Goal: Task Accomplishment & Management: Manage account settings

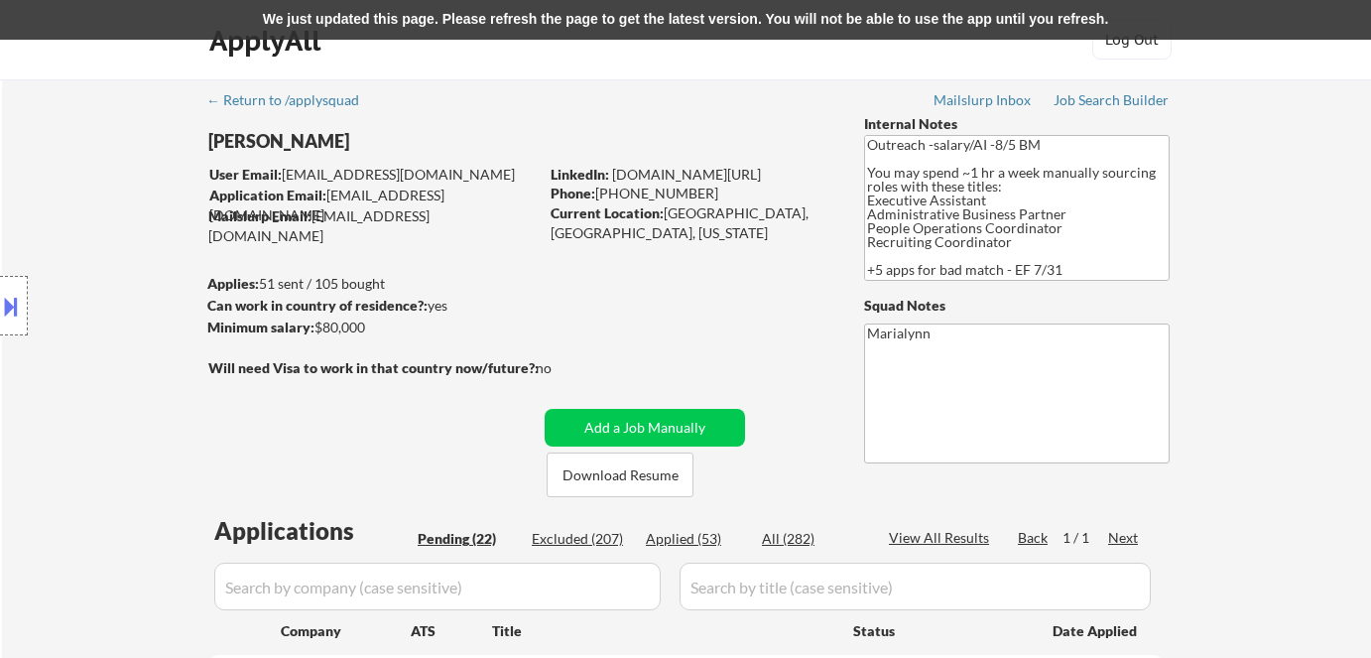
select select ""pending""
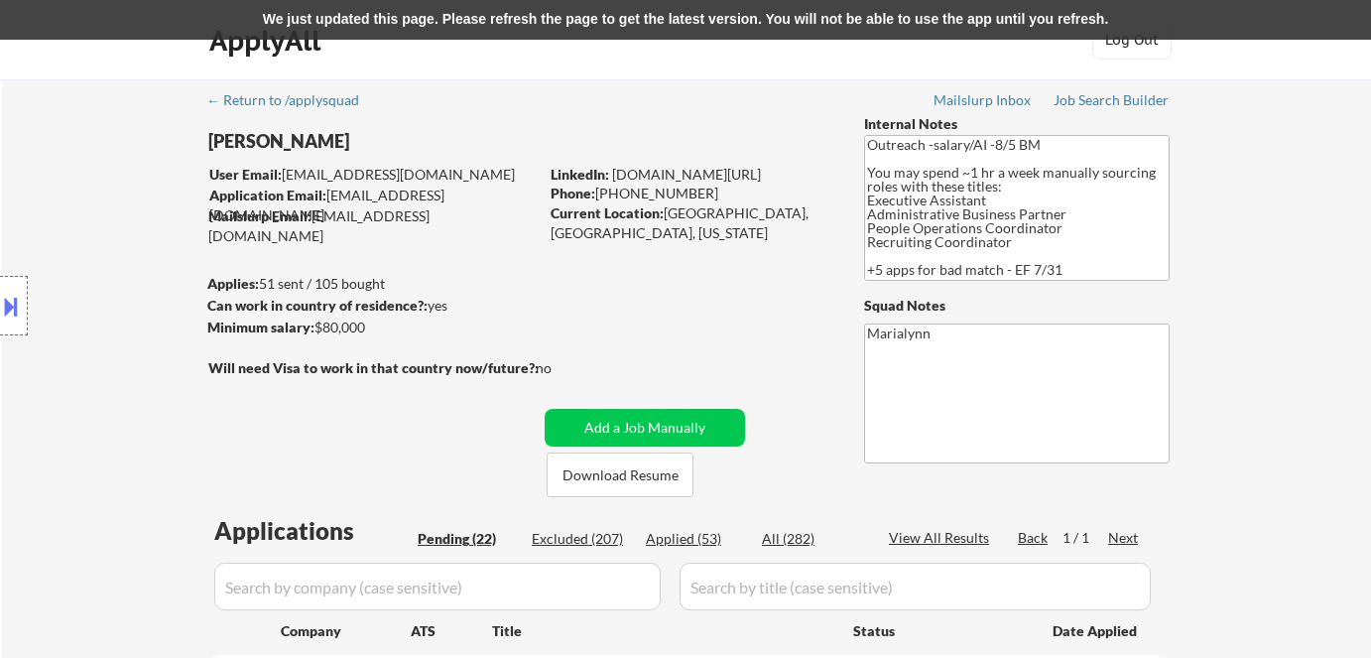
select select ""pending""
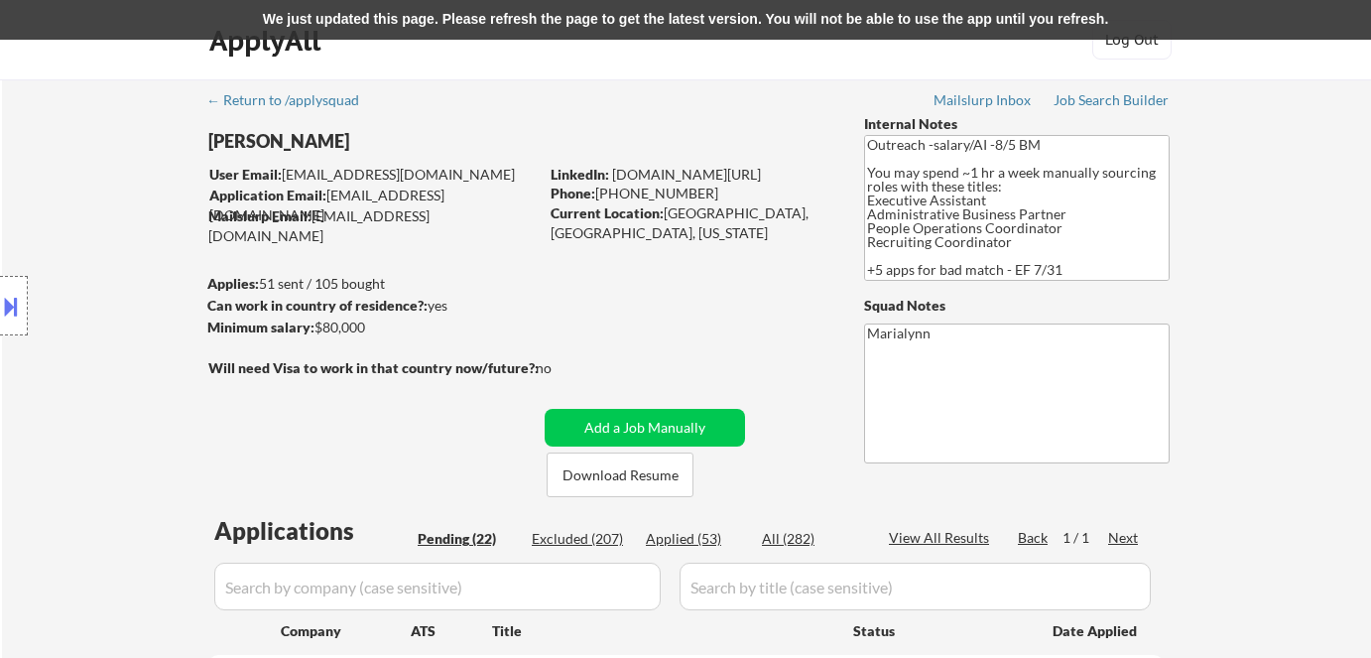
select select ""pending""
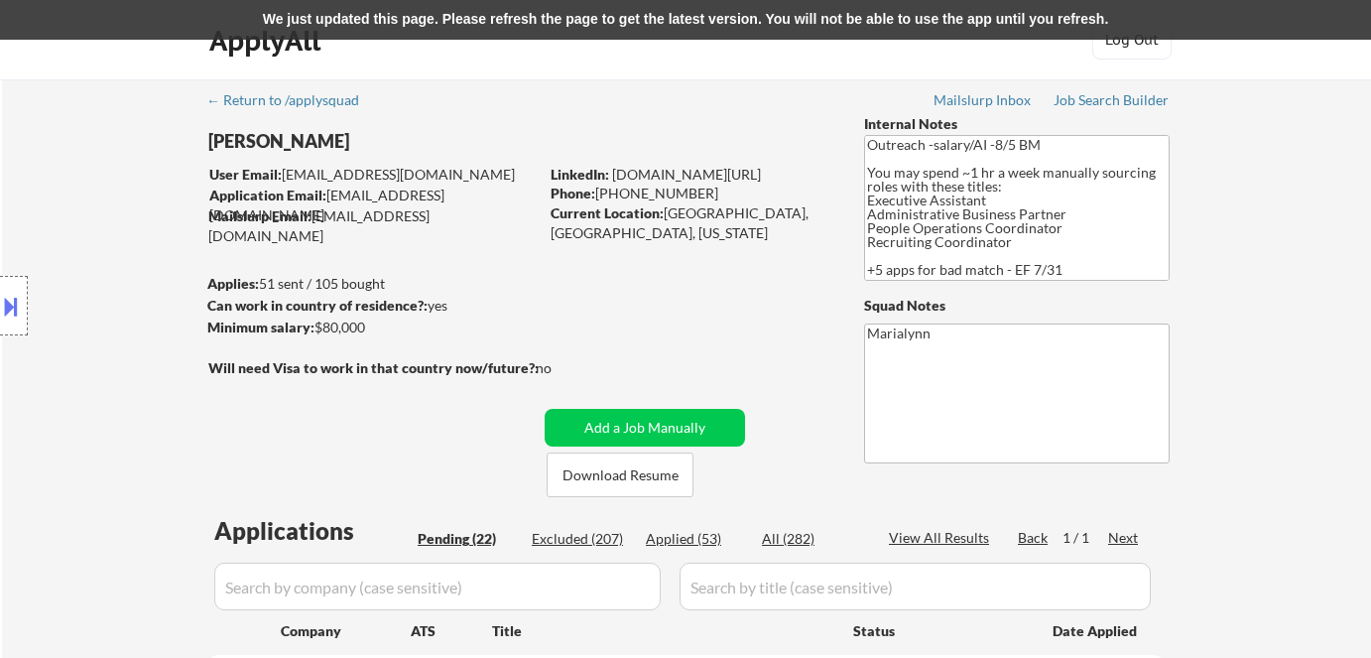
select select ""pending""
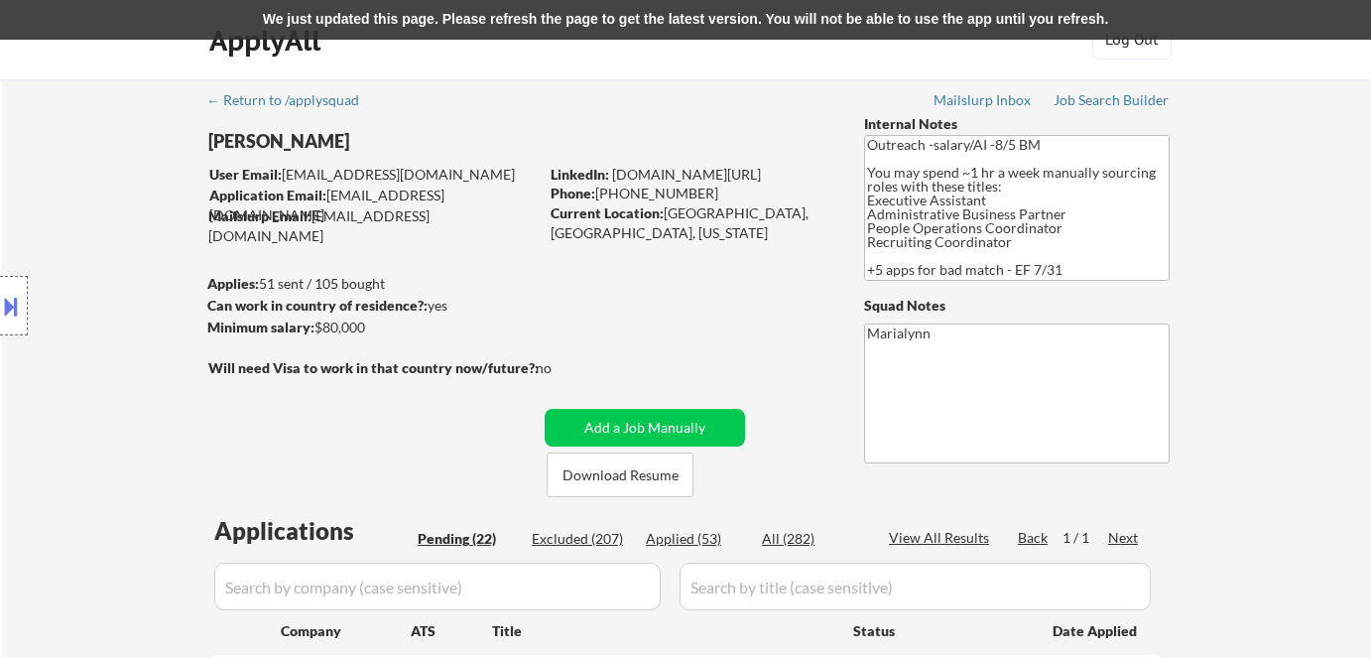
select select ""pending""
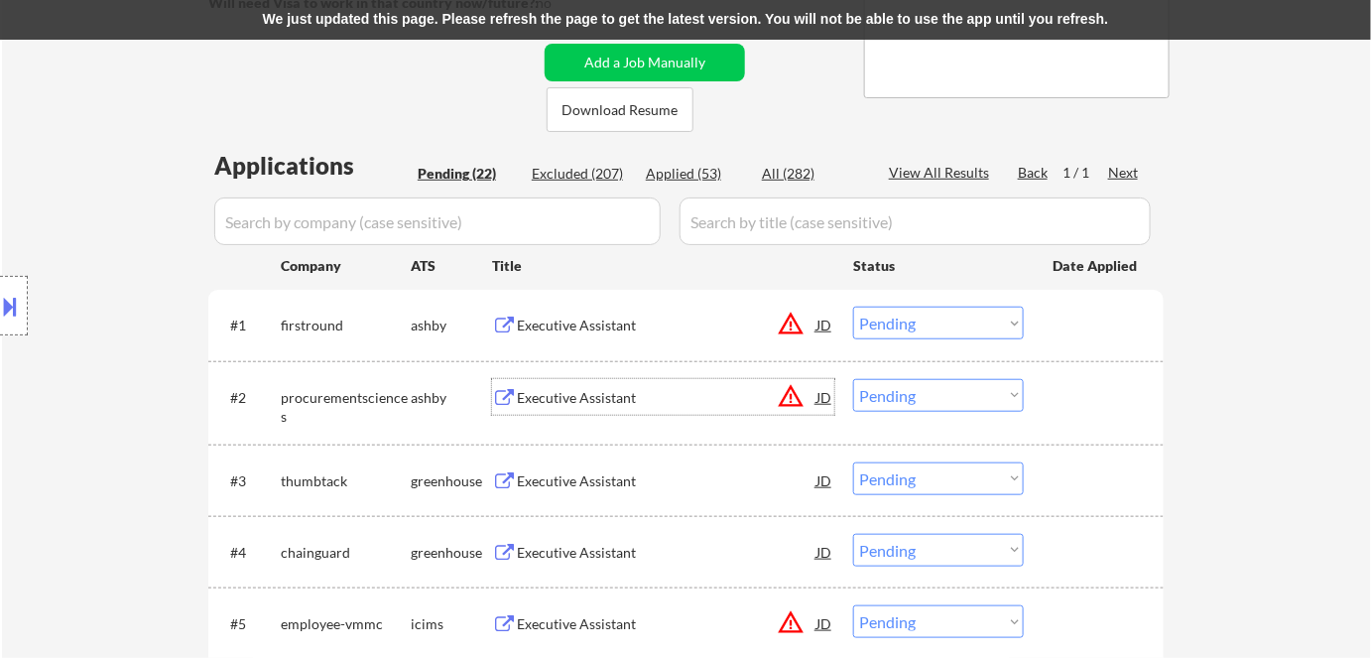
click at [575, 480] on div "Executive Assistant" at bounding box center [667, 481] width 300 height 20
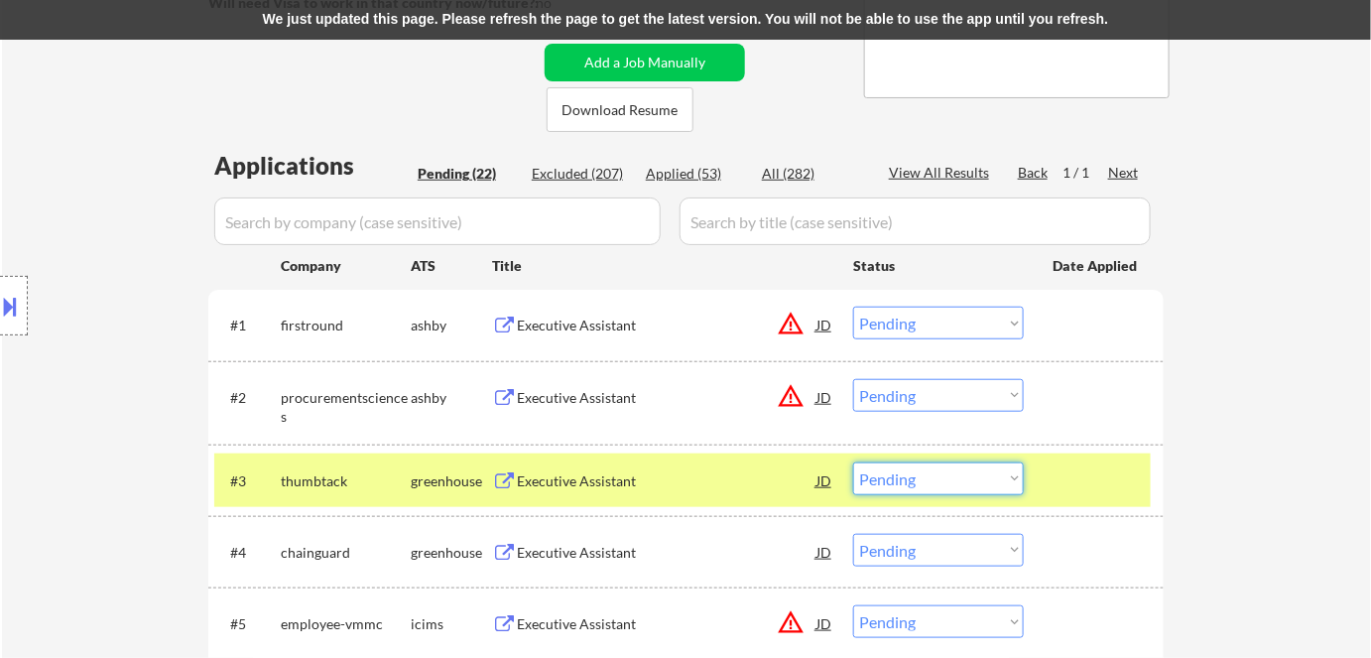
click at [941, 476] on select "Choose an option... Pending Applied Excluded (Questions) Excluded (Expired) Exc…" at bounding box center [938, 478] width 171 height 33
select select ""excluded__expired_""
click at [853, 462] on select "Choose an option... Pending Applied Excluded (Questions) Excluded (Expired) Exc…" at bounding box center [938, 478] width 171 height 33
click at [787, 21] on div "We just updated this page. Please refresh the page to get the latest version. Y…" at bounding box center [685, 20] width 1371 height 40
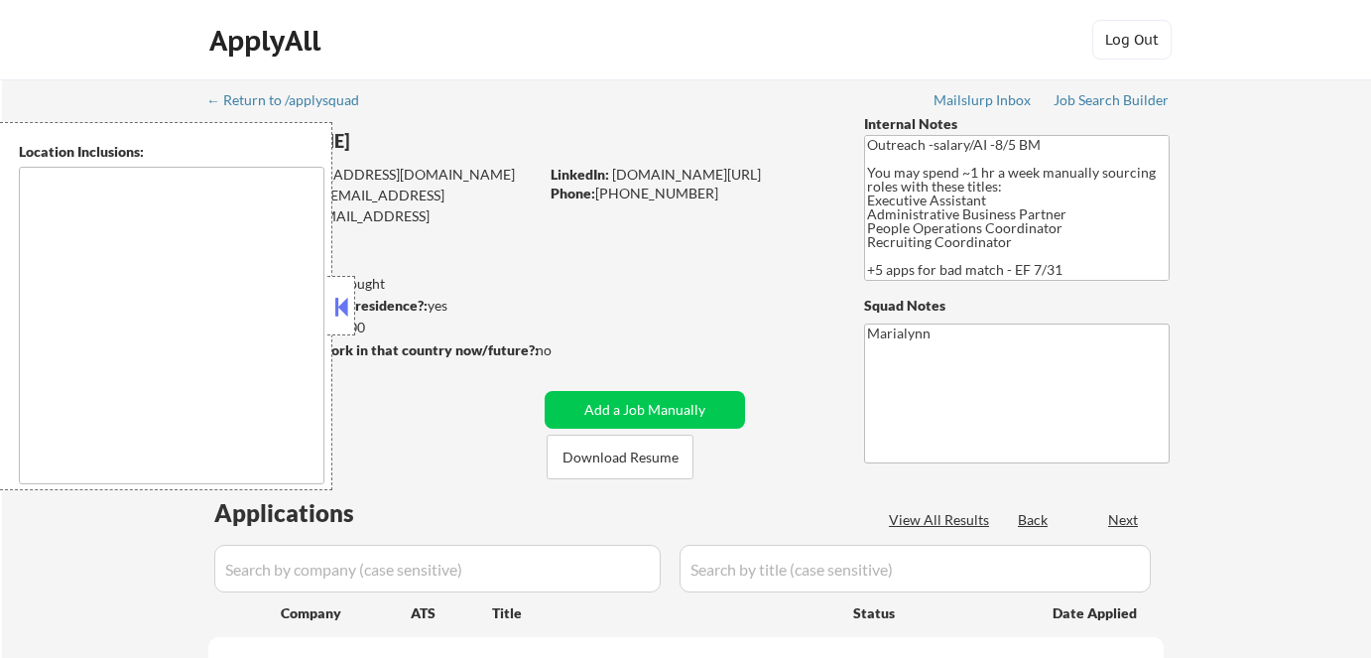
scroll to position [444, 0]
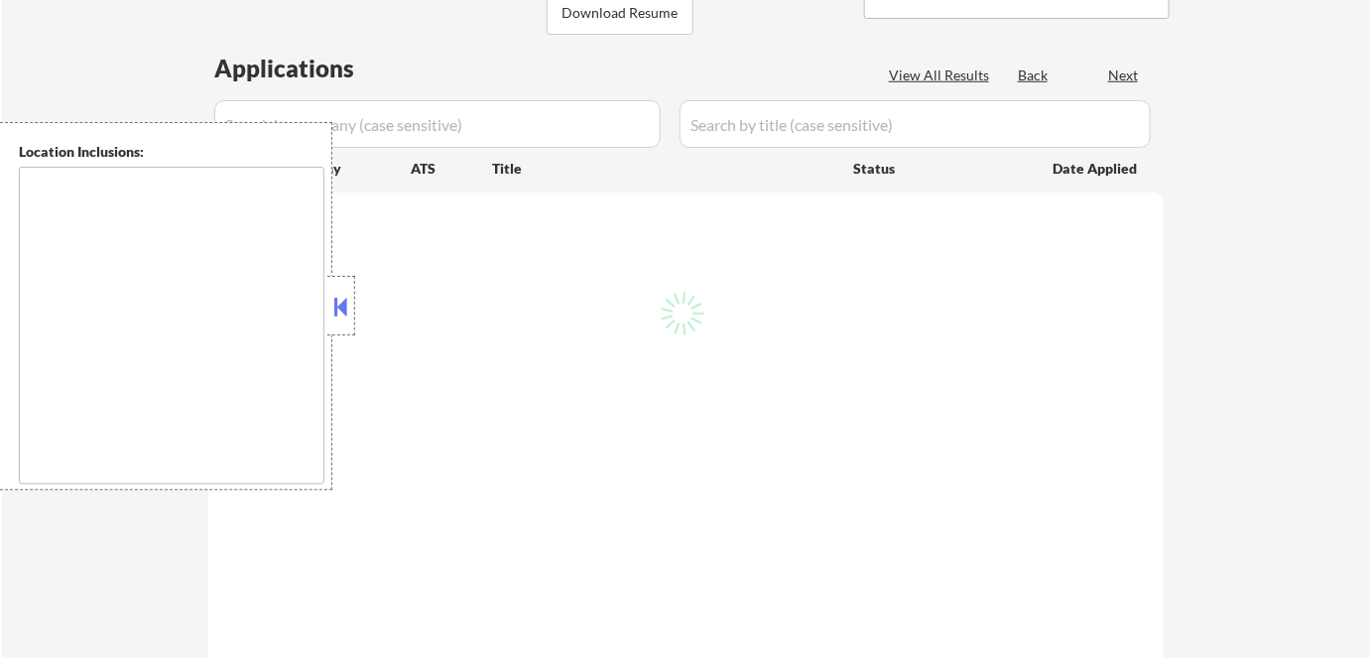
type textarea "[GEOGRAPHIC_DATA], [GEOGRAPHIC_DATA], [GEOGRAPHIC_DATA] [GEOGRAPHIC_DATA], [GEO…"
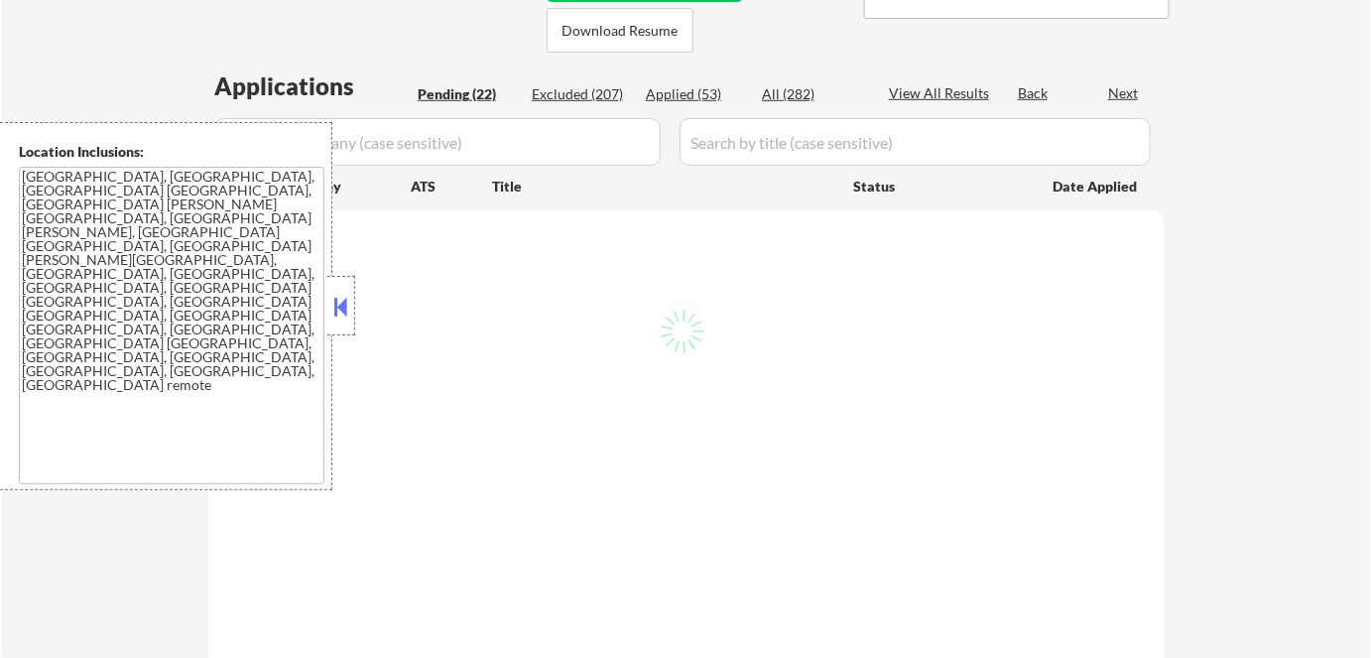
select select ""pending""
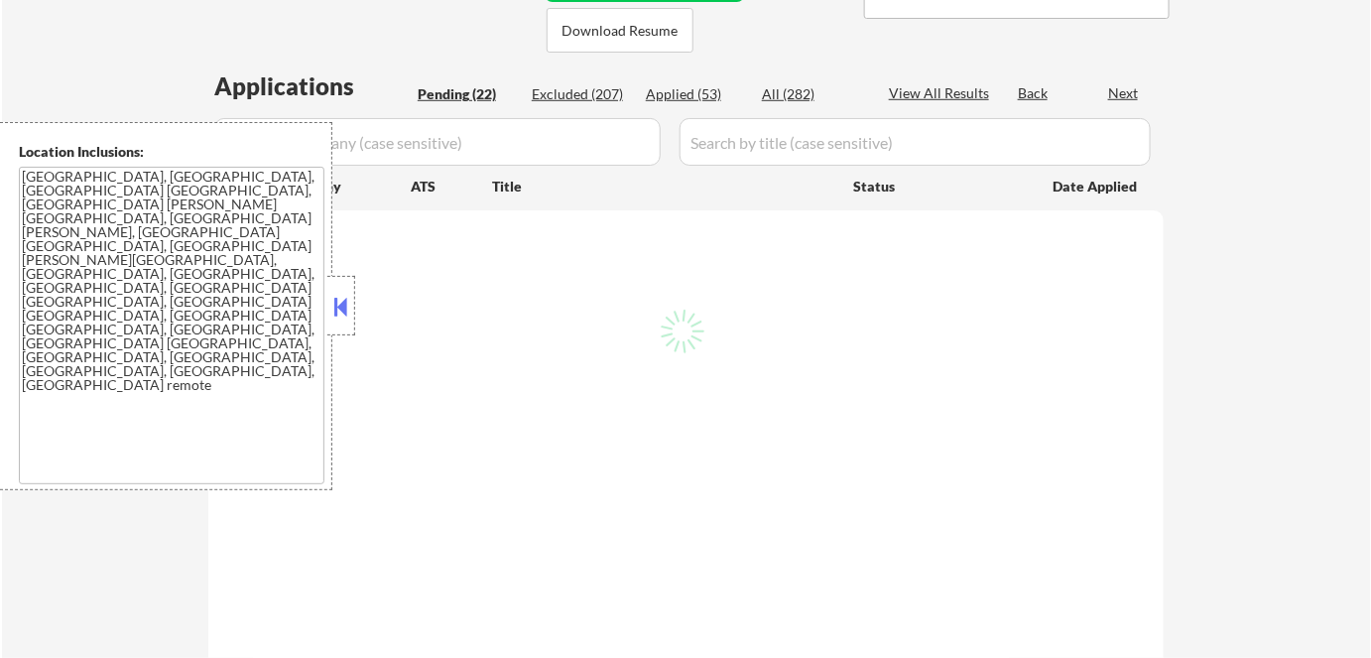
select select ""pending""
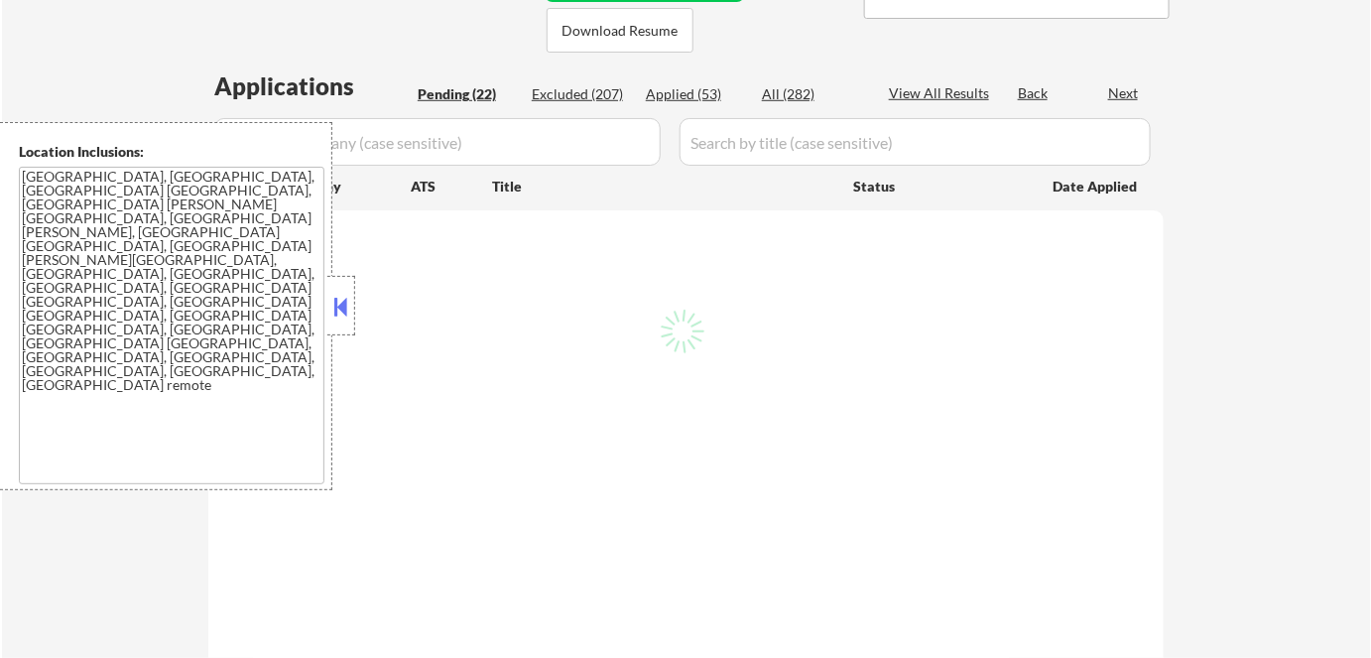
select select ""pending""
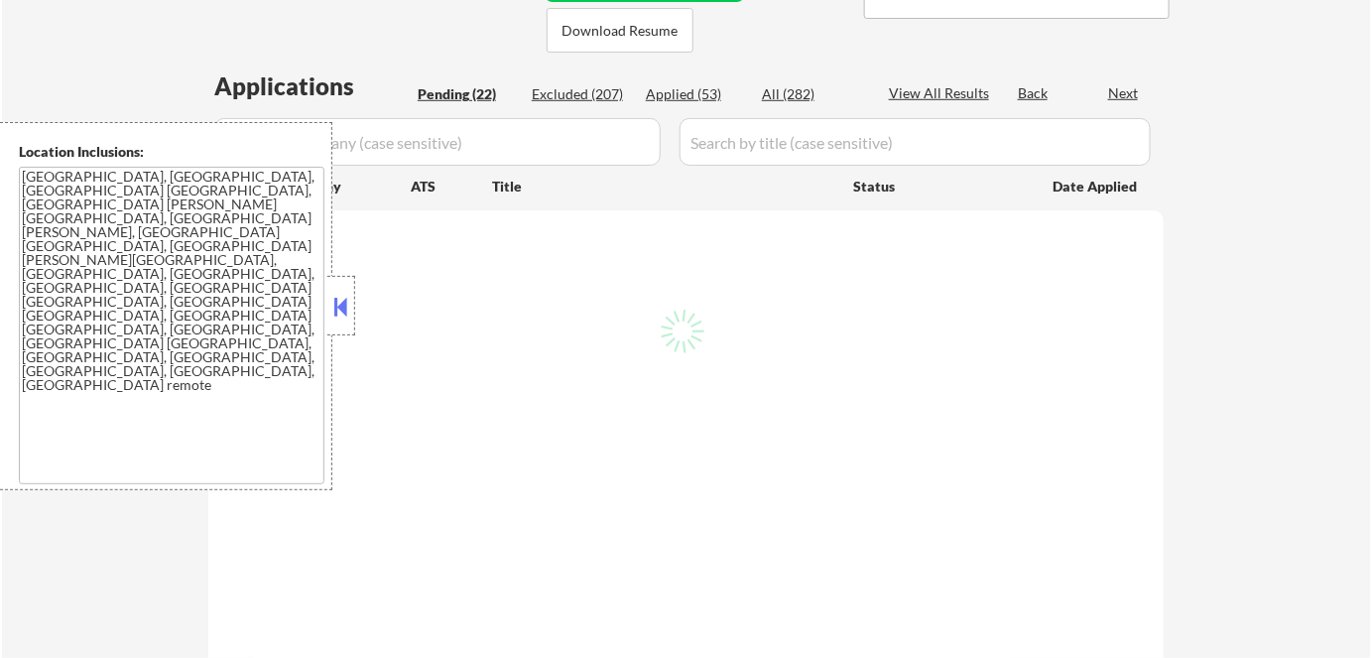
select select ""pending""
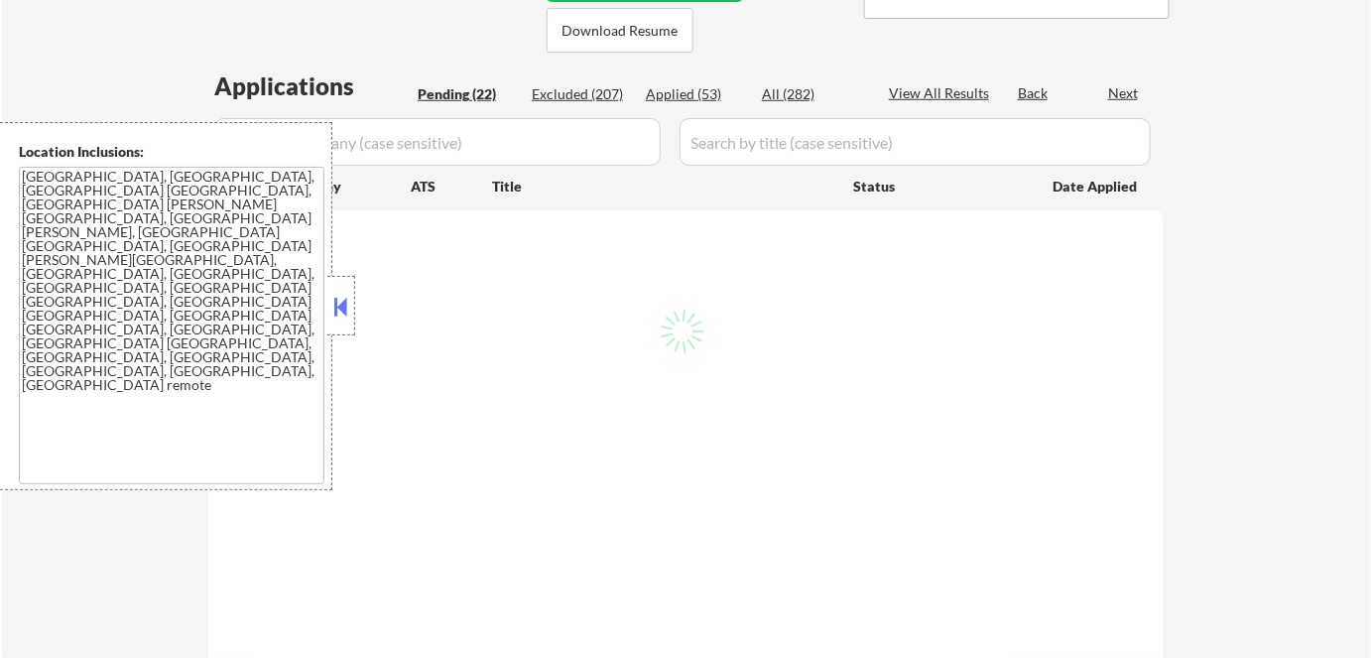
select select ""pending""
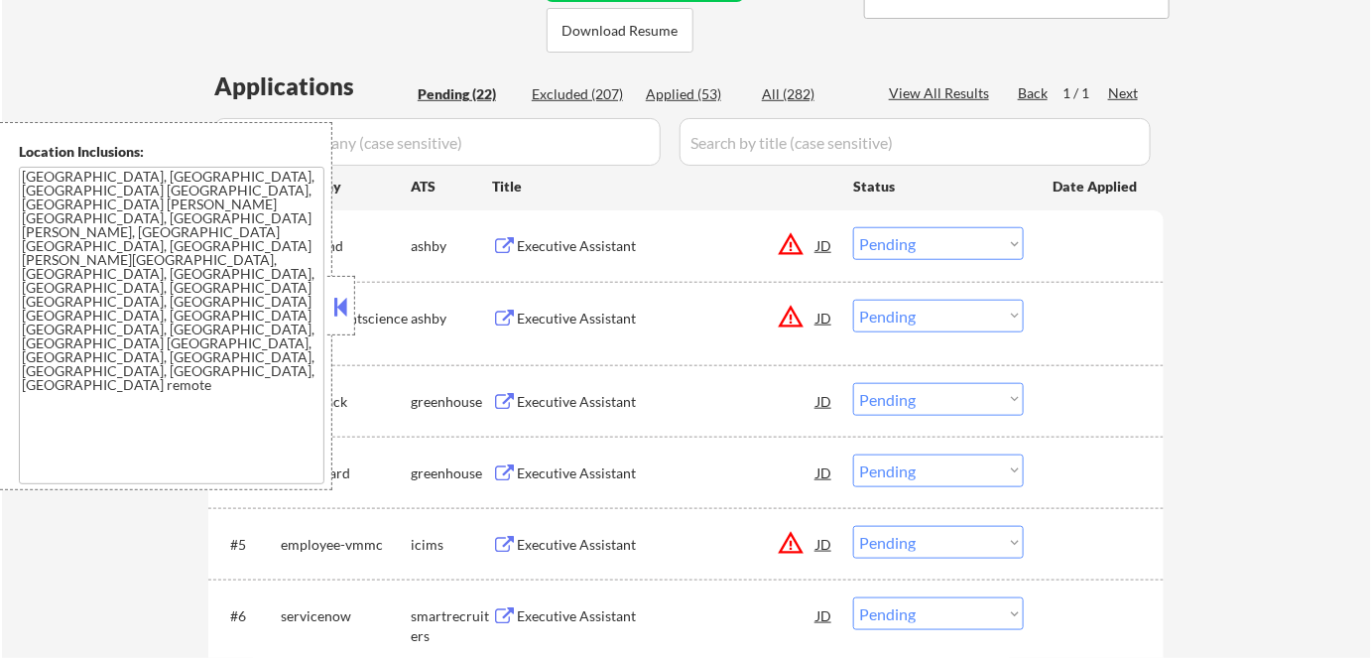
scroll to position [365, 0]
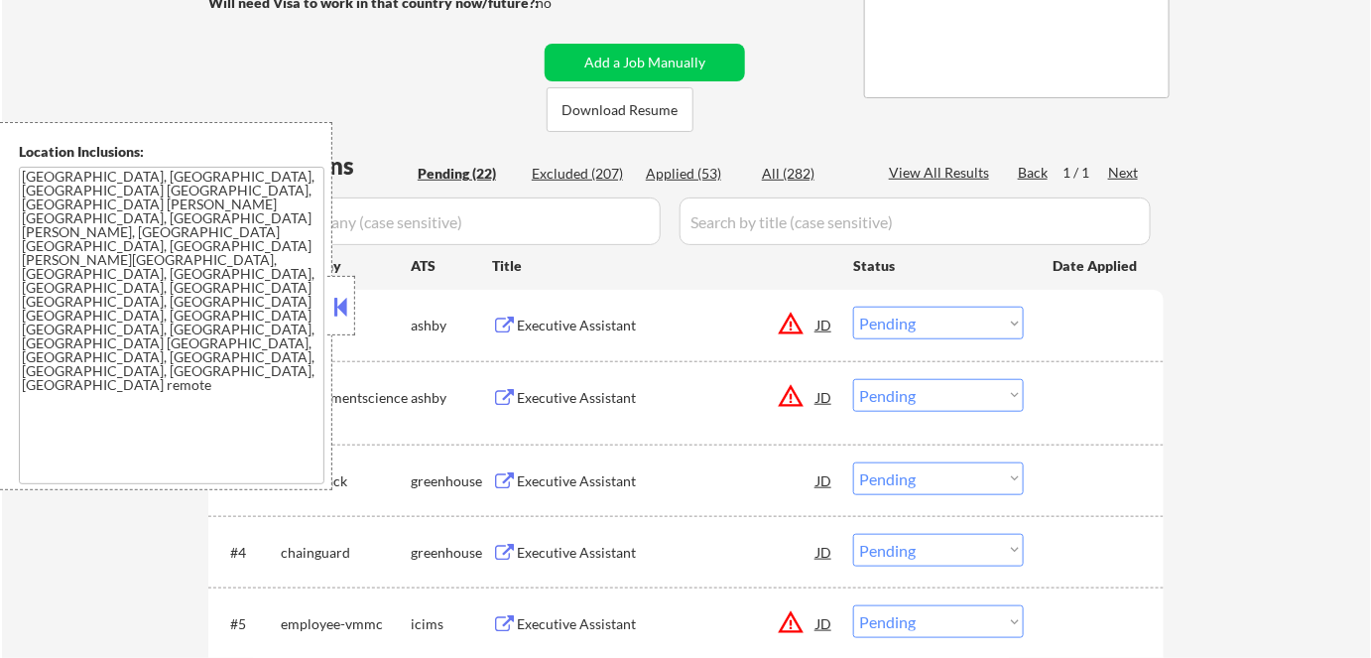
click at [338, 294] on button at bounding box center [341, 307] width 22 height 30
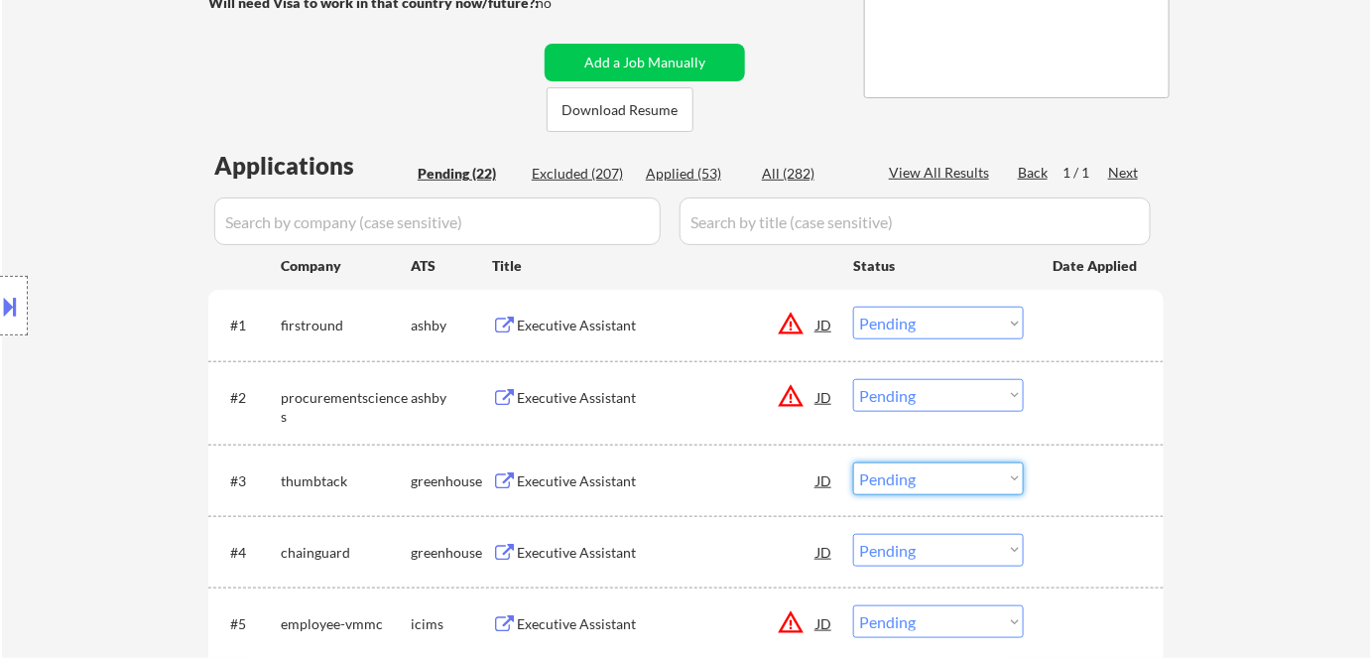
click at [926, 480] on select "Choose an option... Pending Applied Excluded (Questions) Excluded (Expired) Exc…" at bounding box center [938, 478] width 171 height 33
click at [853, 462] on select "Choose an option... Pending Applied Excluded (Questions) Excluded (Expired) Exc…" at bounding box center [938, 478] width 171 height 33
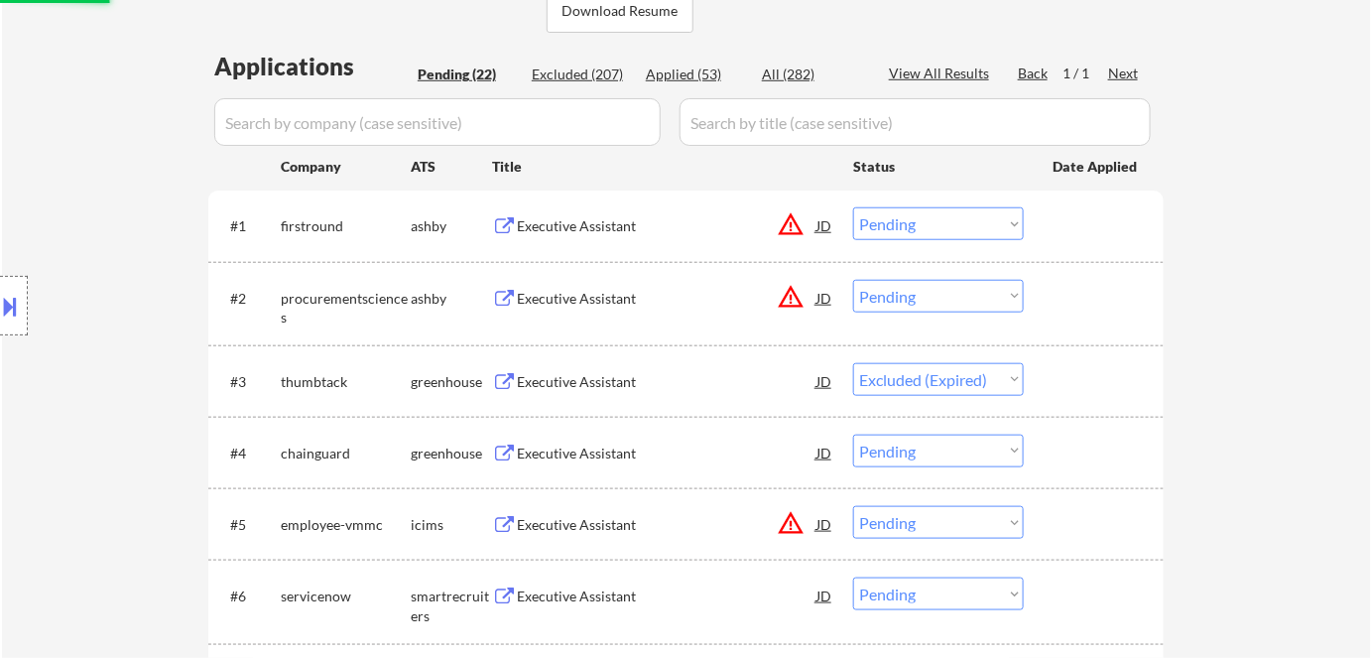
scroll to position [465, 0]
select select ""pending""
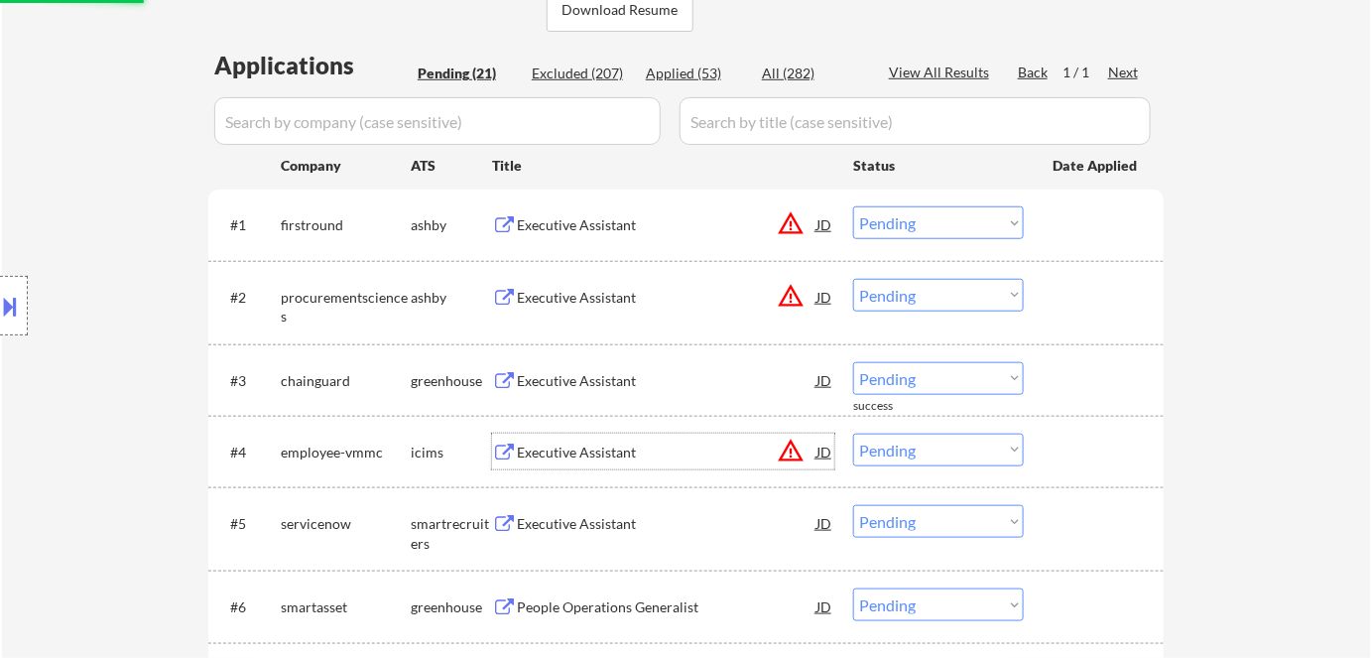
click at [579, 446] on div "Executive Assistant" at bounding box center [667, 452] width 300 height 20
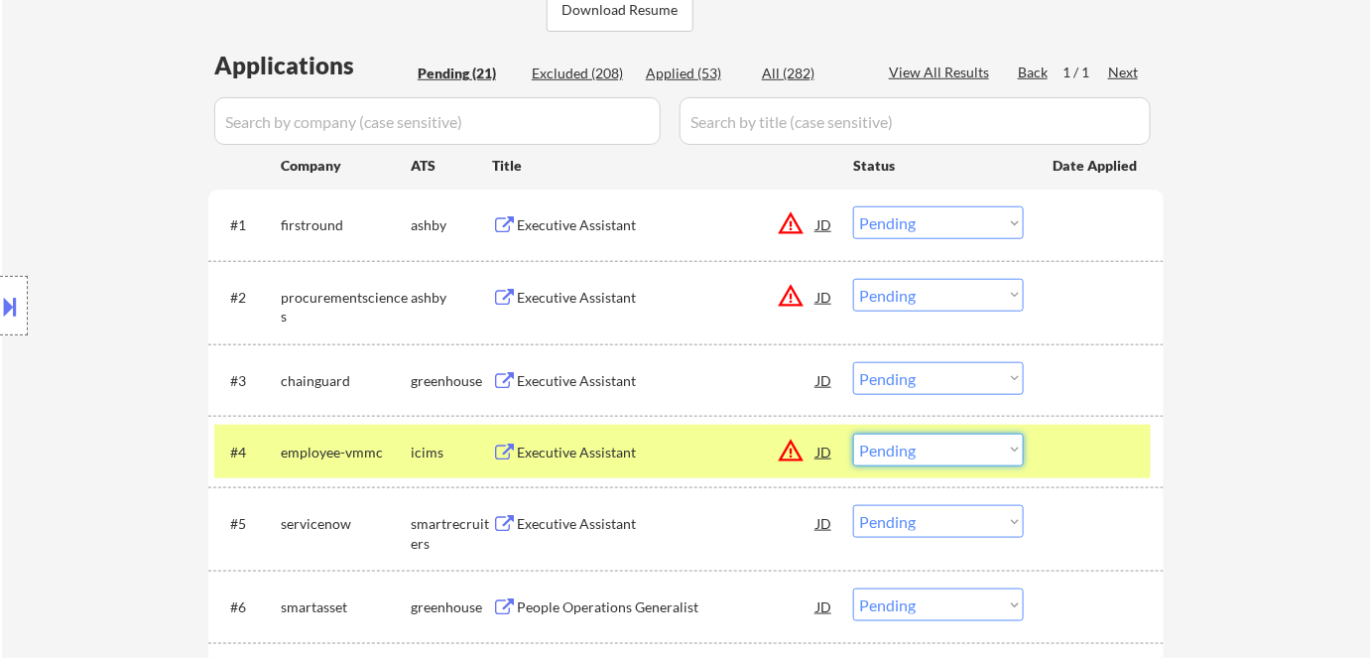
click at [912, 444] on select "Choose an option... Pending Applied Excluded (Questions) Excluded (Expired) Exc…" at bounding box center [938, 450] width 171 height 33
click at [853, 434] on select "Choose an option... Pending Applied Excluded (Questions) Excluded (Expired) Exc…" at bounding box center [938, 450] width 171 height 33
select select ""pending""
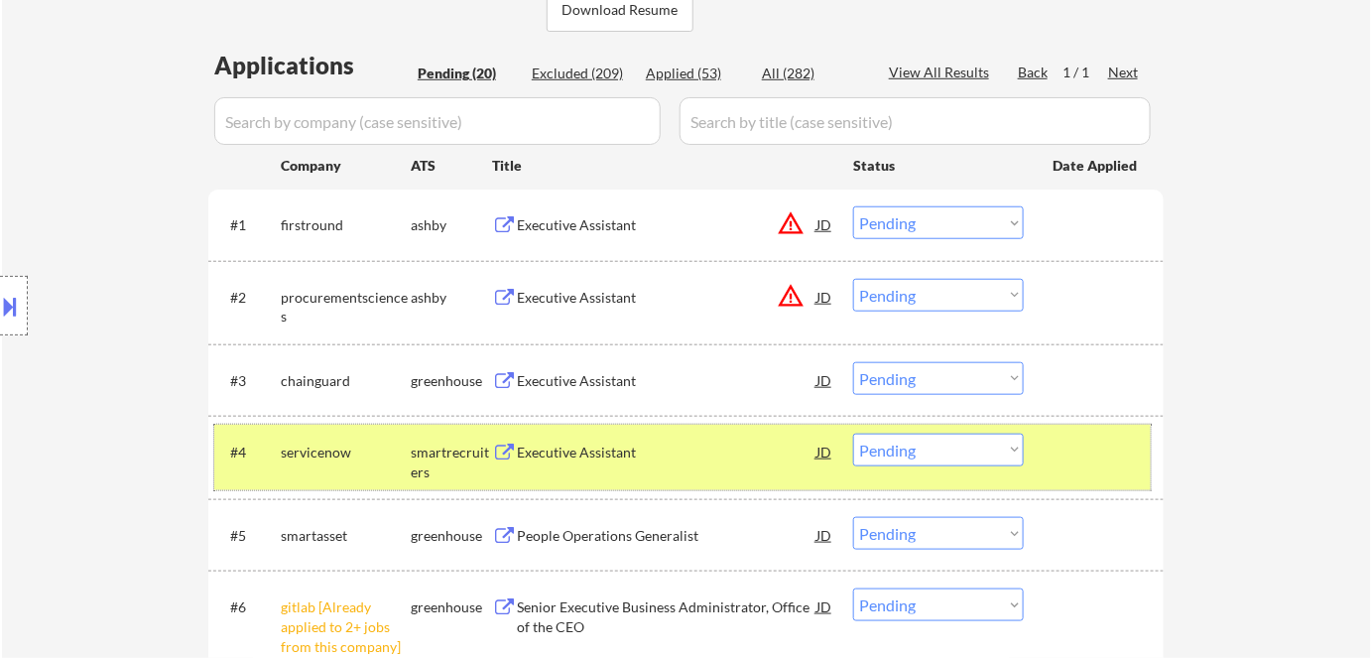
click at [369, 427] on div "#4 servicenow smartrecruiters Executive Assistant JD warning_amber Choose an op…" at bounding box center [682, 457] width 936 height 65
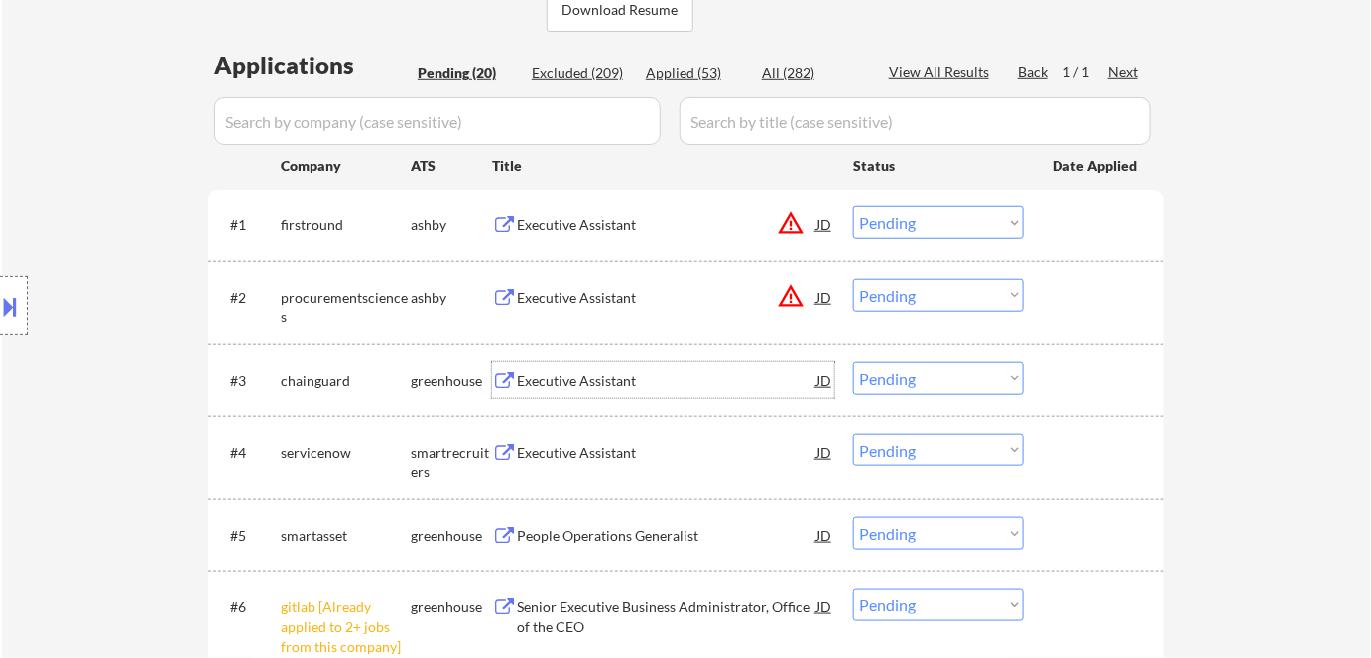
click at [589, 389] on div "Executive Assistant" at bounding box center [667, 381] width 300 height 20
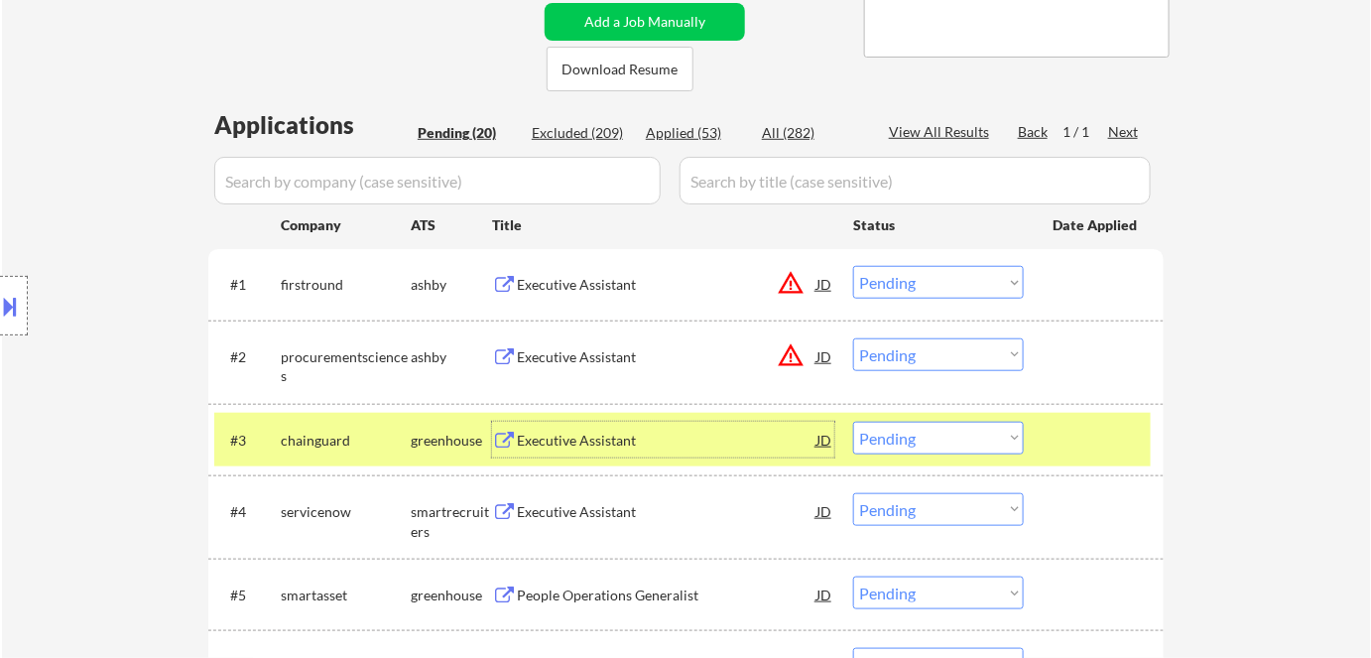
scroll to position [407, 0]
click at [910, 444] on select "Choose an option... Pending Applied Excluded (Questions) Excluded (Expired) Exc…" at bounding box center [938, 437] width 171 height 33
click at [853, 421] on select "Choose an option... Pending Applied Excluded (Questions) Excluded (Expired) Exc…" at bounding box center [938, 437] width 171 height 33
select select ""pending""
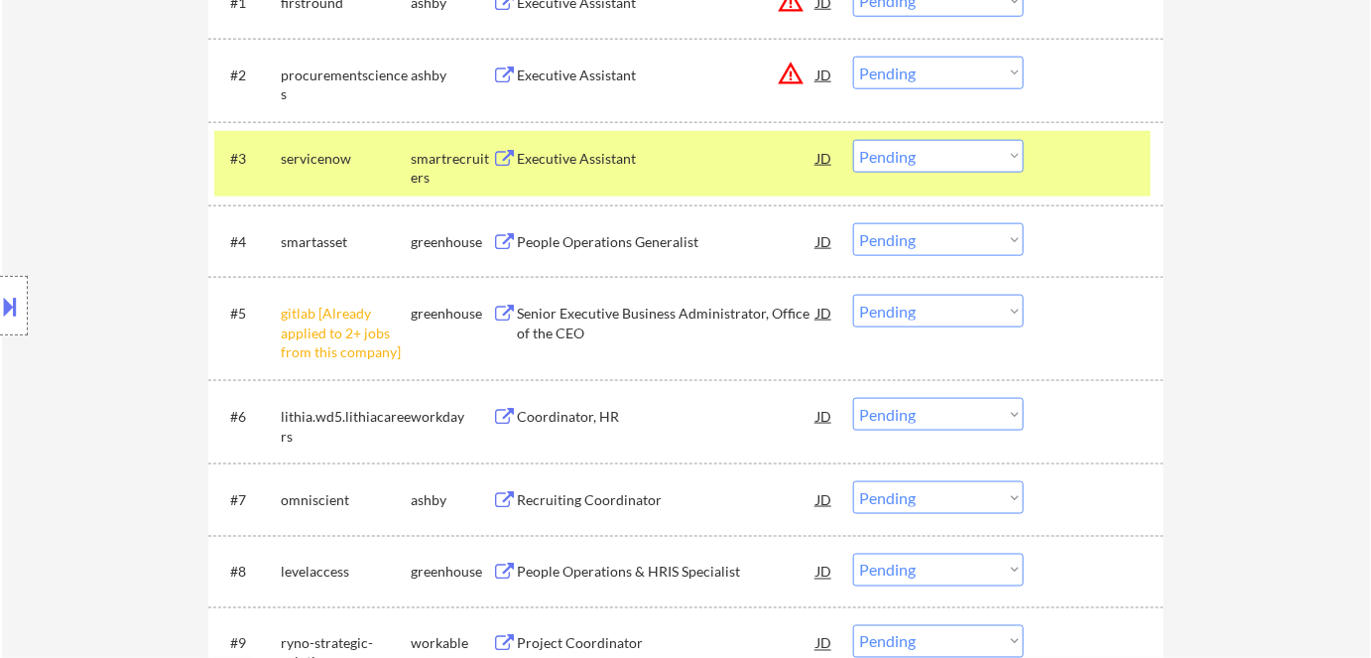
scroll to position [707, 0]
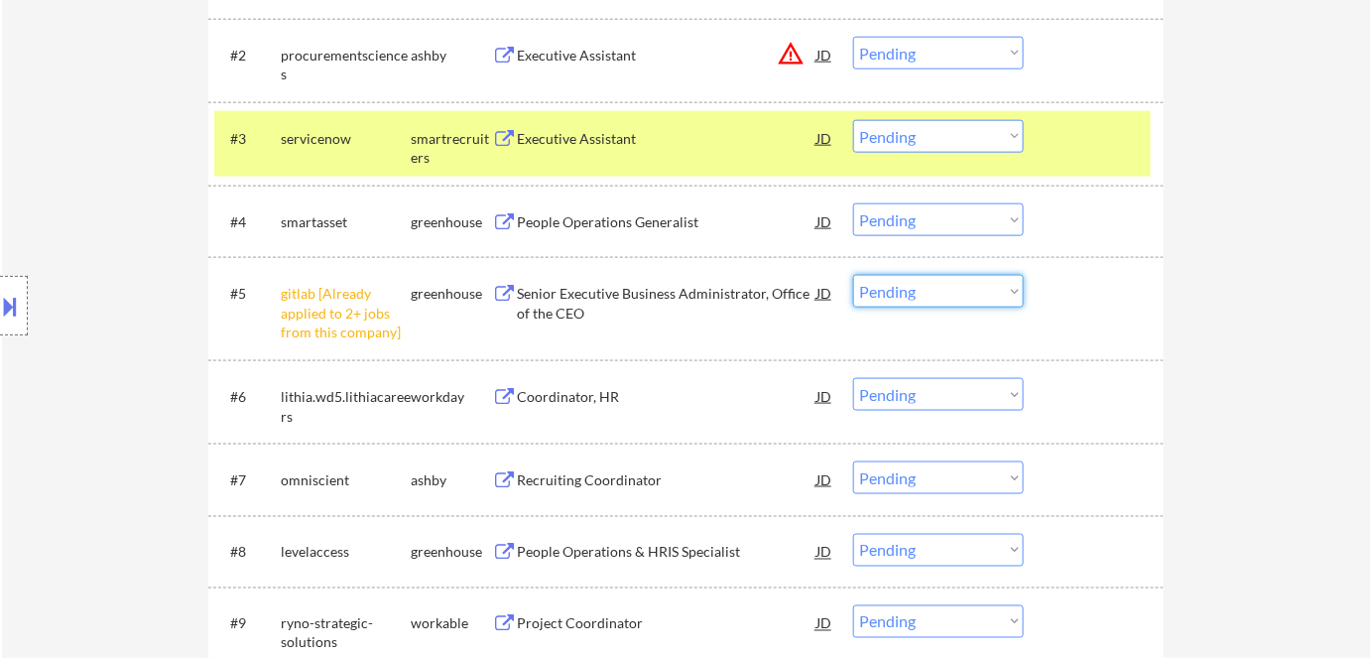
click at [938, 288] on select "Choose an option... Pending Applied Excluded (Questions) Excluded (Expired) Exc…" at bounding box center [938, 291] width 171 height 33
click at [853, 275] on select "Choose an option... Pending Applied Excluded (Questions) Excluded (Expired) Exc…" at bounding box center [938, 291] width 171 height 33
select select ""pending""
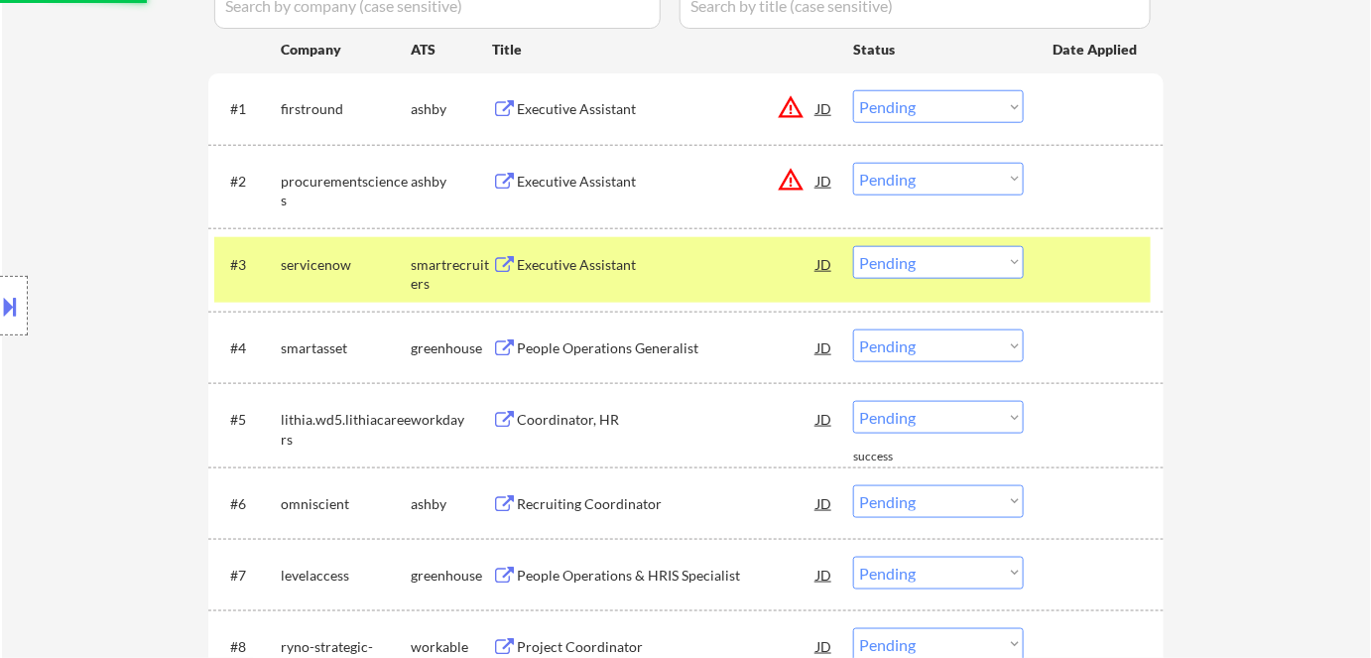
scroll to position [580, 0]
click at [624, 274] on div "Executive Assistant" at bounding box center [667, 266] width 300 height 20
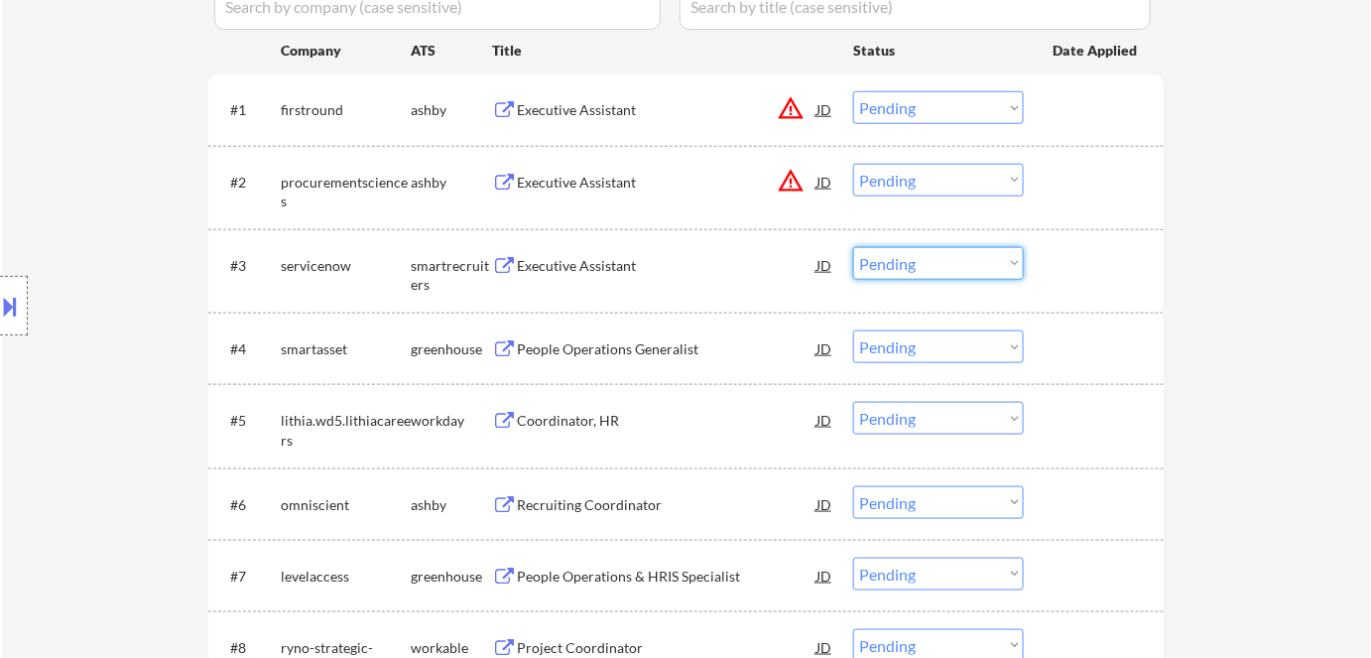
click at [892, 260] on select "Choose an option... Pending Applied Excluded (Questions) Excluded (Expired) Exc…" at bounding box center [938, 263] width 171 height 33
click at [853, 247] on select "Choose an option... Pending Applied Excluded (Questions) Excluded (Expired) Exc…" at bounding box center [938, 263] width 171 height 33
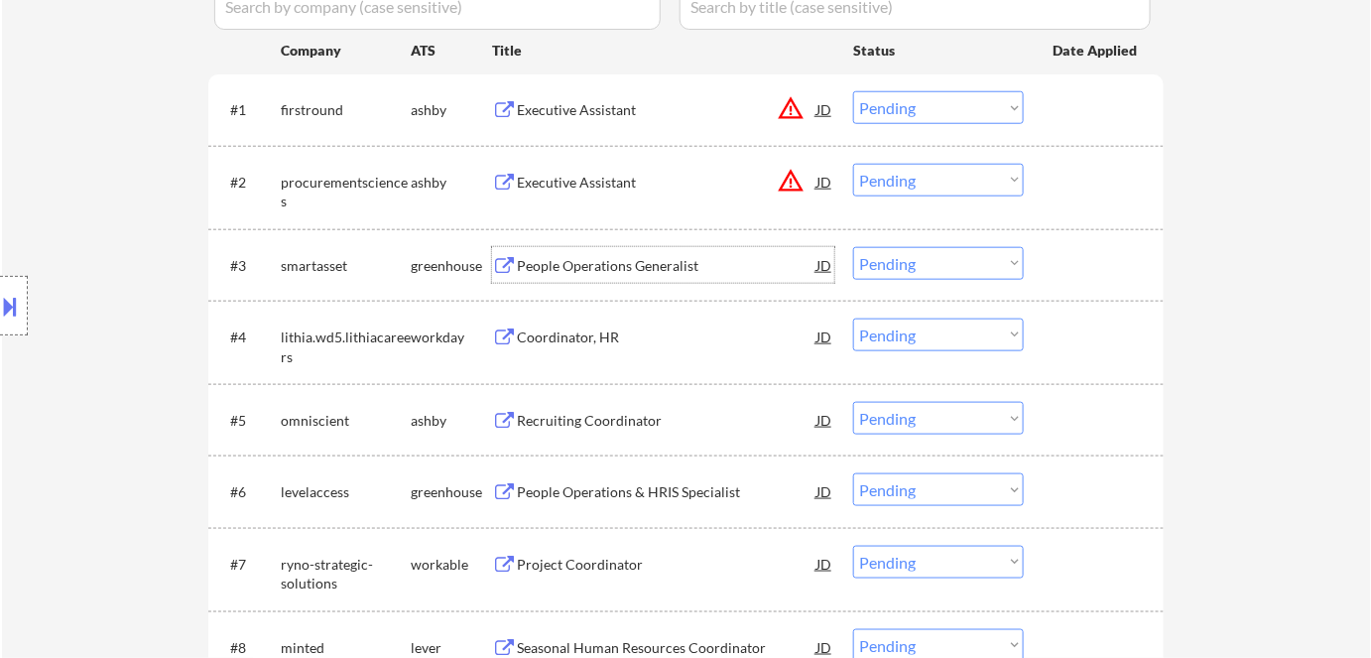
click at [600, 260] on div "People Operations Generalist" at bounding box center [667, 266] width 300 height 20
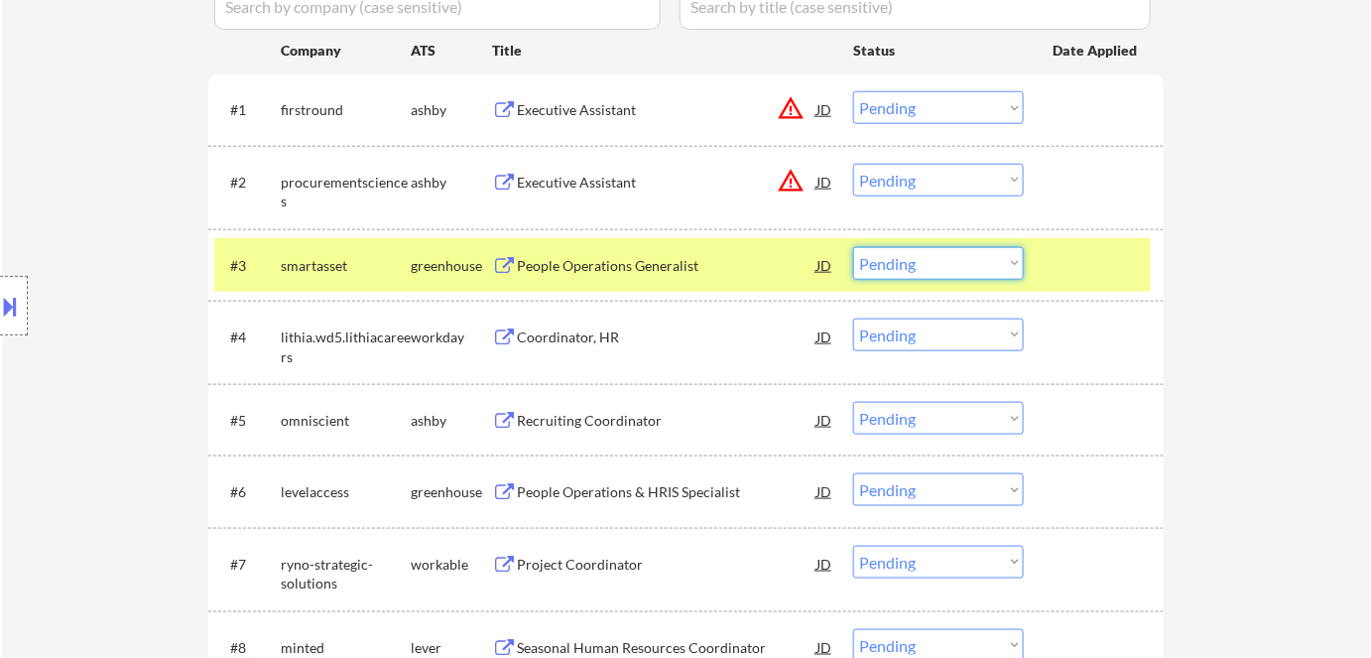
click at [944, 265] on select "Choose an option... Pending Applied Excluded (Questions) Excluded (Expired) Exc…" at bounding box center [938, 263] width 171 height 33
click at [853, 247] on select "Choose an option... Pending Applied Excluded (Questions) Excluded (Expired) Exc…" at bounding box center [938, 263] width 171 height 33
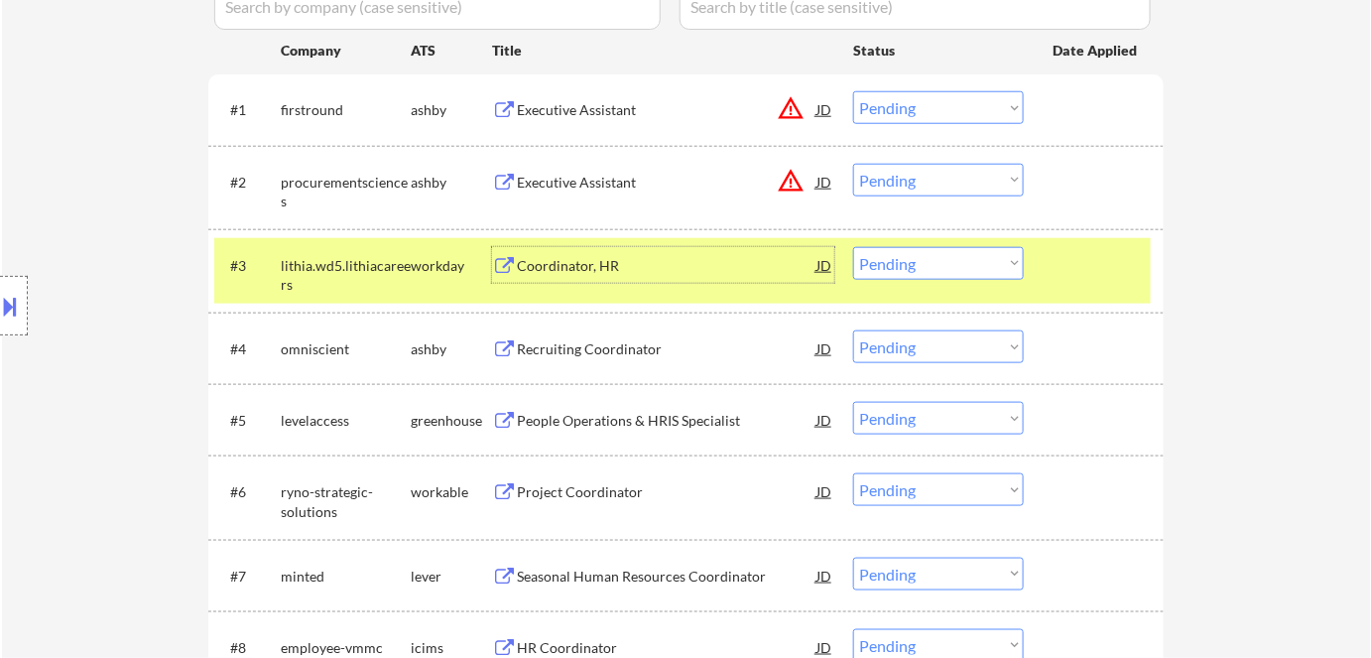
click at [549, 257] on div "Coordinator, HR" at bounding box center [667, 266] width 300 height 20
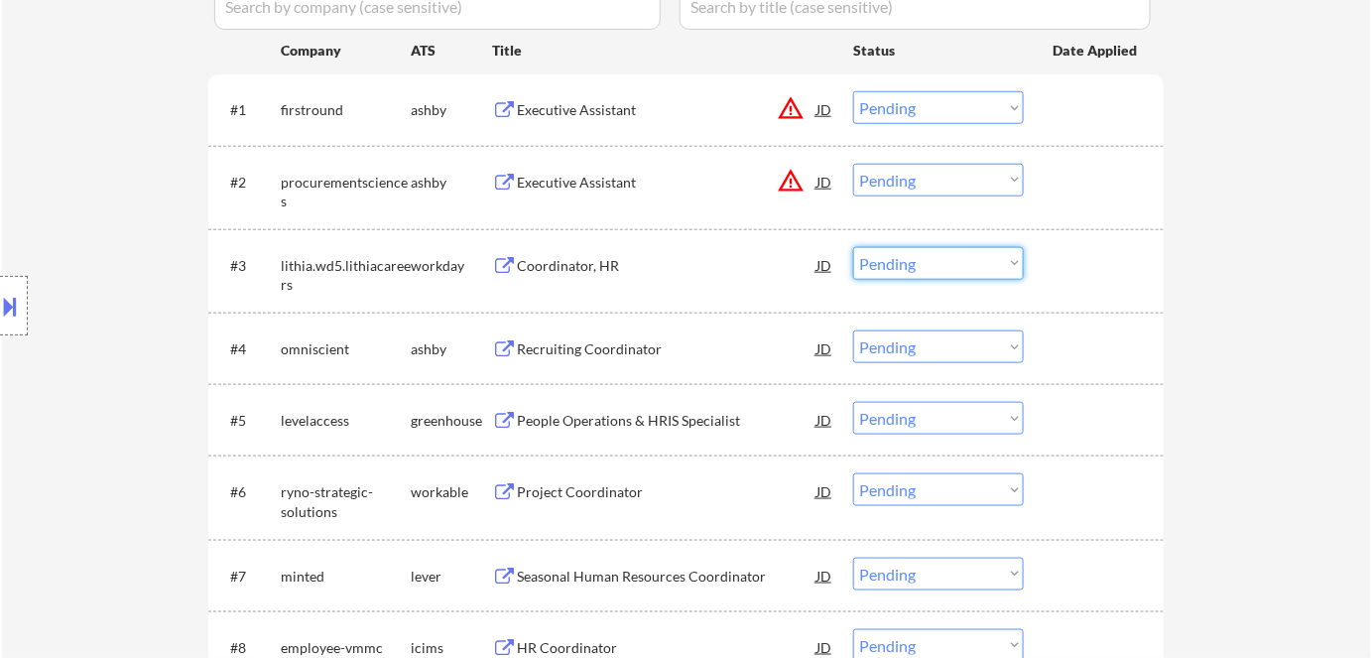
click at [903, 259] on select "Choose an option... Pending Applied Excluded (Questions) Excluded (Expired) Exc…" at bounding box center [938, 263] width 171 height 33
click at [853, 247] on select "Choose an option... Pending Applied Excluded (Questions) Excluded (Expired) Exc…" at bounding box center [938, 263] width 171 height 33
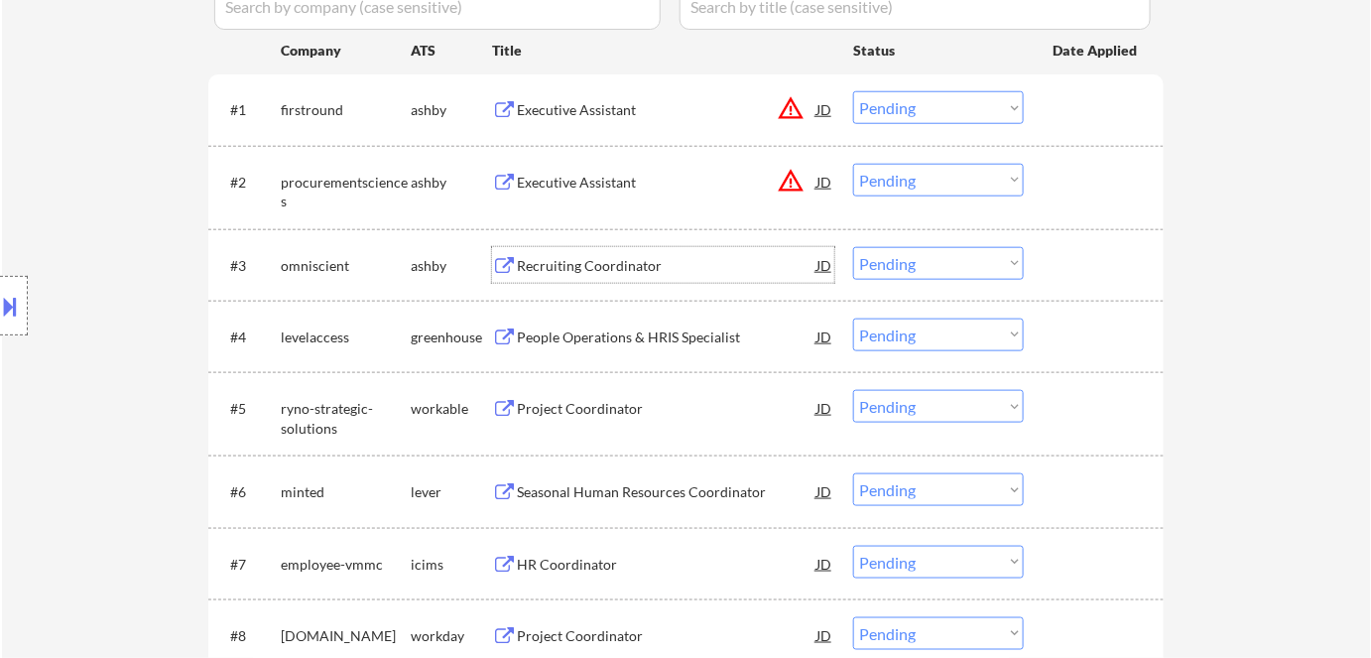
click at [559, 262] on div "Recruiting Coordinator" at bounding box center [667, 266] width 300 height 20
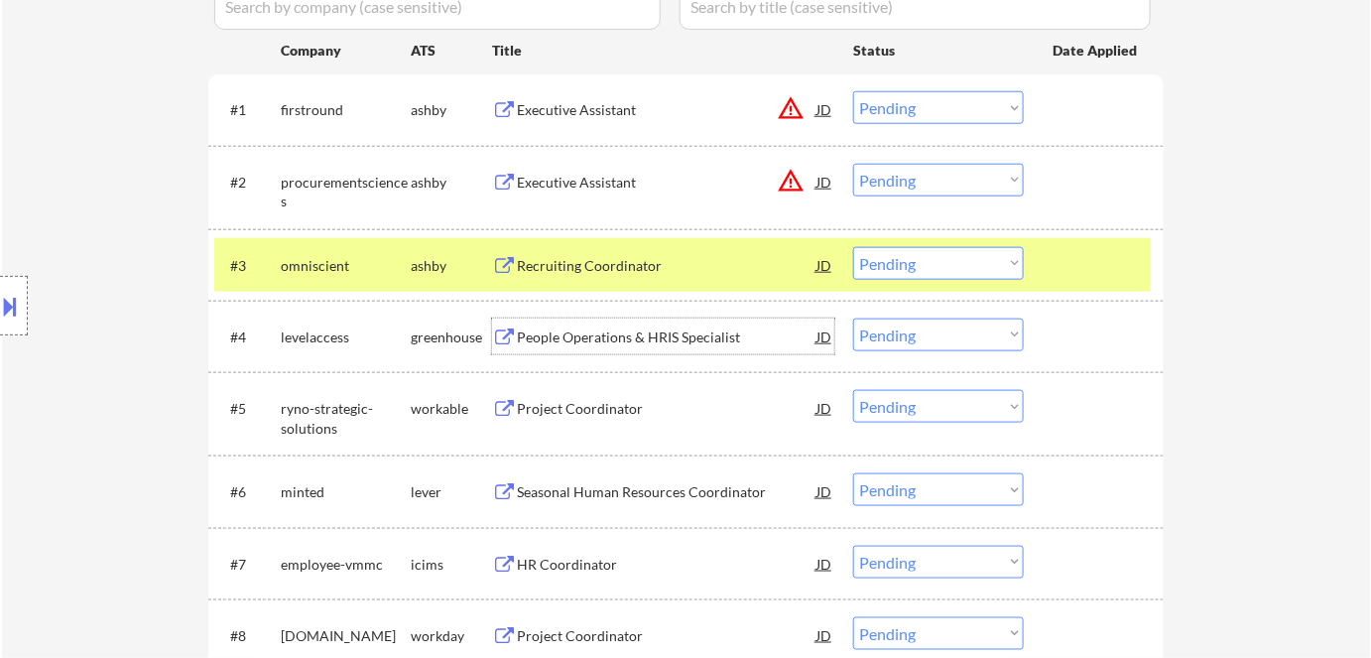
click at [551, 345] on div "People Operations & HRIS Specialist" at bounding box center [667, 337] width 300 height 20
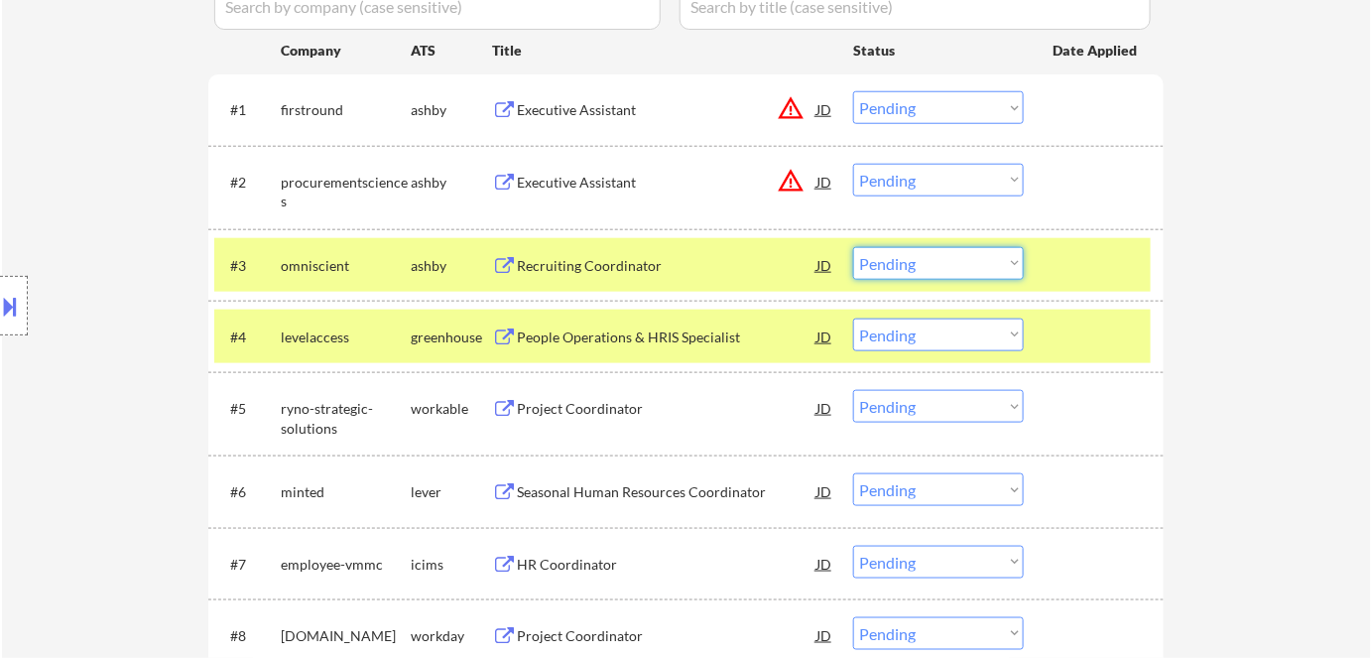
click at [992, 263] on select "Choose an option... Pending Applied Excluded (Questions) Excluded (Expired) Exc…" at bounding box center [938, 263] width 171 height 33
click at [853, 247] on select "Choose an option... Pending Applied Excluded (Questions) Excluded (Expired) Exc…" at bounding box center [938, 263] width 171 height 33
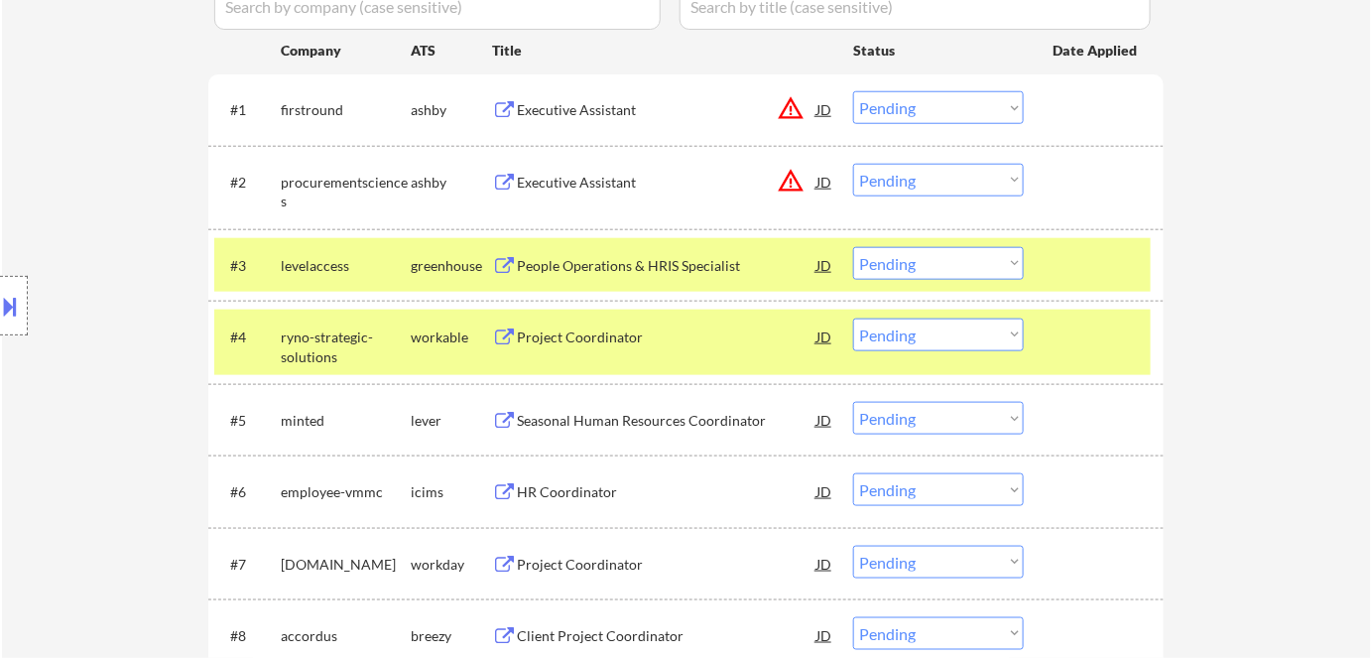
click at [434, 337] on div "workable" at bounding box center [451, 337] width 81 height 20
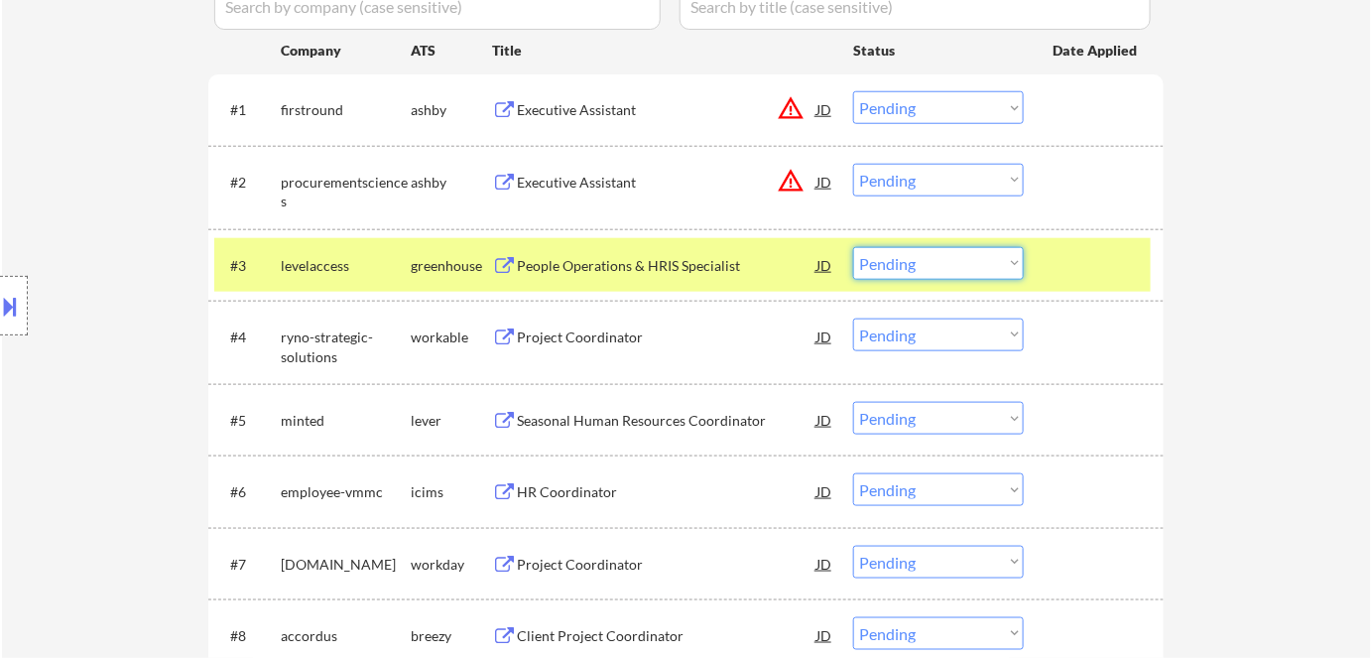
click at [897, 261] on select "Choose an option... Pending Applied Excluded (Questions) Excluded (Expired) Exc…" at bounding box center [938, 263] width 171 height 33
click at [853, 247] on select "Choose an option... Pending Applied Excluded (Questions) Excluded (Expired) Exc…" at bounding box center [938, 263] width 171 height 33
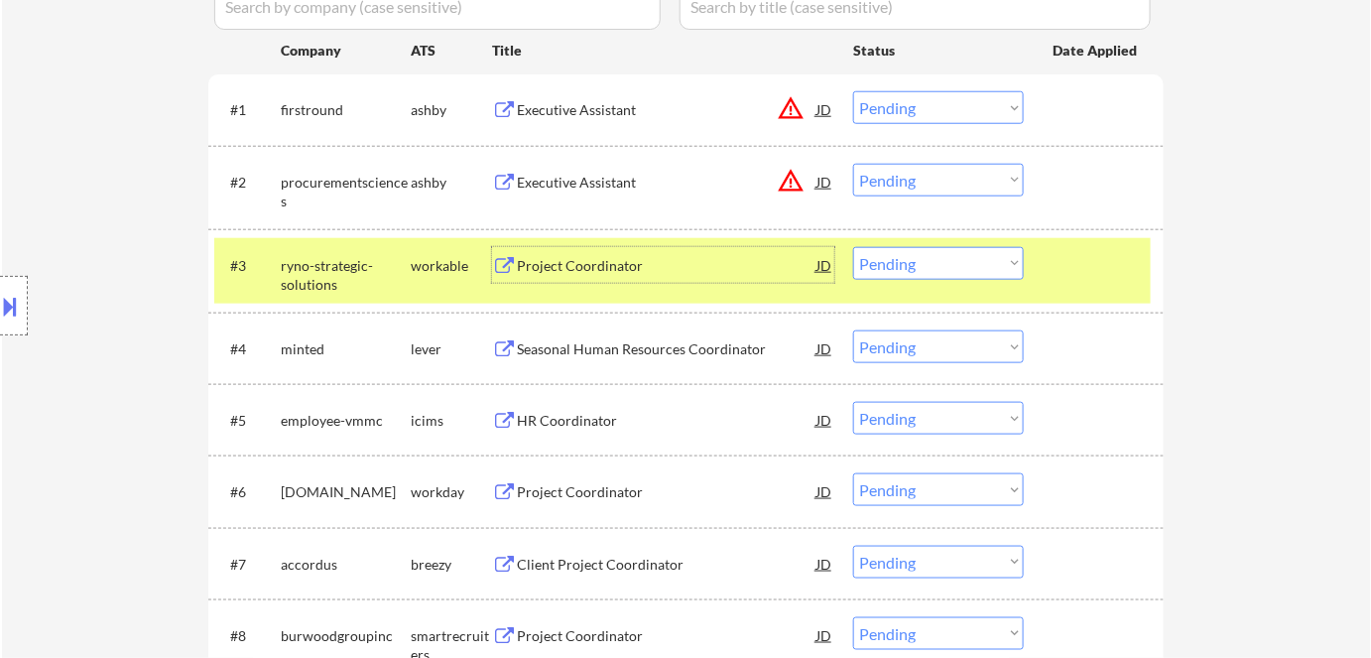
click at [553, 264] on div "Project Coordinator" at bounding box center [667, 266] width 300 height 20
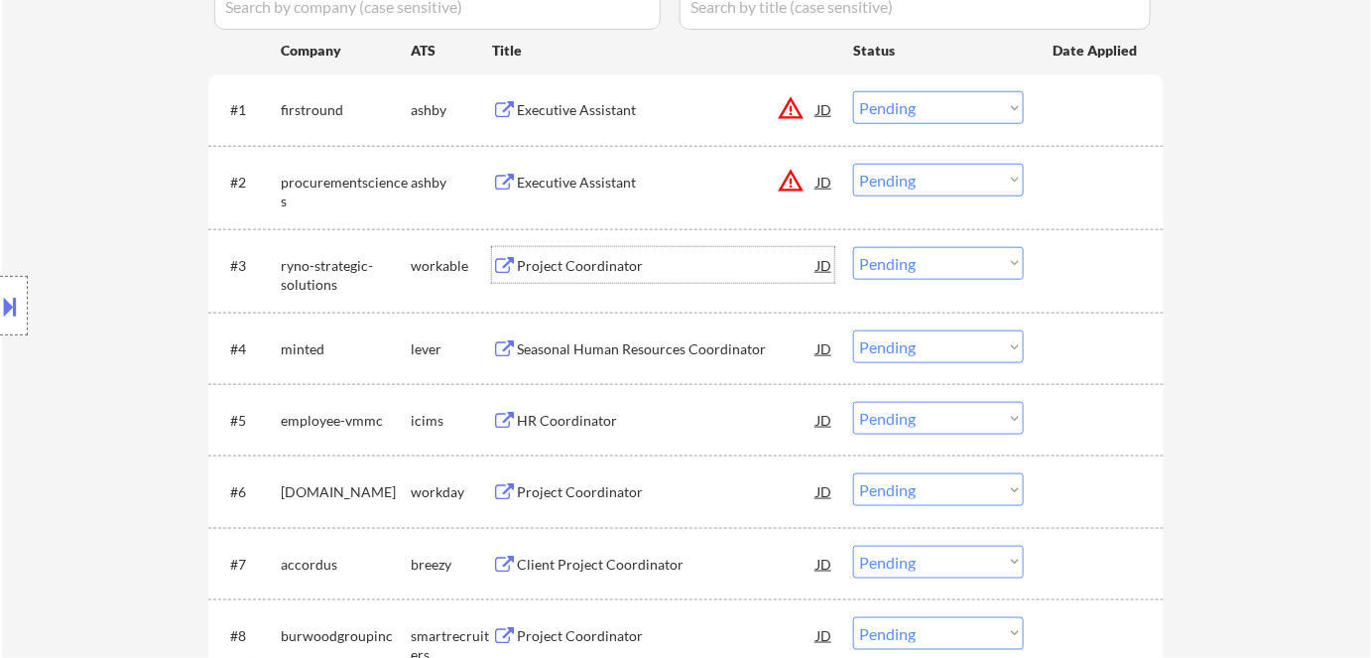
click at [874, 183] on select "Choose an option... Pending Applied Excluded (Questions) Excluded (Expired) Exc…" at bounding box center [938, 180] width 171 height 33
click at [990, 273] on select "Choose an option... Pending Applied Excluded (Questions) Excluded (Expired) Exc…" at bounding box center [938, 263] width 171 height 33
click at [853, 247] on select "Choose an option... Pending Applied Excluded (Questions) Excluded (Expired) Exc…" at bounding box center [938, 263] width 171 height 33
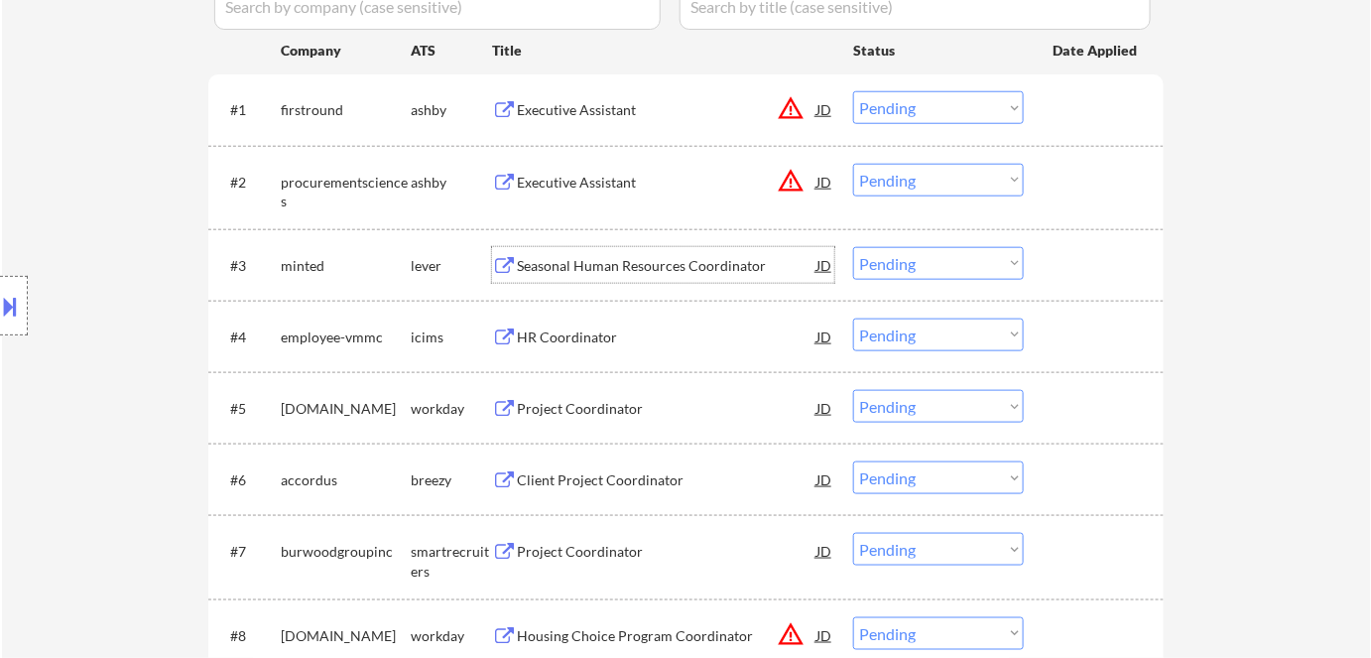
click at [629, 261] on div "Seasonal Human Resources Coordinator" at bounding box center [667, 266] width 300 height 20
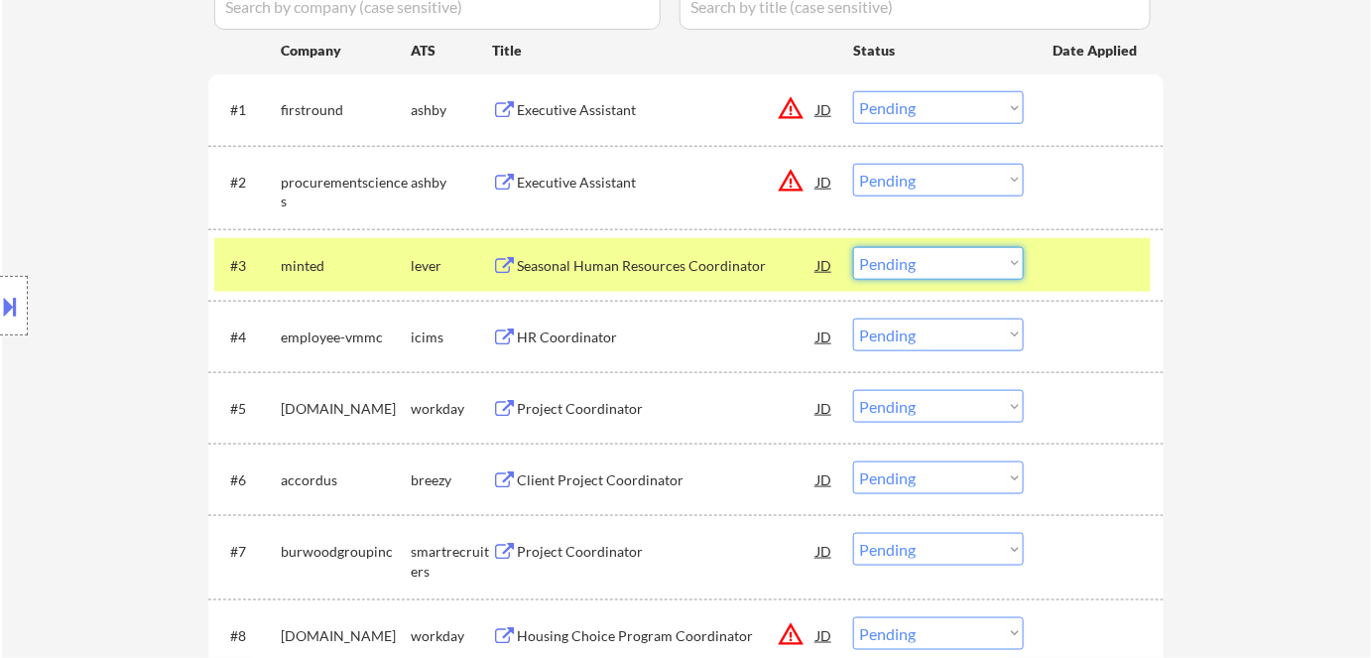
click at [884, 247] on select "Choose an option... Pending Applied Excluded (Questions) Excluded (Expired) Exc…" at bounding box center [938, 263] width 171 height 33
click at [853, 247] on select "Choose an option... Pending Applied Excluded (Questions) Excluded (Expired) Exc…" at bounding box center [938, 263] width 171 height 33
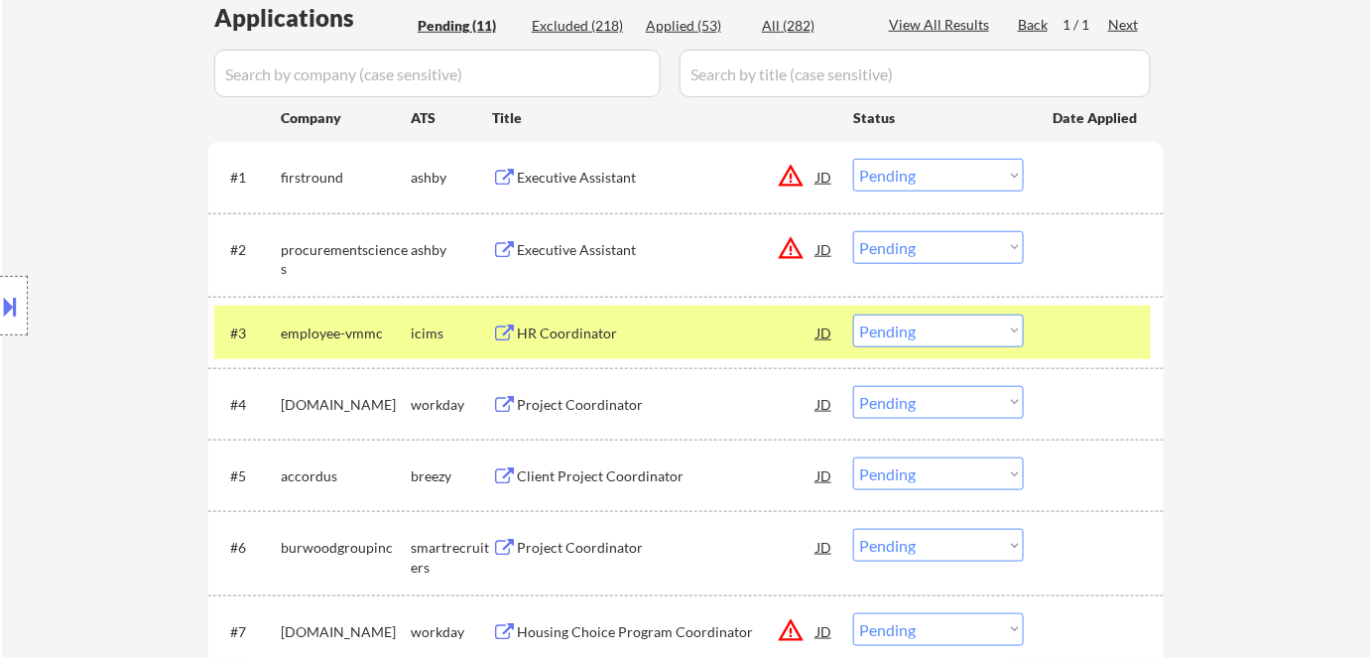
scroll to position [514, 0]
click at [565, 336] on div "HR Coordinator" at bounding box center [667, 332] width 300 height 20
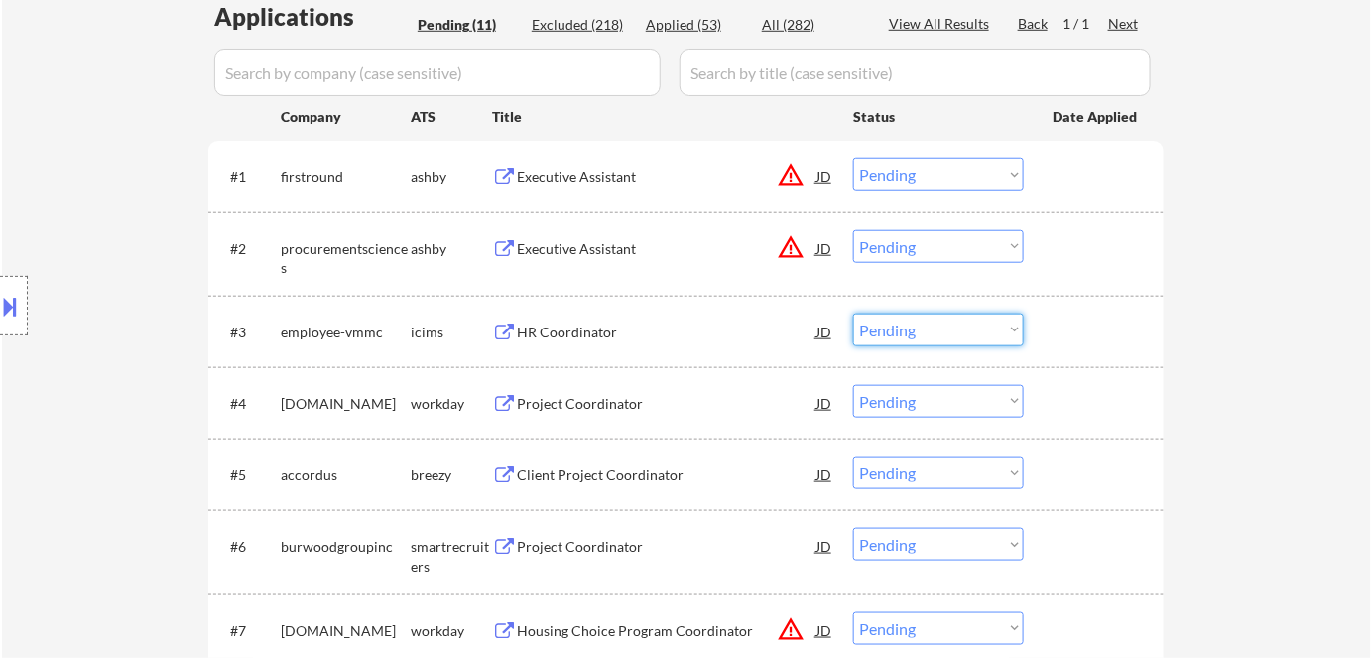
click at [951, 333] on select "Choose an option... Pending Applied Excluded (Questions) Excluded (Expired) Exc…" at bounding box center [938, 329] width 171 height 33
click at [853, 313] on select "Choose an option... Pending Applied Excluded (Questions) Excluded (Expired) Exc…" at bounding box center [938, 329] width 171 height 33
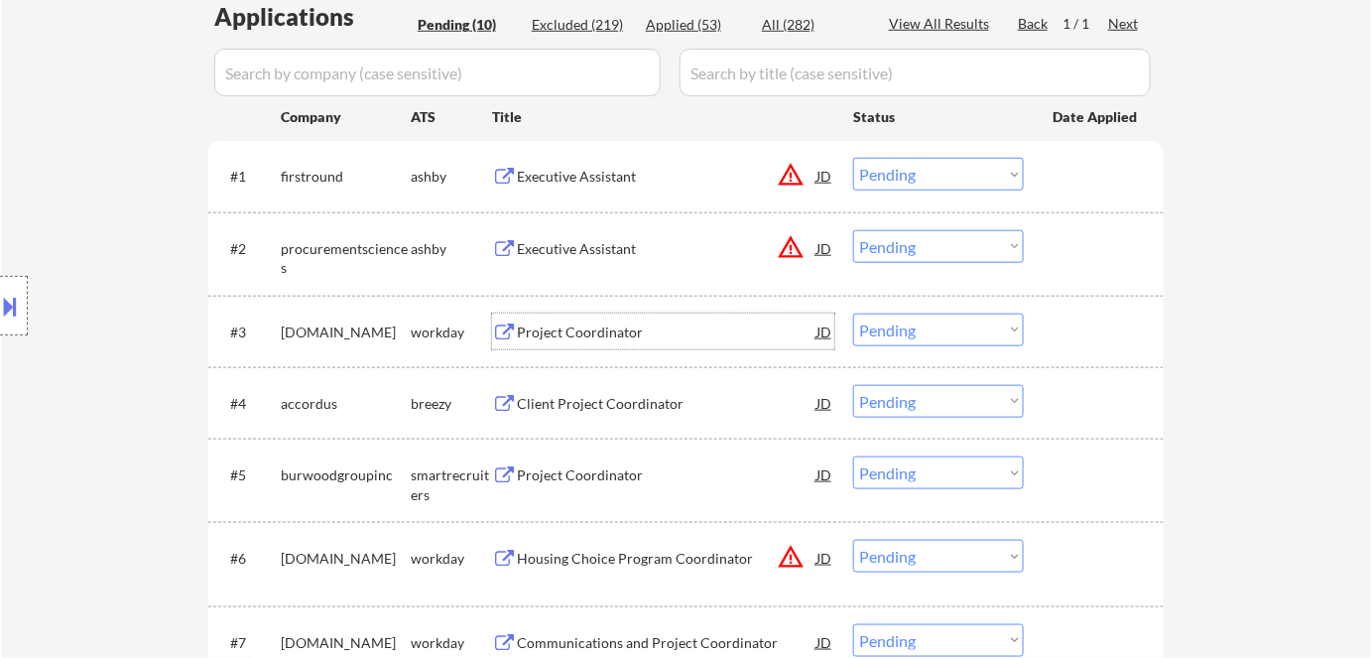
click at [583, 328] on div "Project Coordinator" at bounding box center [667, 332] width 300 height 20
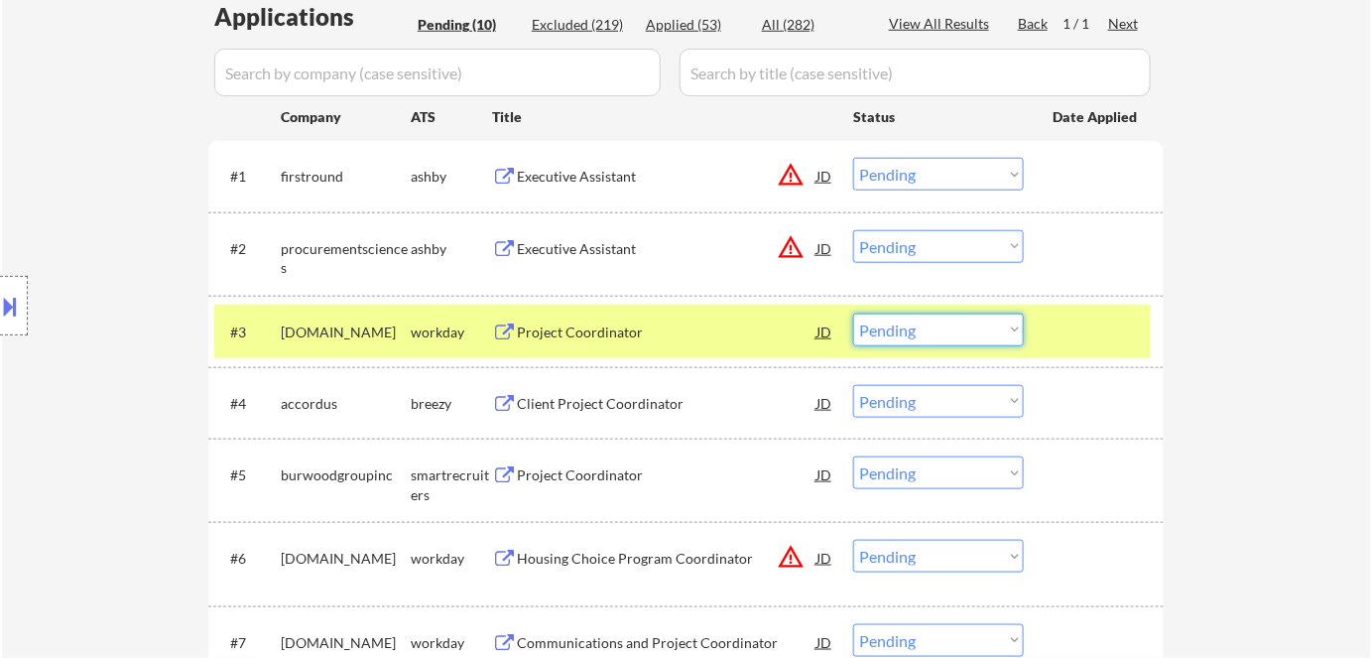
click at [939, 333] on select "Choose an option... Pending Applied Excluded (Questions) Excluded (Expired) Exc…" at bounding box center [938, 329] width 171 height 33
click at [853, 313] on select "Choose an option... Pending Applied Excluded (Questions) Excluded (Expired) Exc…" at bounding box center [938, 329] width 171 height 33
select select ""pending""
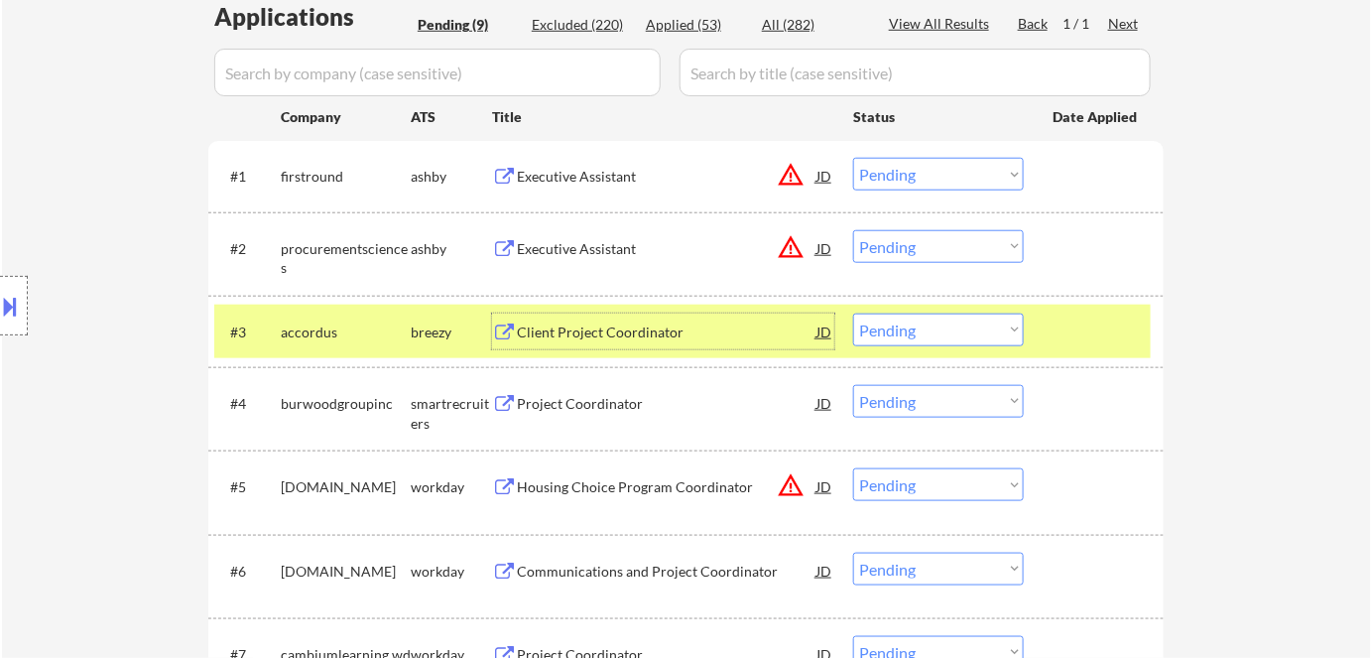
click at [579, 325] on div "Client Project Coordinator" at bounding box center [667, 332] width 300 height 20
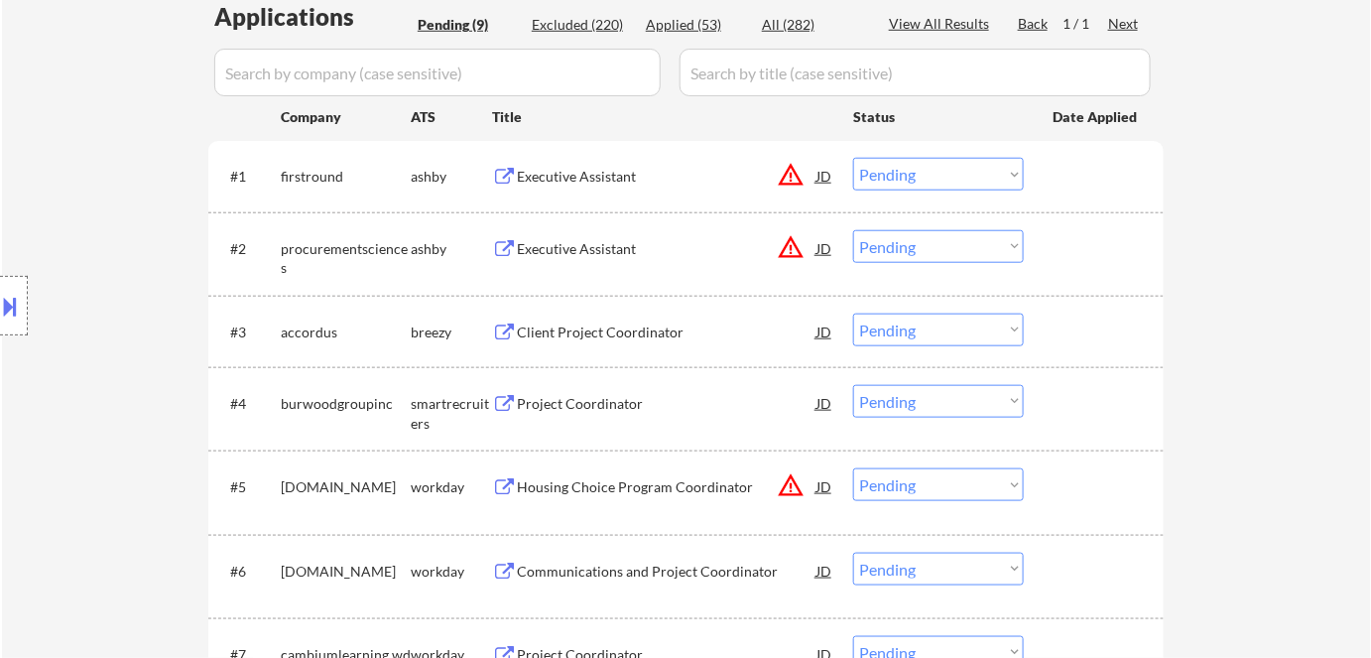
click at [1208, 300] on div "← Return to /applysquad Mailslurp Inbox Job Search Builder Meagan_Olivia Jade U…" at bounding box center [686, 272] width 1369 height 1412
click at [1181, 323] on div "← Return to /applysquad Mailslurp Inbox Job Search Builder Meagan_Olivia Jade U…" at bounding box center [686, 272] width 1369 height 1412
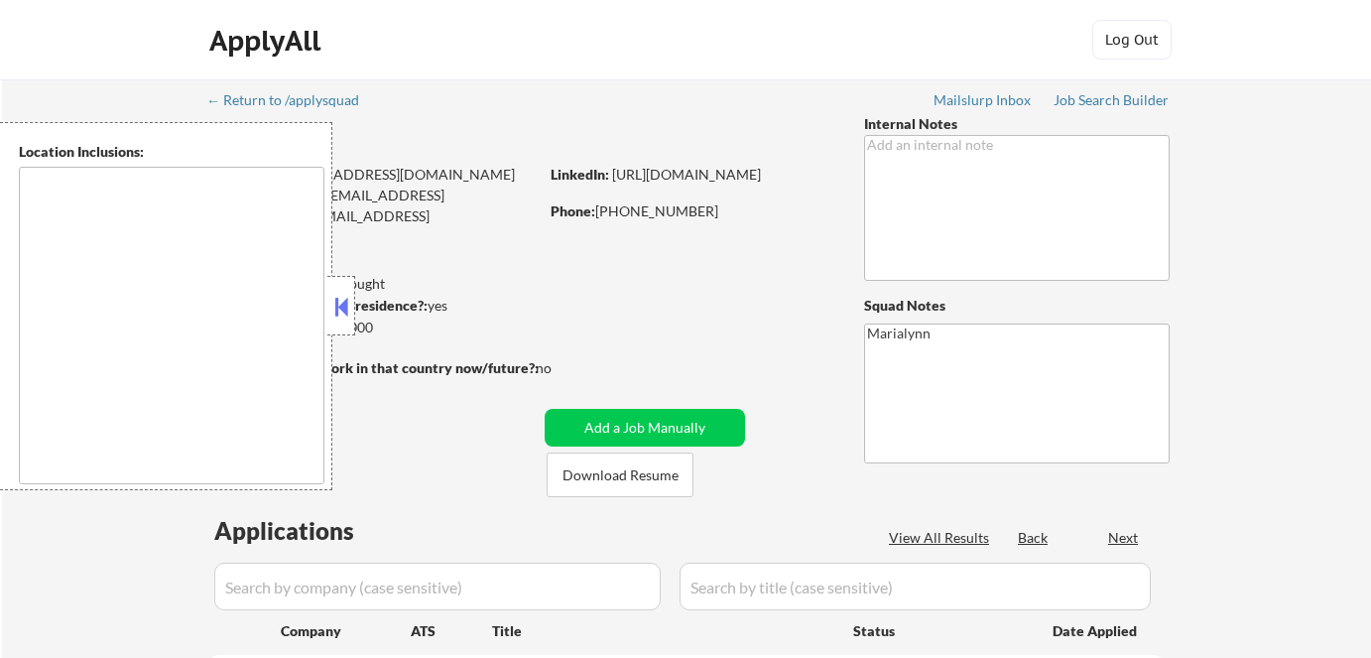
type textarea "Dublin, CA Pleasanton, CA San Ramon, CA Livermore, CA Danville, CA Castro Valle…"
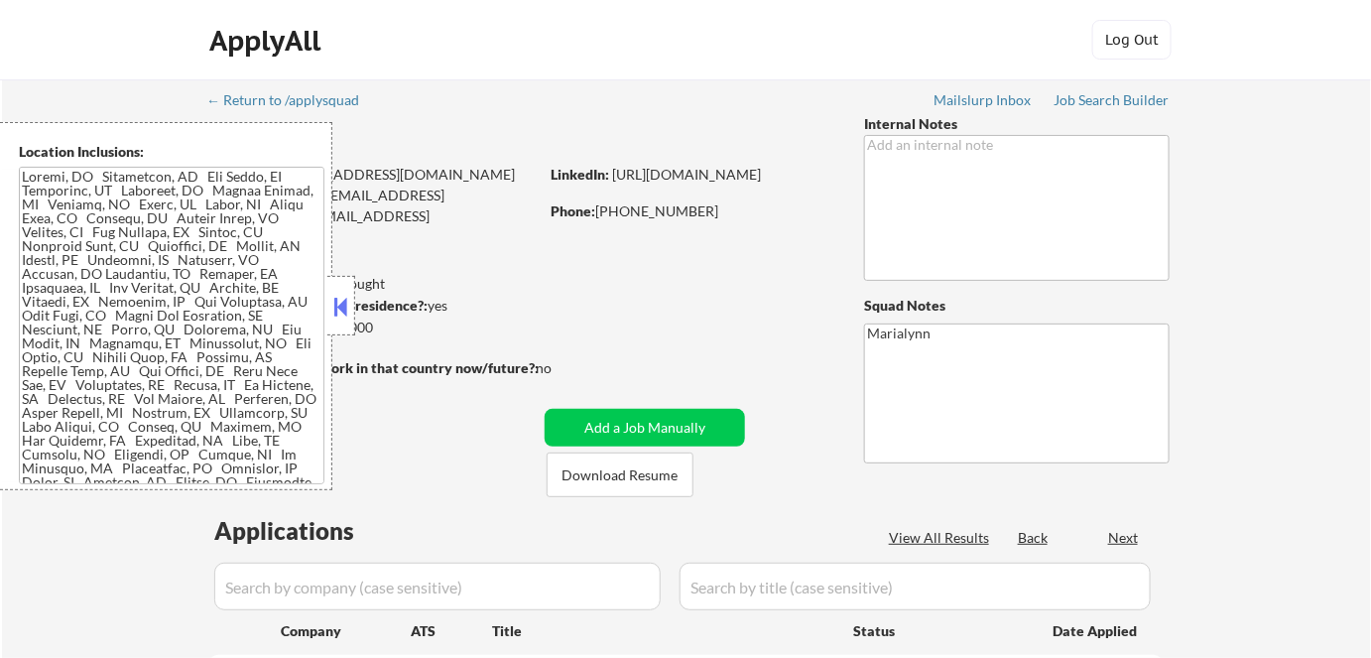
select select ""pending""
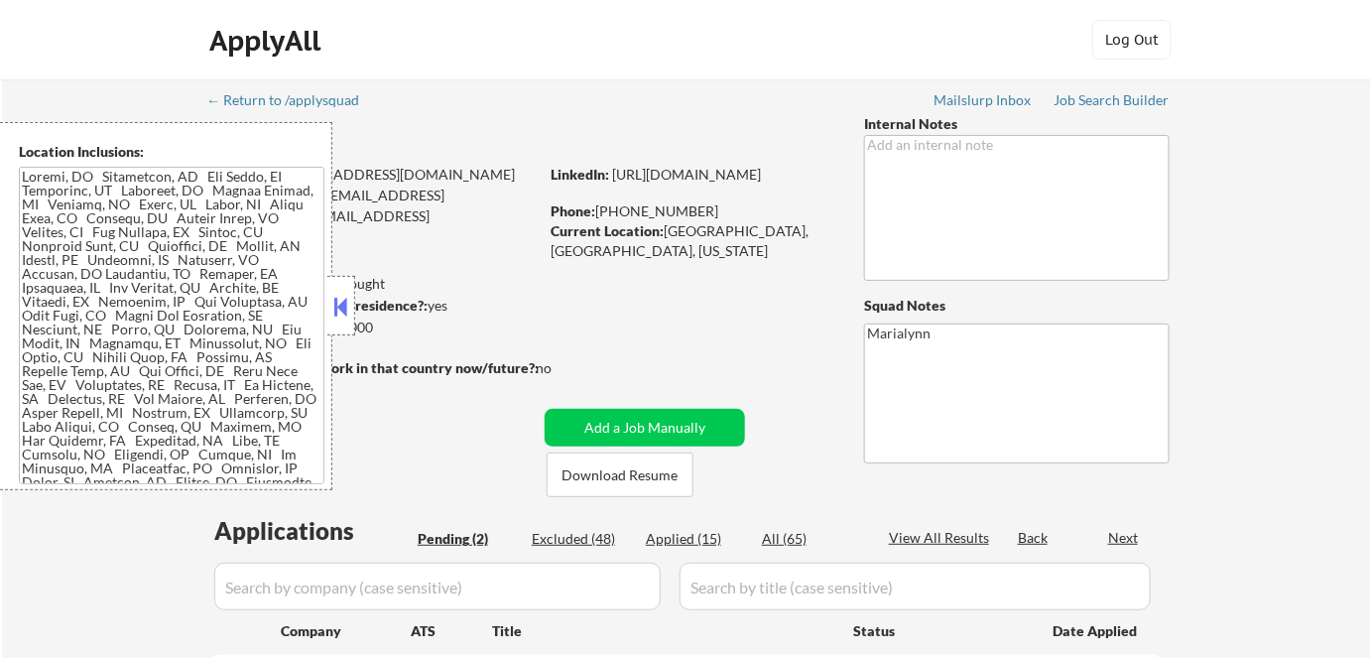
click at [350, 308] on button at bounding box center [341, 307] width 22 height 30
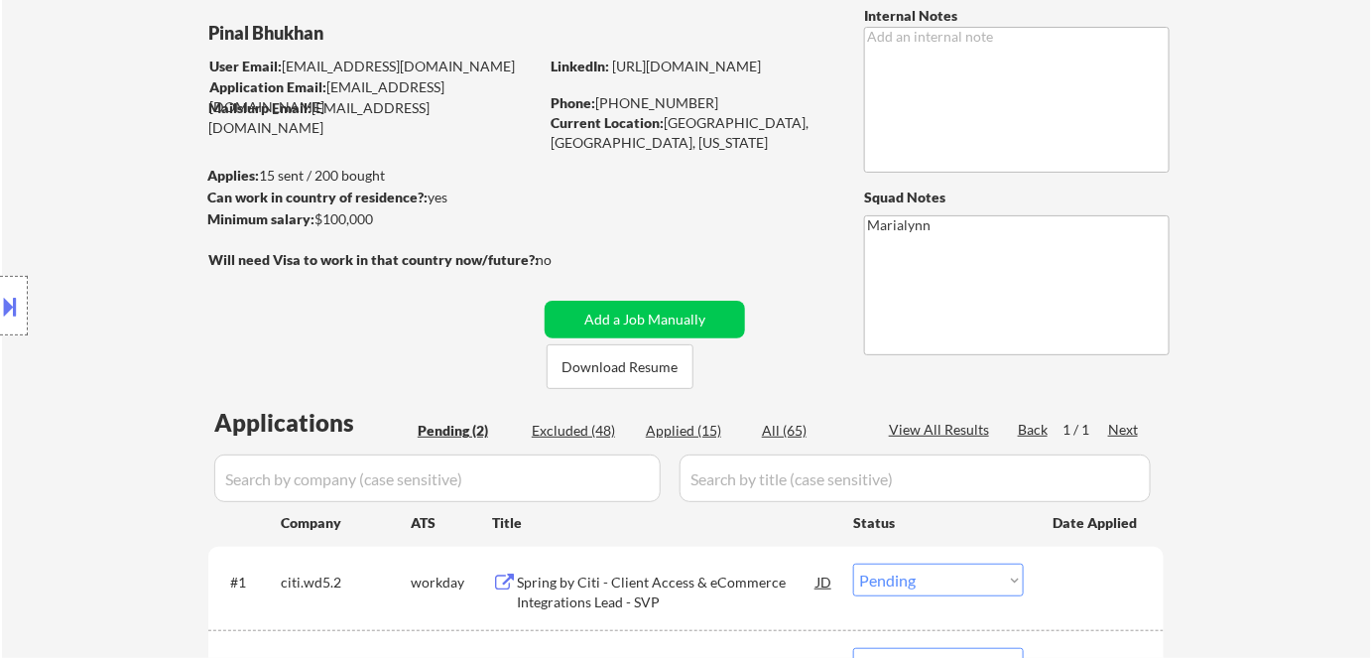
scroll to position [180, 0]
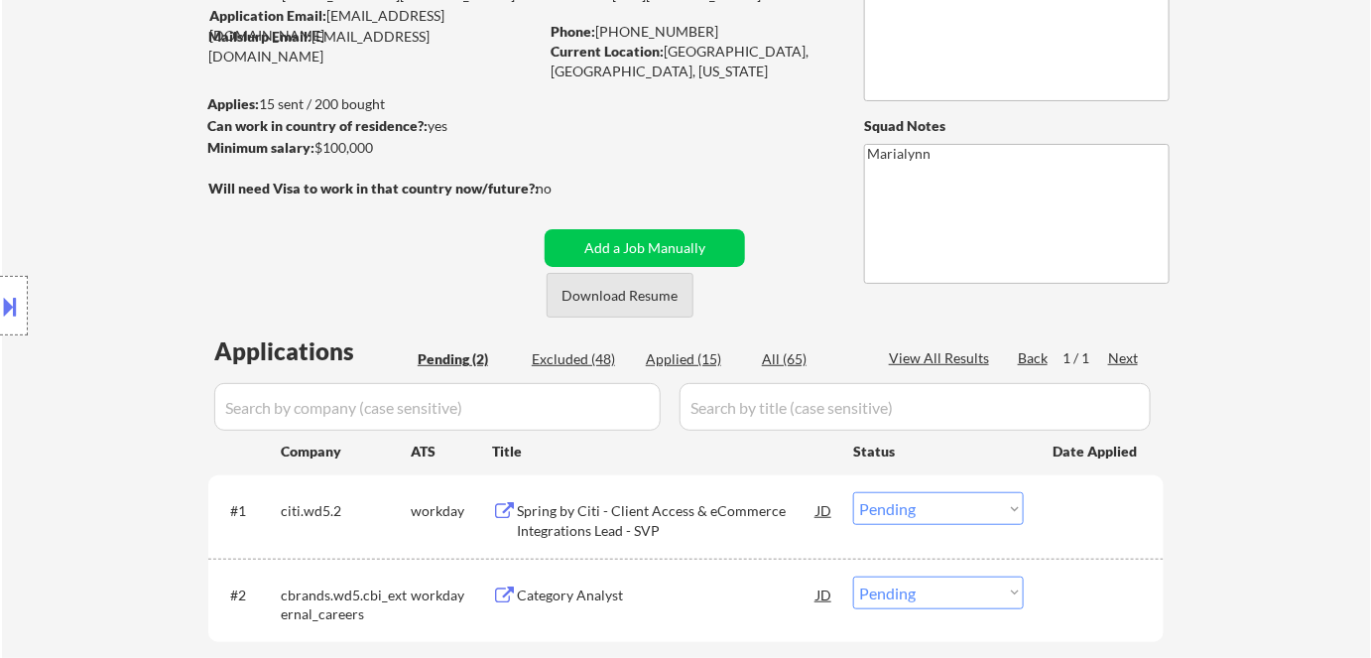
click at [599, 297] on button "Download Resume" at bounding box center [620, 295] width 147 height 45
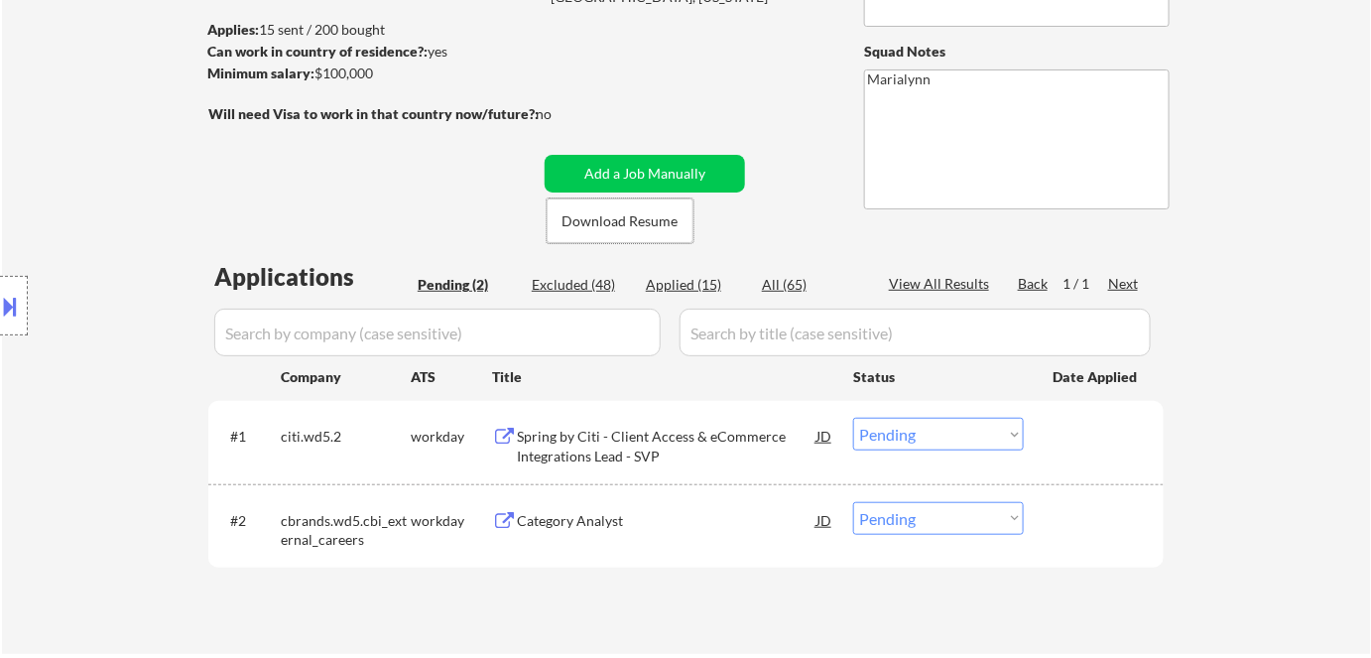
scroll to position [270, 0]
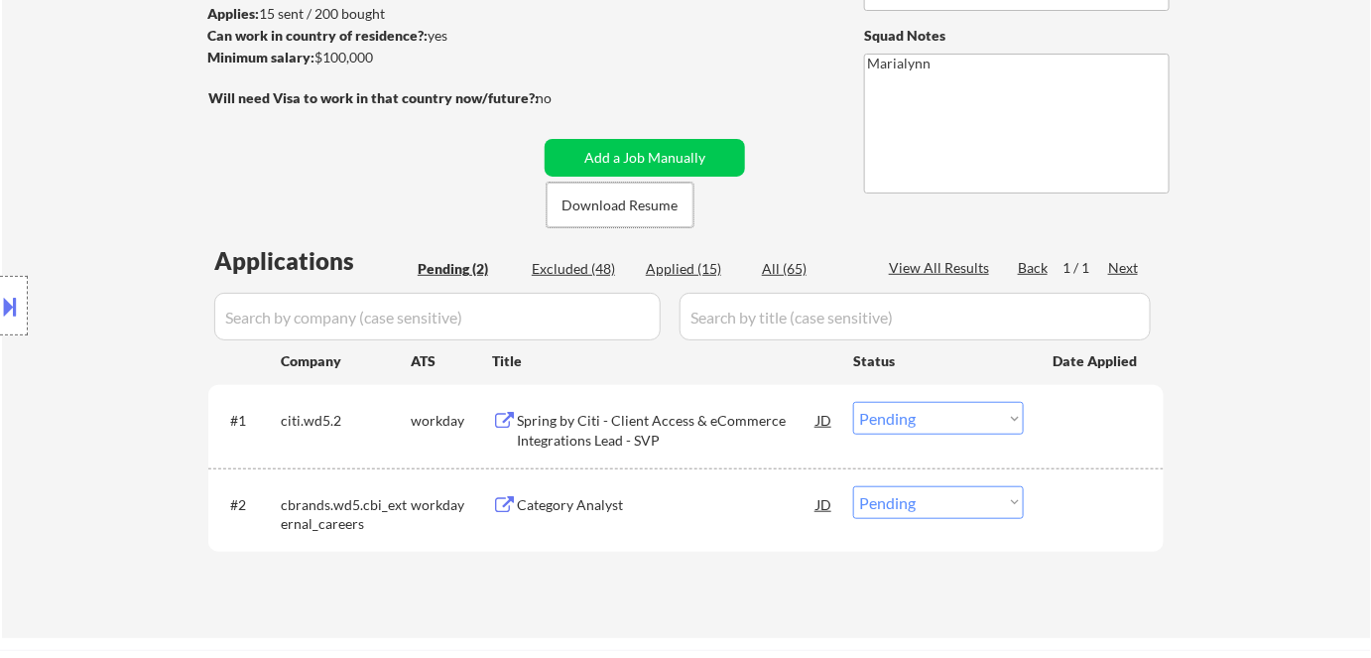
click at [607, 412] on div "Spring by Citi - Client Access & eCommerce Integrations Lead - SVP" at bounding box center [667, 430] width 300 height 39
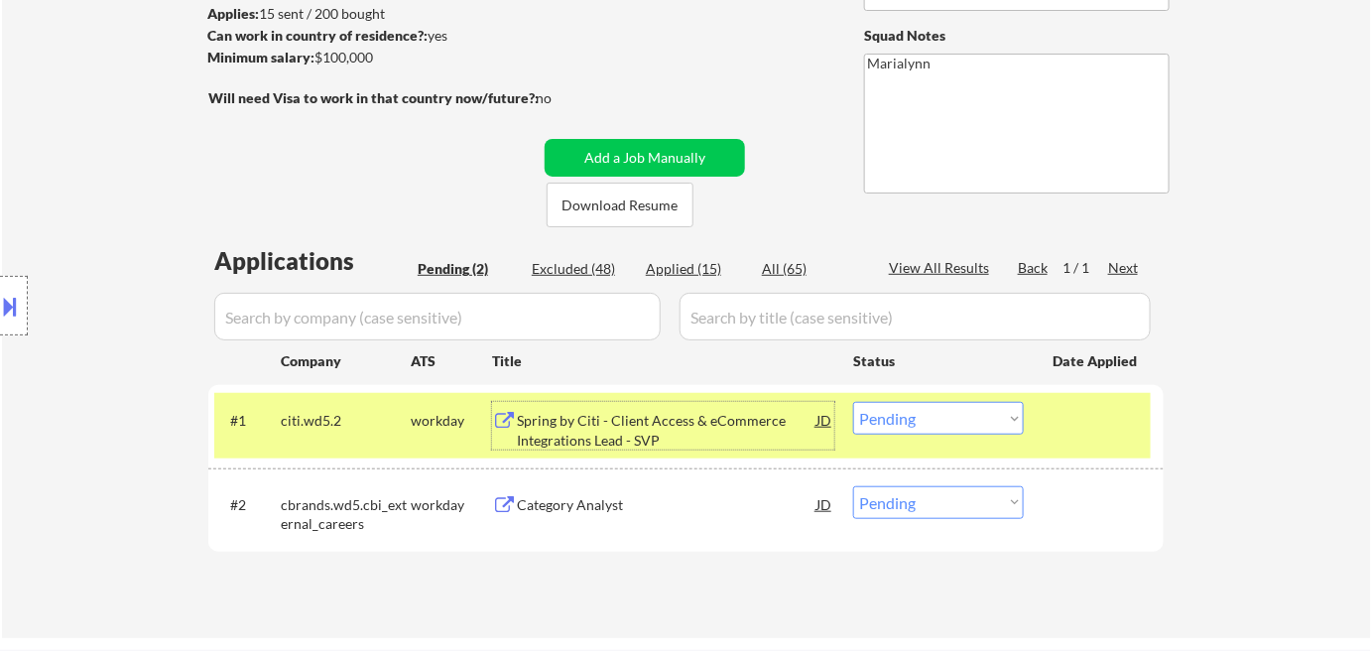
drag, startPoint x: 933, startPoint y: 422, endPoint x: 959, endPoint y: 444, distance: 34.4
click at [934, 422] on select "Choose an option... Pending Applied Excluded (Questions) Excluded (Expired) Exc…" at bounding box center [938, 418] width 171 height 33
click at [931, 419] on select "Choose an option... Pending Applied Excluded (Questions) Excluded (Expired) Exc…" at bounding box center [938, 418] width 171 height 33
click at [853, 402] on select "Choose an option... Pending Applied Excluded (Questions) Excluded (Expired) Exc…" at bounding box center [938, 418] width 171 height 33
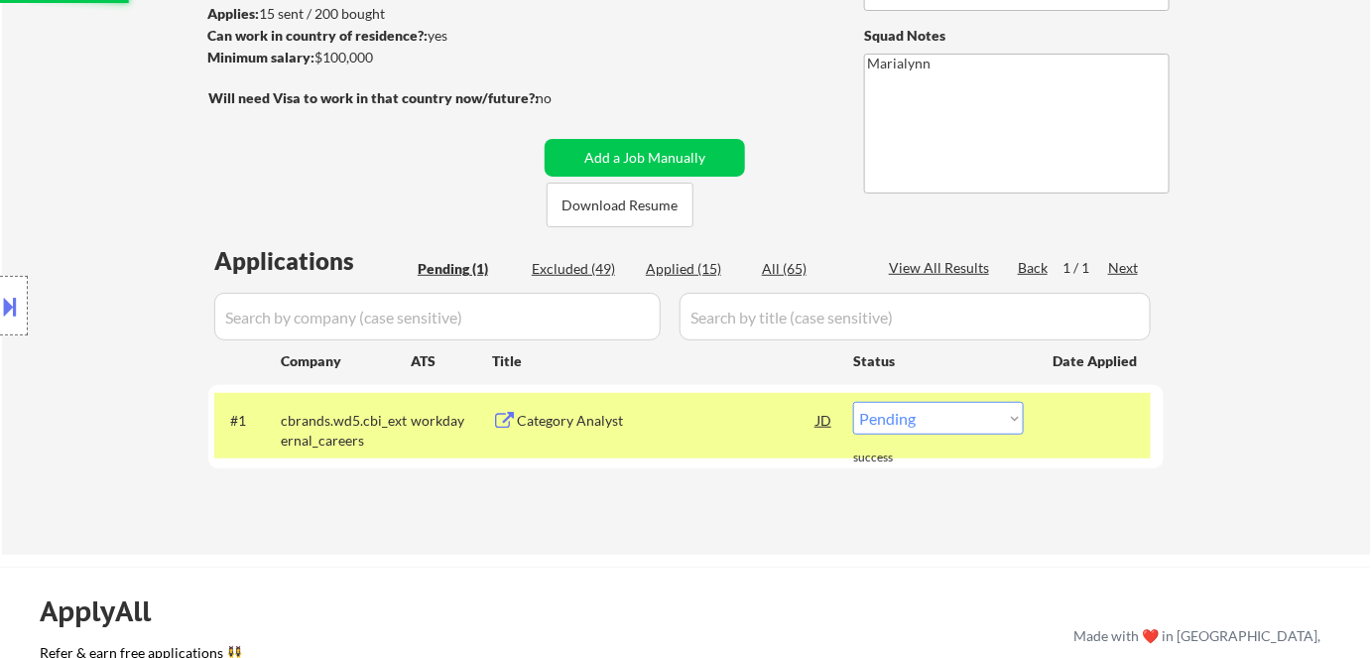
click at [583, 423] on div "Category Analyst" at bounding box center [667, 421] width 300 height 20
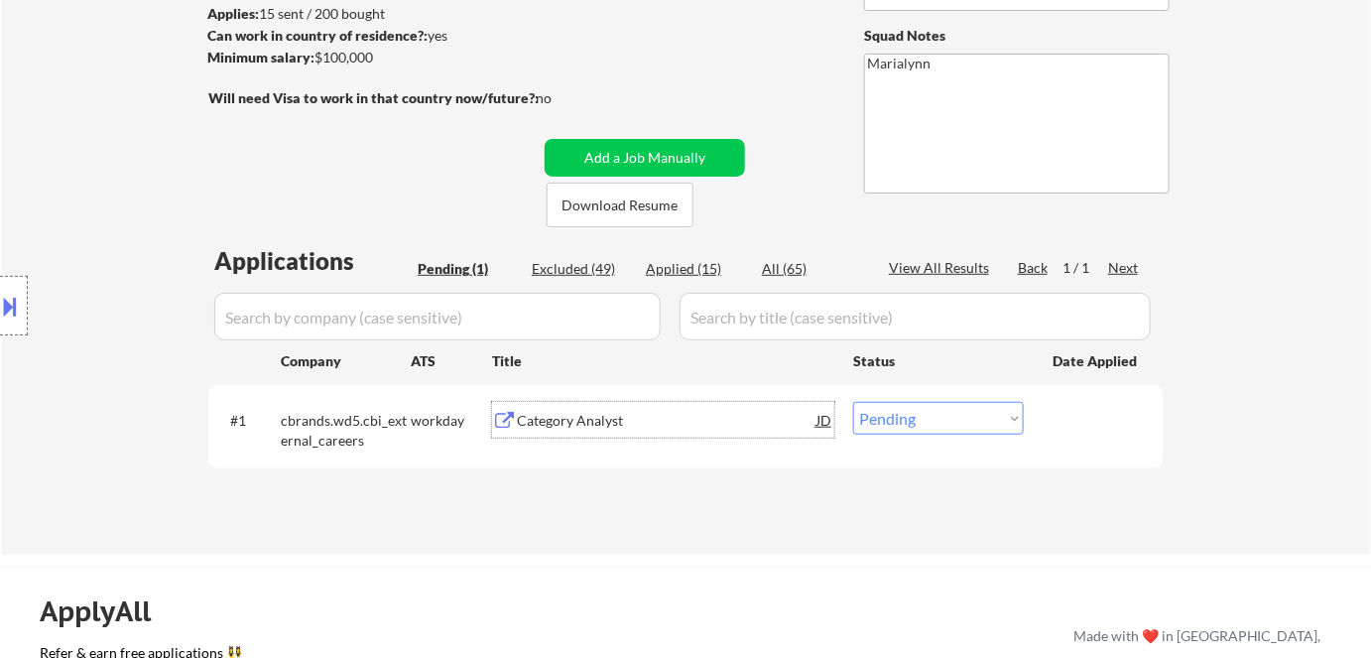
click at [920, 416] on select "Choose an option... Pending Applied Excluded (Questions) Excluded (Expired) Exc…" at bounding box center [938, 418] width 171 height 33
select select ""excluded__bad_match_""
click at [853, 402] on select "Choose an option... Pending Applied Excluded (Questions) Excluded (Expired) Exc…" at bounding box center [938, 418] width 171 height 33
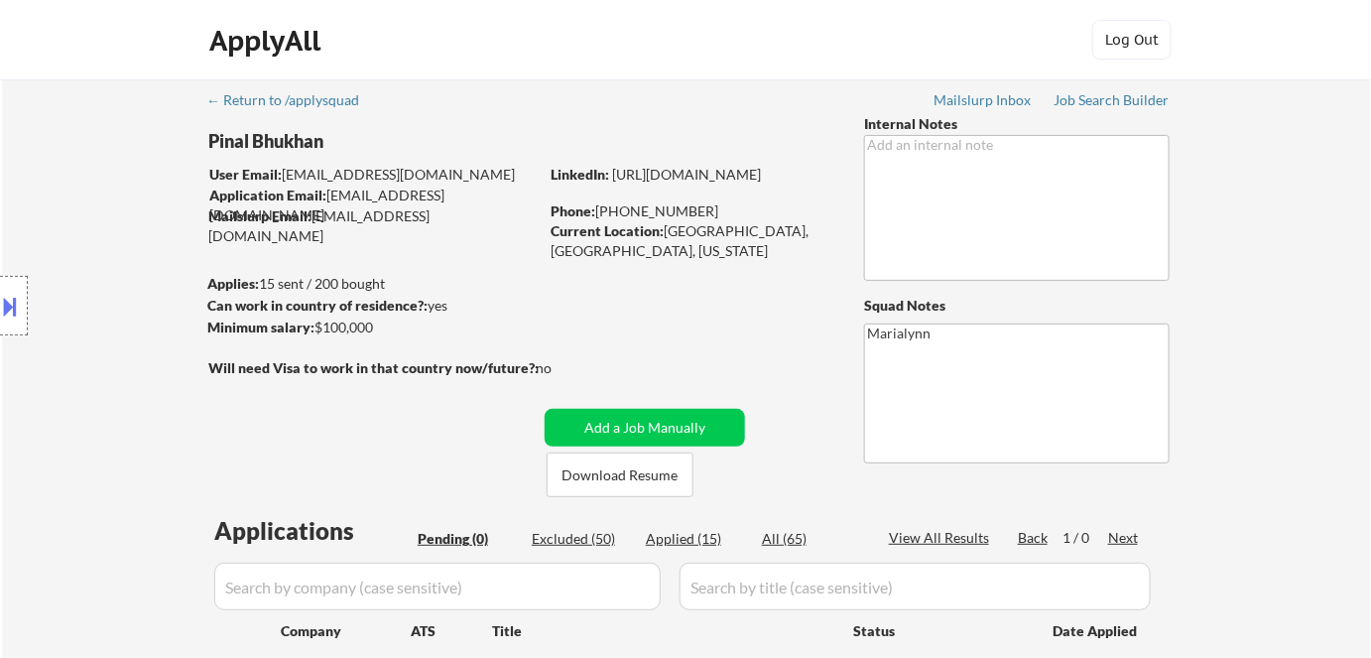
scroll to position [0, 0]
drag, startPoint x: 603, startPoint y: 210, endPoint x: 694, endPoint y: 216, distance: 91.5
click at [694, 216] on div "Phone: (510) 432-5999" at bounding box center [691, 211] width 281 height 20
copy div "510) 432-5999"
click at [721, 183] on link "https://www.linkedin.com/in/pinalbhukhan/" at bounding box center [686, 174] width 149 height 17
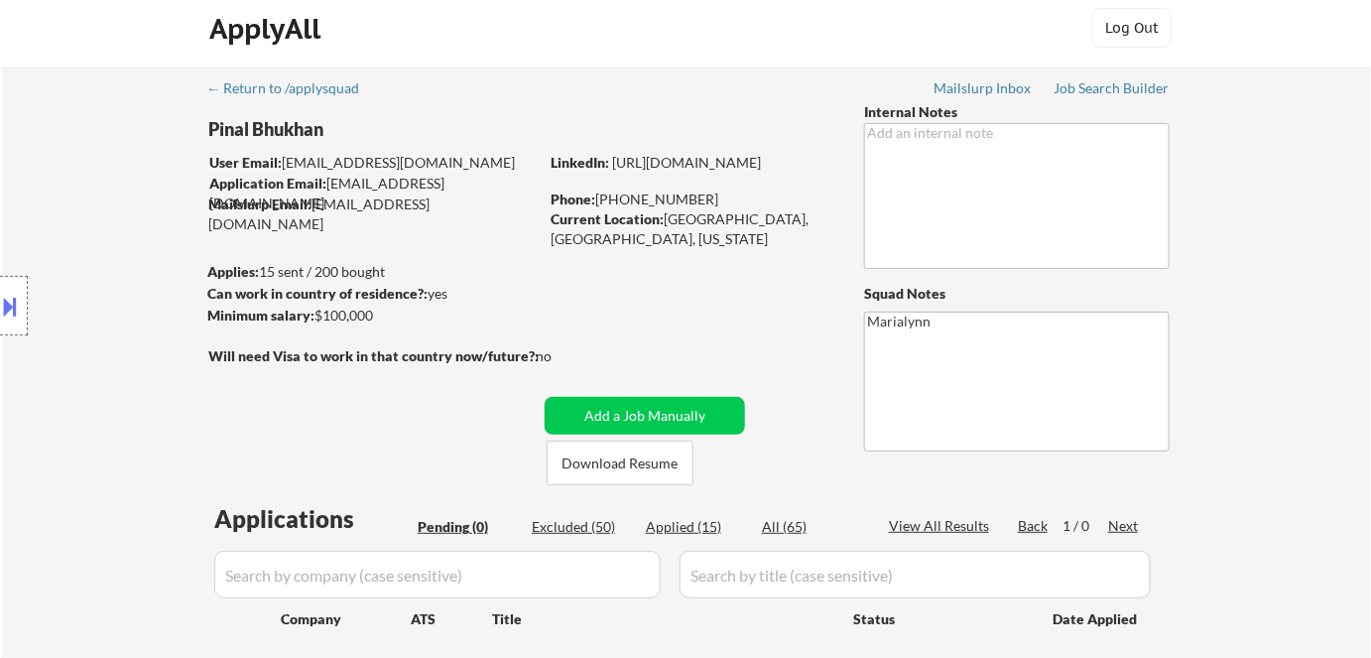
scroll to position [180, 0]
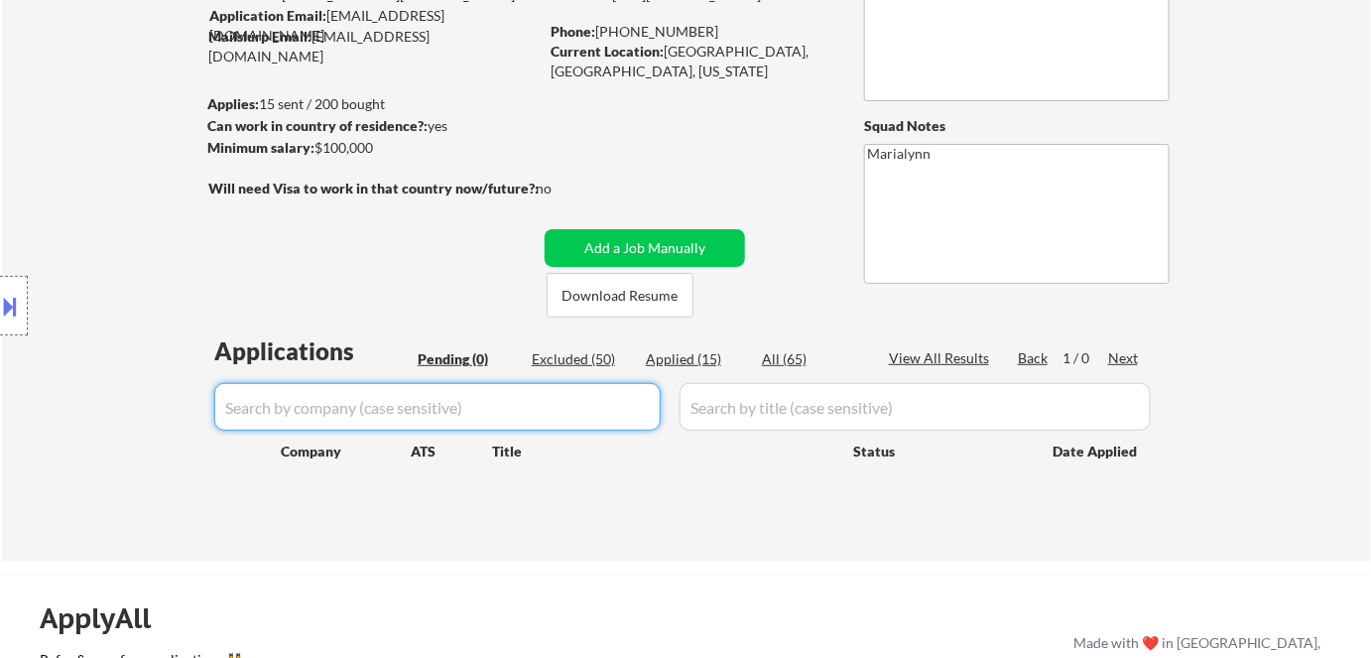
click at [410, 407] on input "input" at bounding box center [437, 407] width 446 height 48
paste input "cbrands"
type input "cbrands"
click at [592, 365] on div "Excluded (50)" at bounding box center [581, 359] width 99 height 20
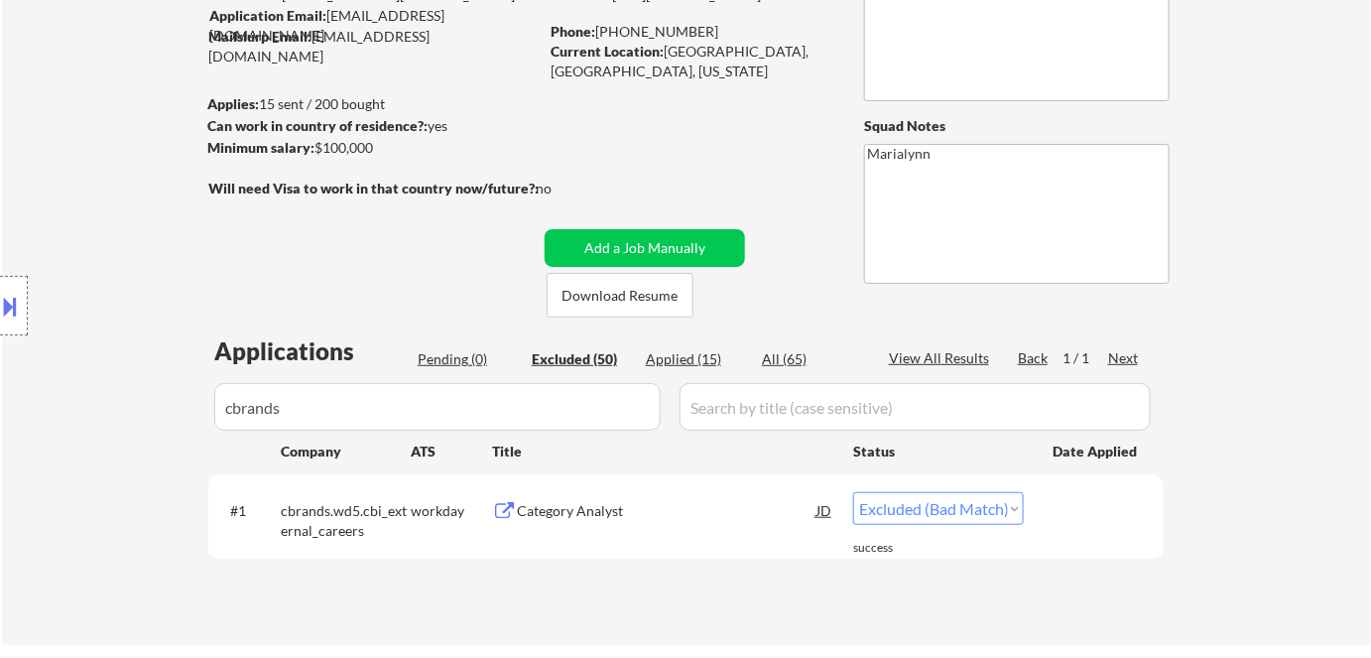
click at [936, 514] on select "Choose an option... Pending Applied Excluded (Questions) Excluded (Expired) Exc…" at bounding box center [938, 508] width 171 height 33
select select ""applied""
click at [853, 492] on select "Choose an option... Pending Applied Excluded (Questions) Excluded (Expired) Exc…" at bounding box center [938, 508] width 171 height 33
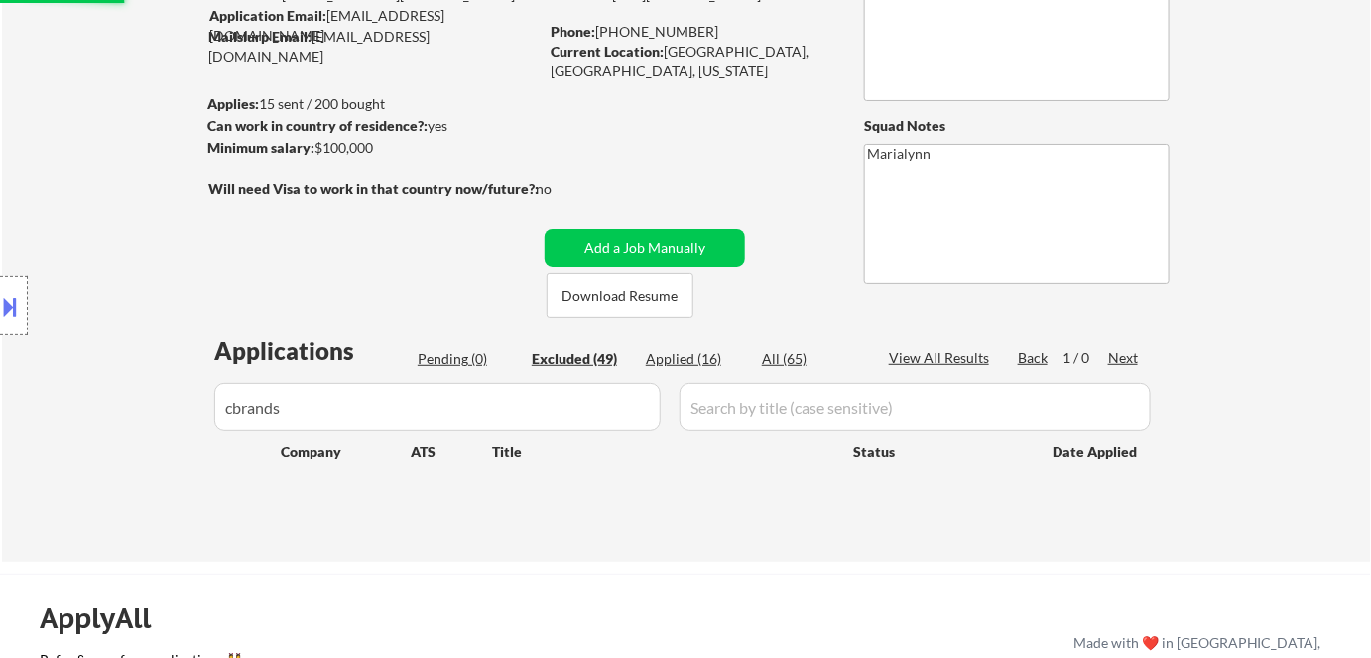
drag, startPoint x: 354, startPoint y: 403, endPoint x: 147, endPoint y: 392, distance: 207.6
click at [146, 392] on div "Location Inclusions:" at bounding box center [177, 306] width 355 height 368
click at [288, 405] on div "Location Inclusions:" at bounding box center [177, 306] width 355 height 368
click at [661, 368] on div "Applied (16)" at bounding box center [695, 359] width 99 height 21
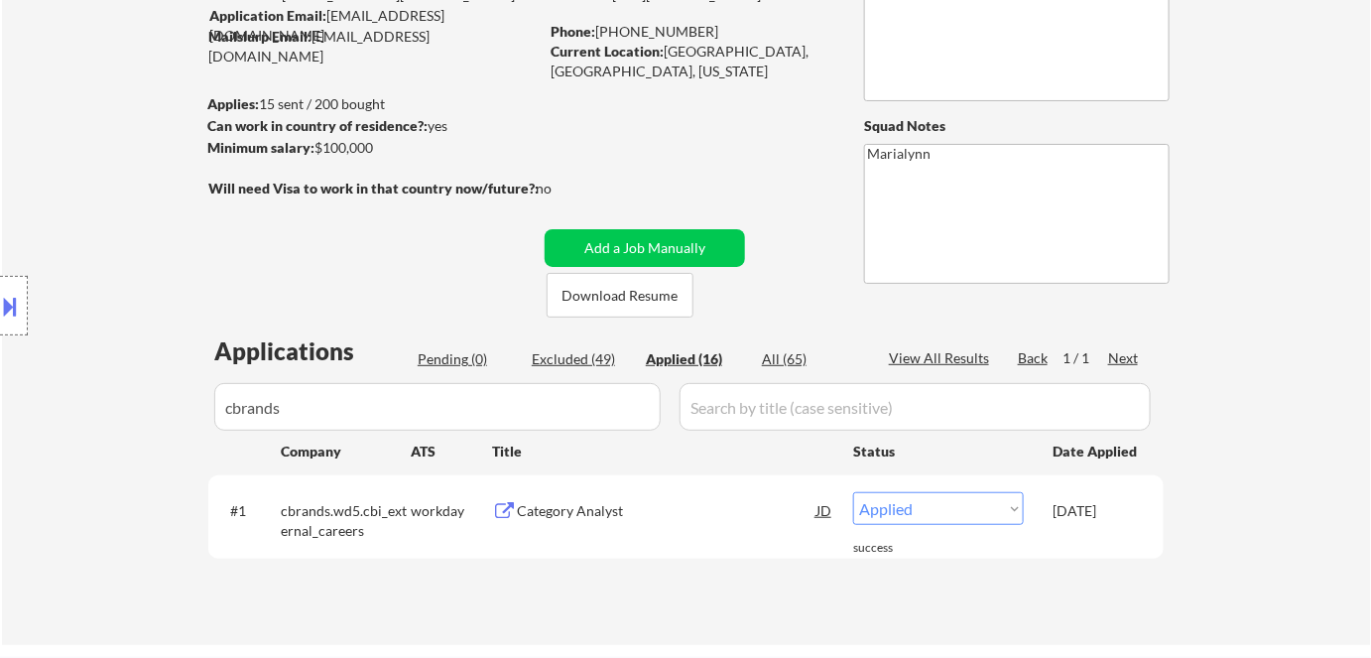
drag, startPoint x: 338, startPoint y: 414, endPoint x: 186, endPoint y: 392, distance: 153.3
click at [186, 392] on div "Location Inclusions:" at bounding box center [177, 306] width 355 height 368
click at [595, 415] on input "input" at bounding box center [437, 407] width 446 height 48
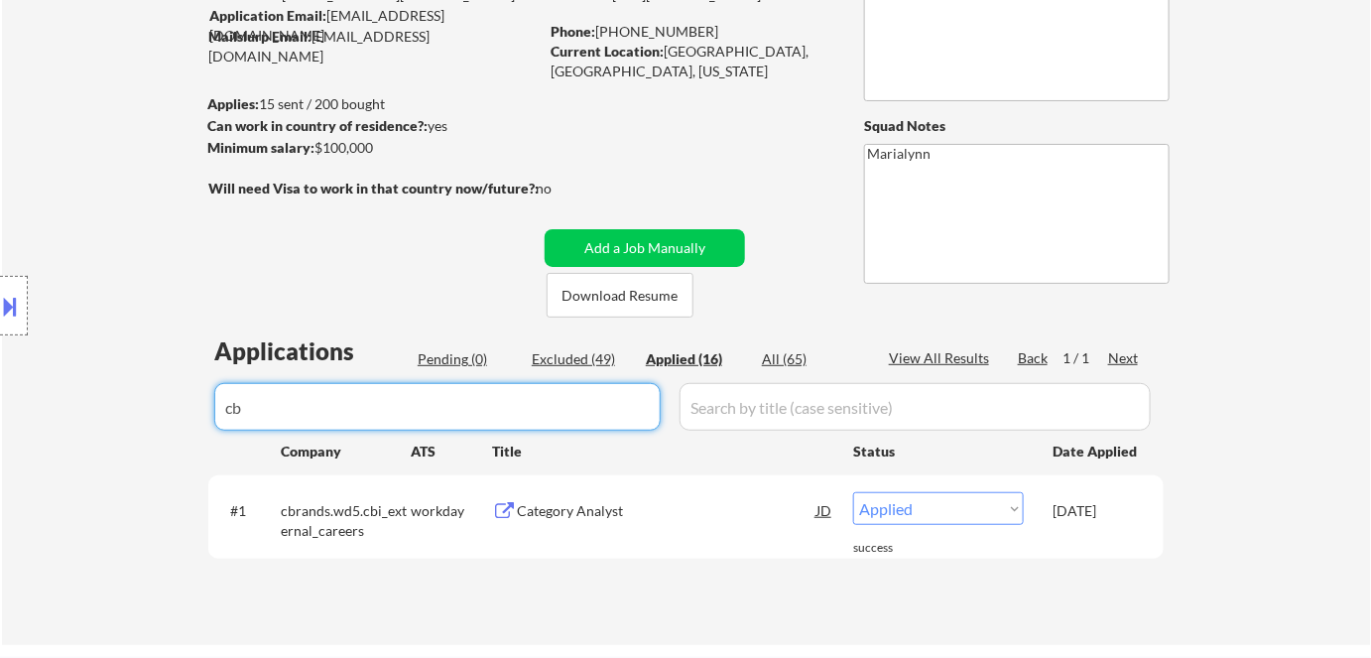
type input "c"
select select ""applied""
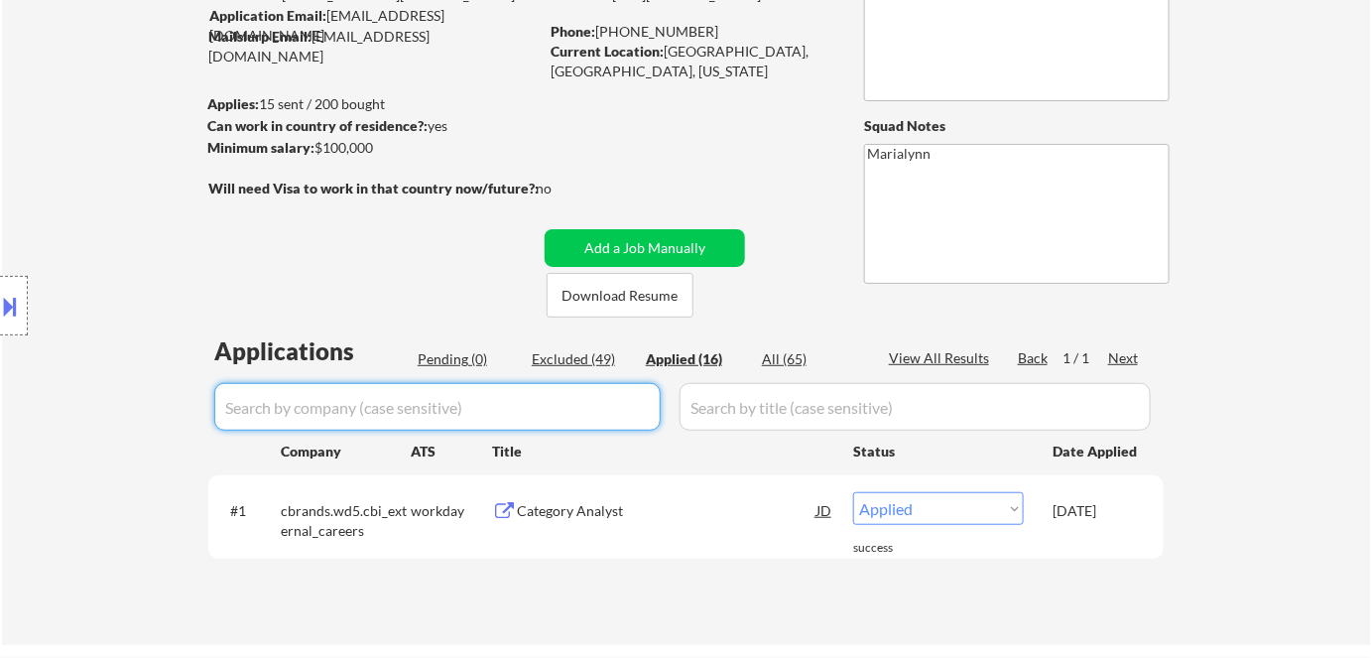
select select ""applied""
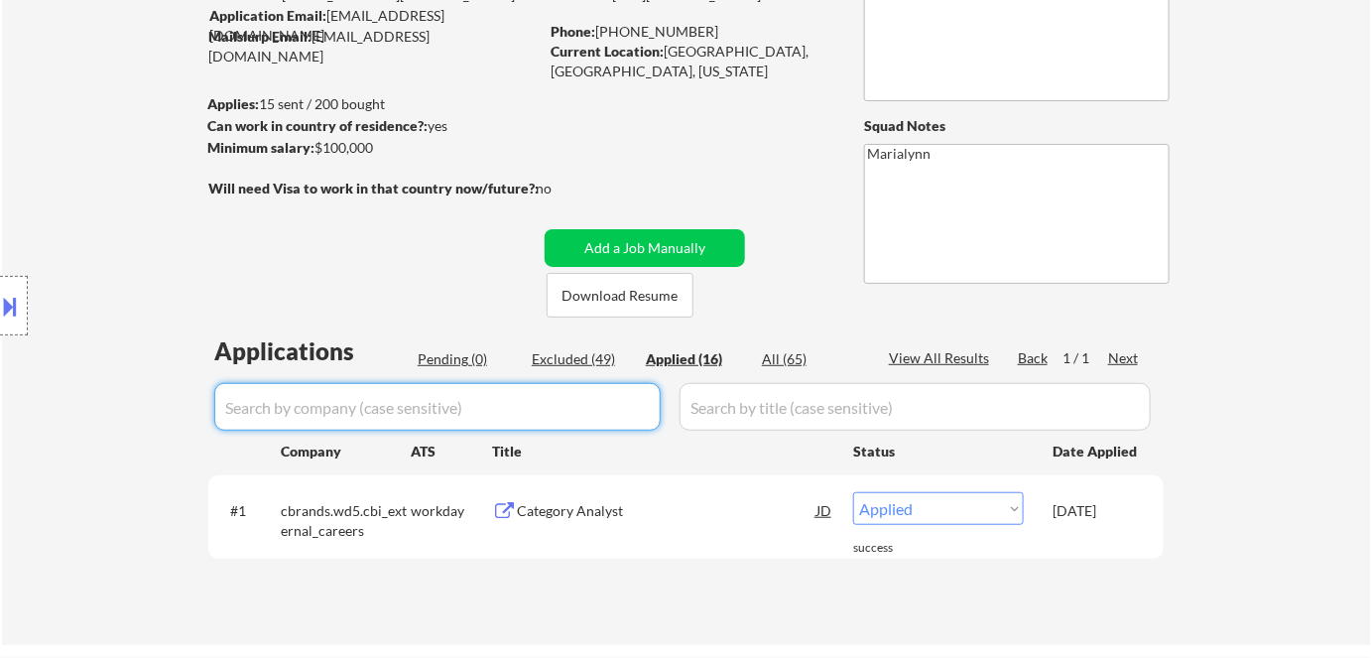
select select ""applied""
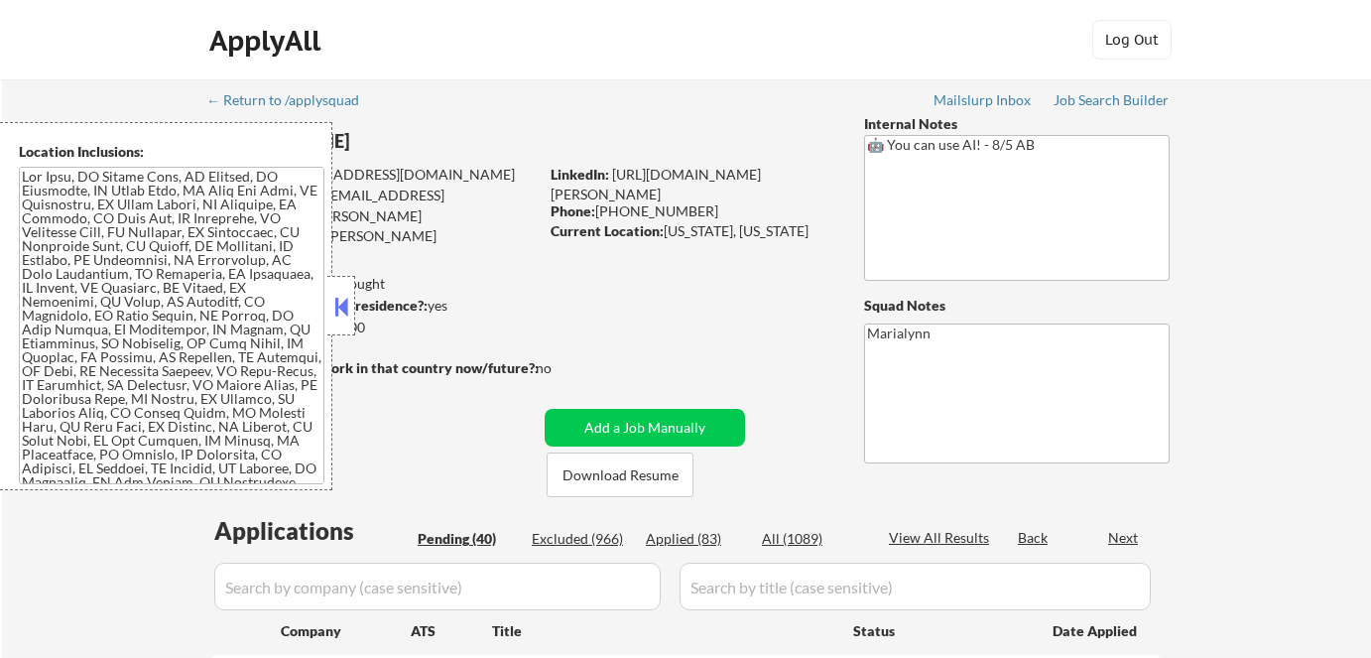
select select ""pending""
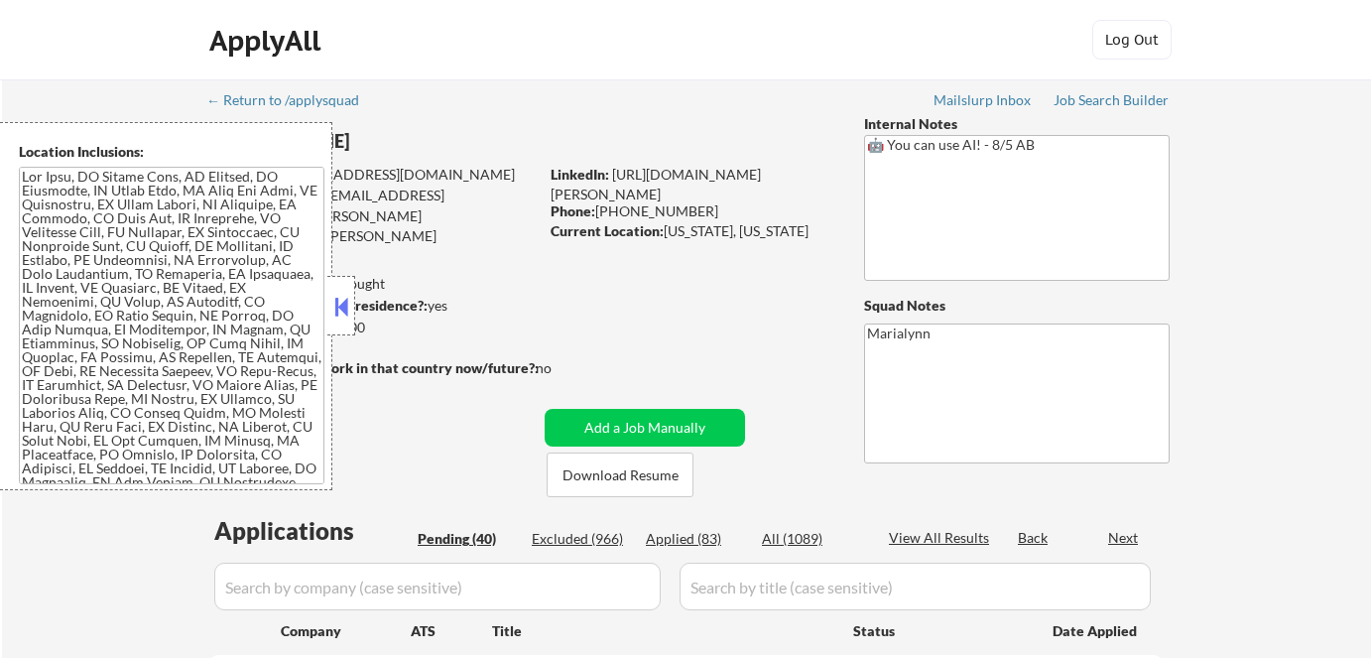
select select ""pending""
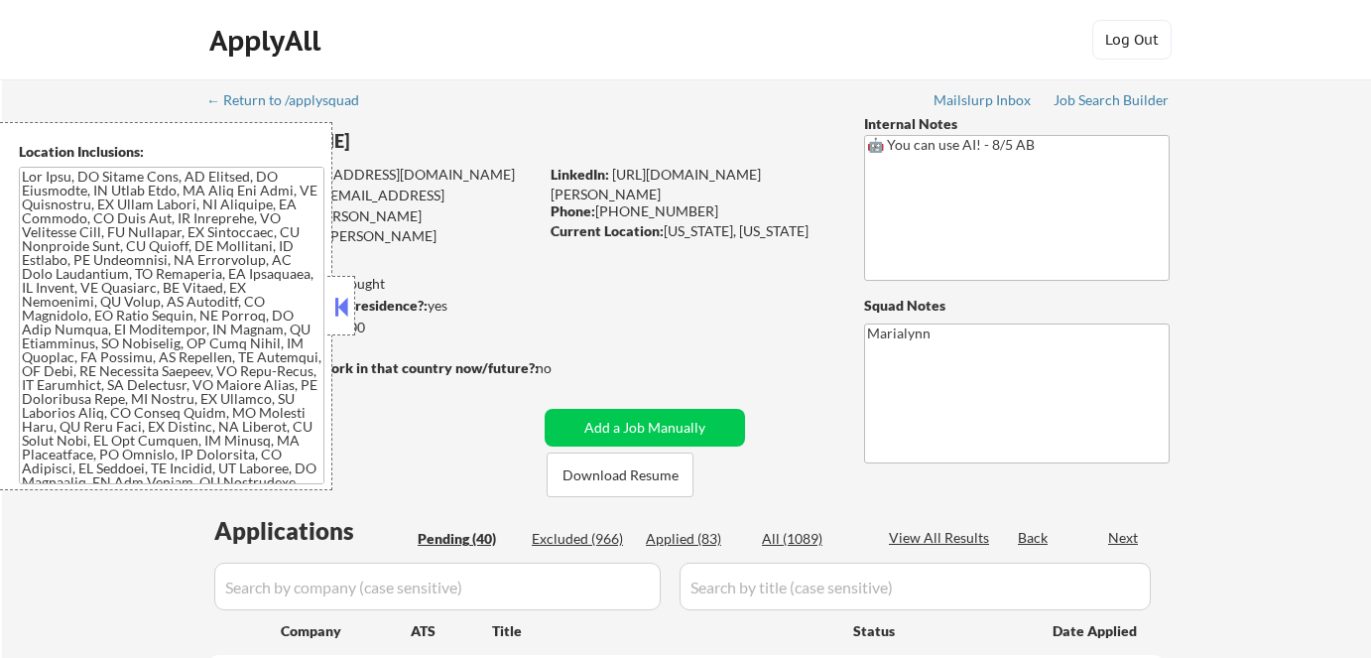
select select ""pending""
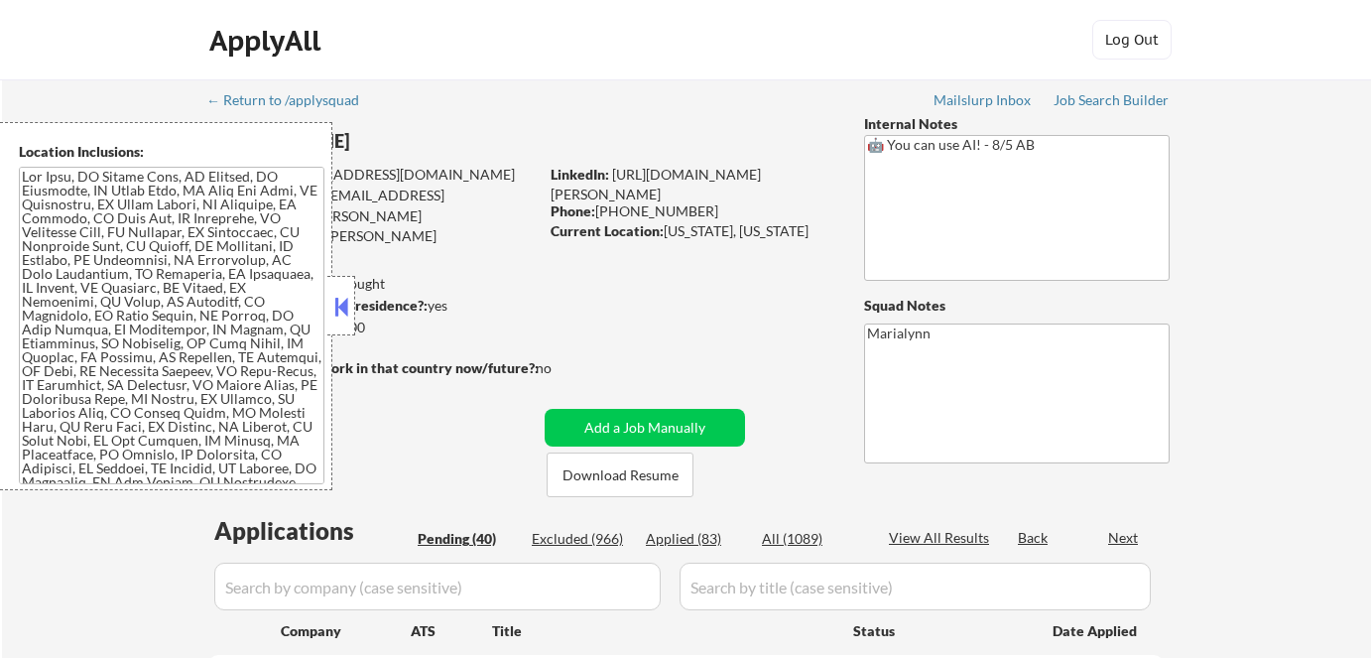
select select ""pending""
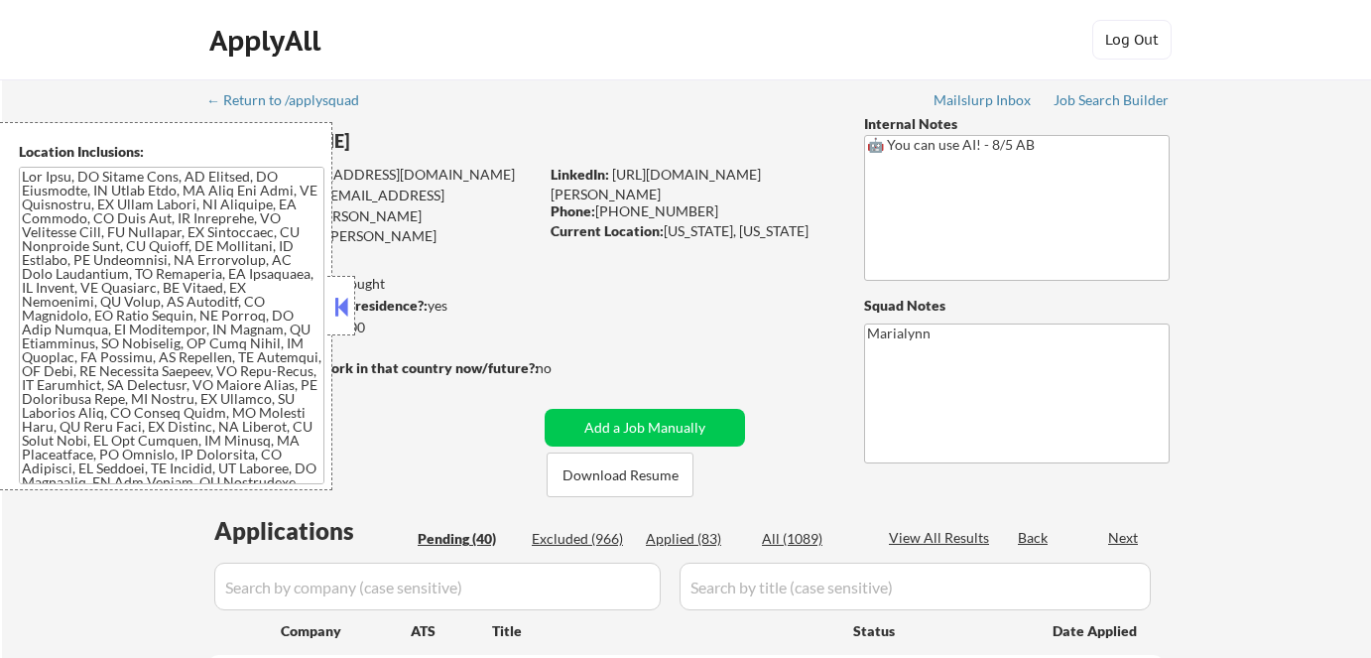
select select ""pending""
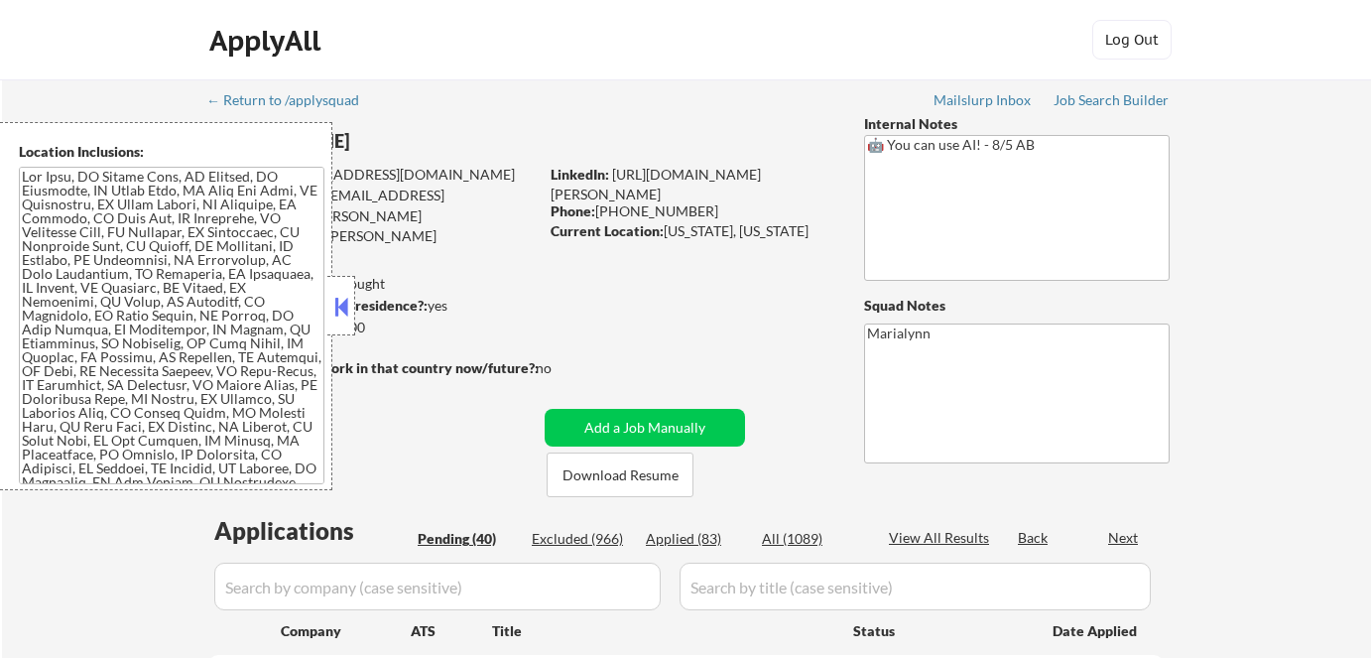
select select ""pending""
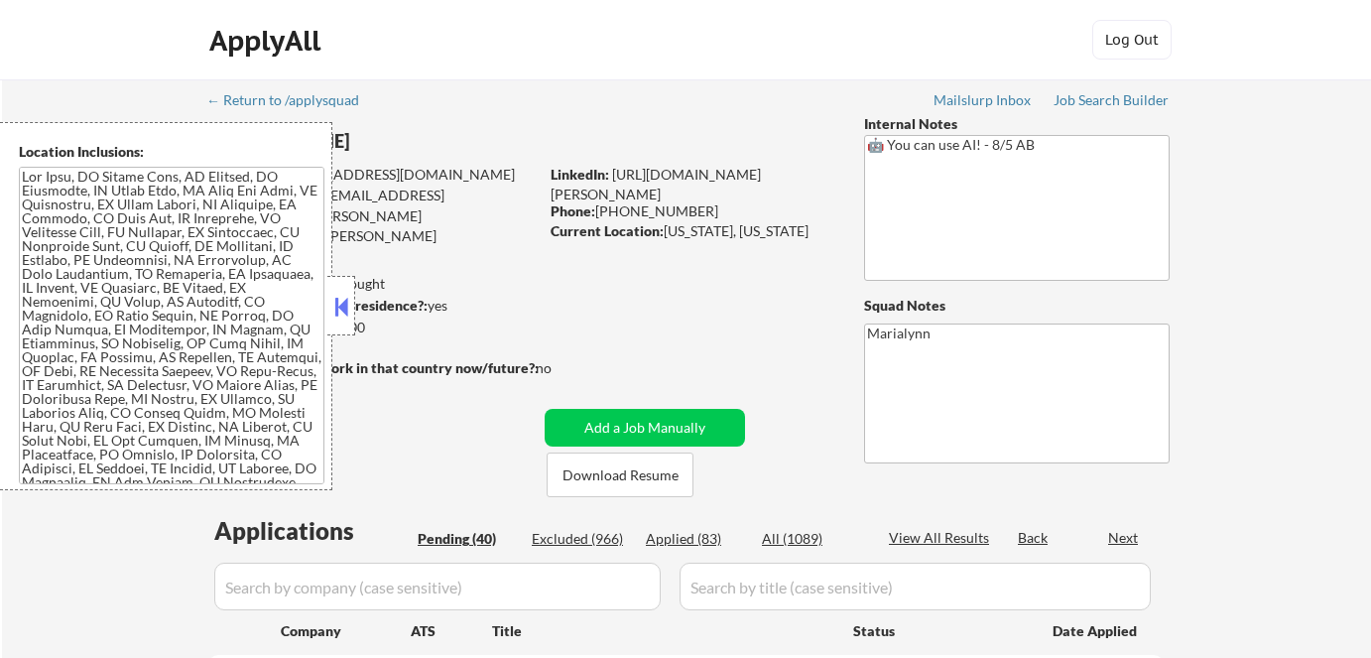
select select ""pending""
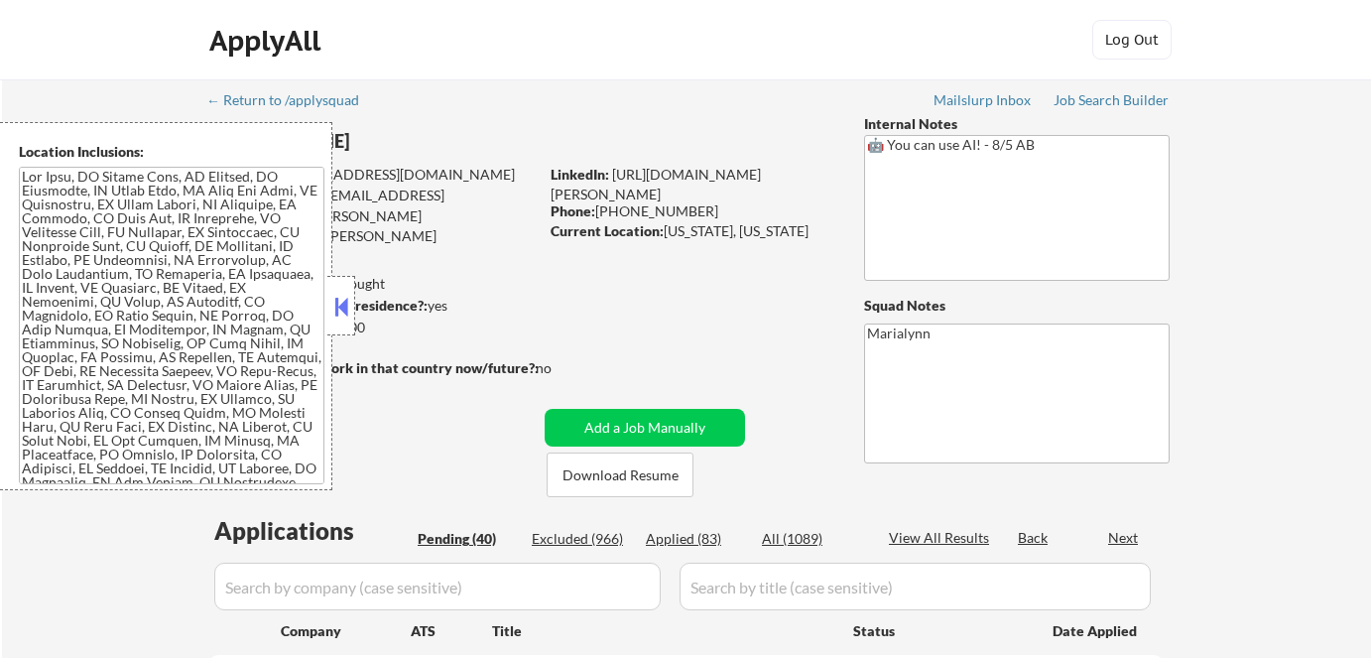
select select ""pending""
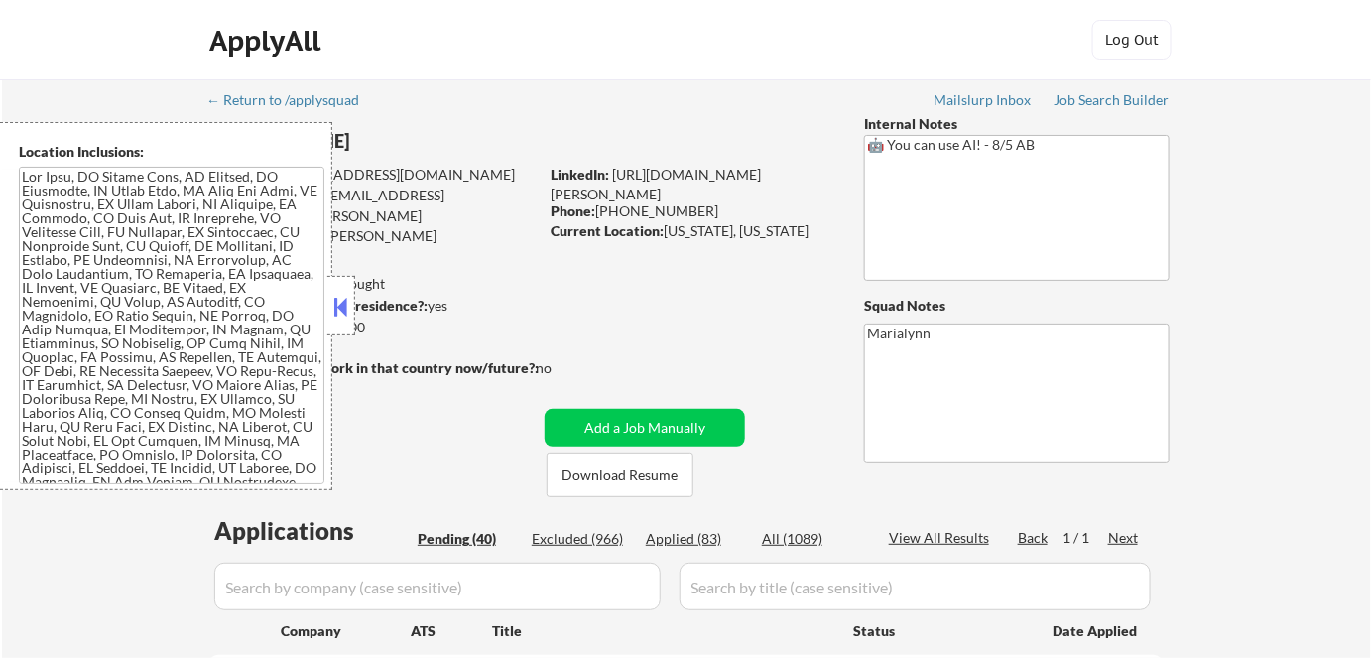
click at [344, 298] on button at bounding box center [341, 307] width 22 height 30
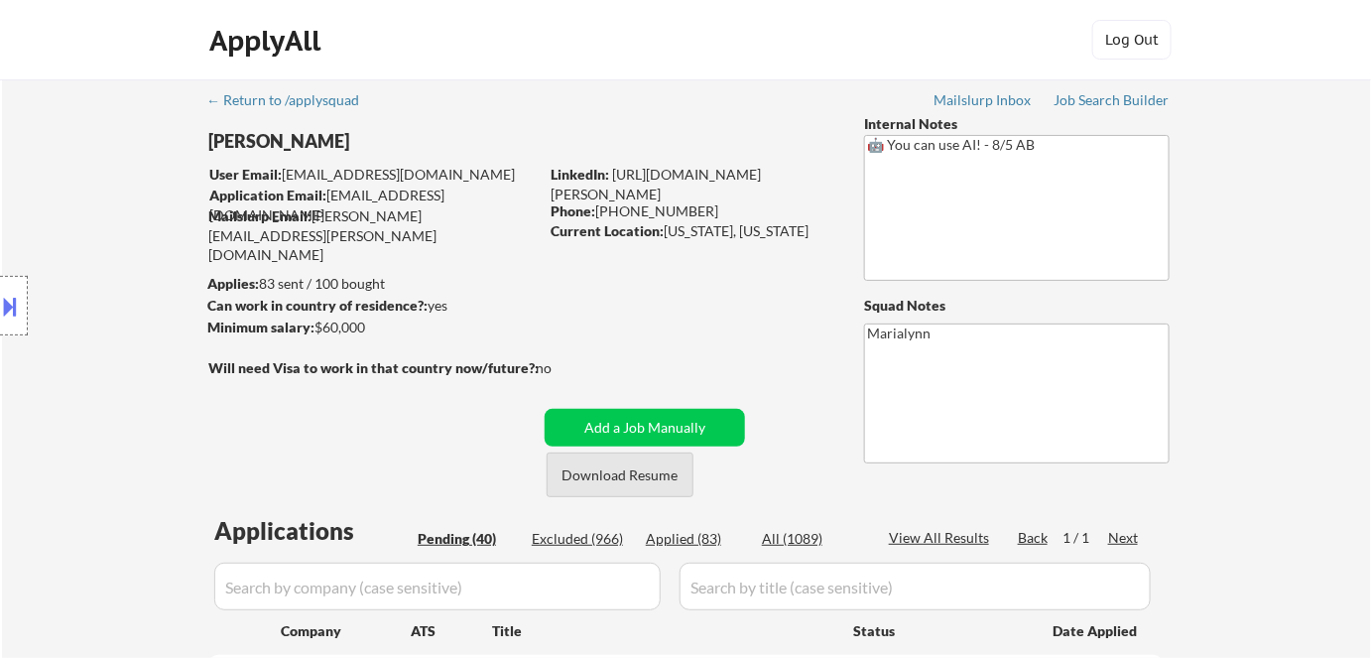
drag, startPoint x: 587, startPoint y: 480, endPoint x: 568, endPoint y: 462, distance: 26.0
click at [587, 480] on button "Download Resume" at bounding box center [620, 474] width 147 height 45
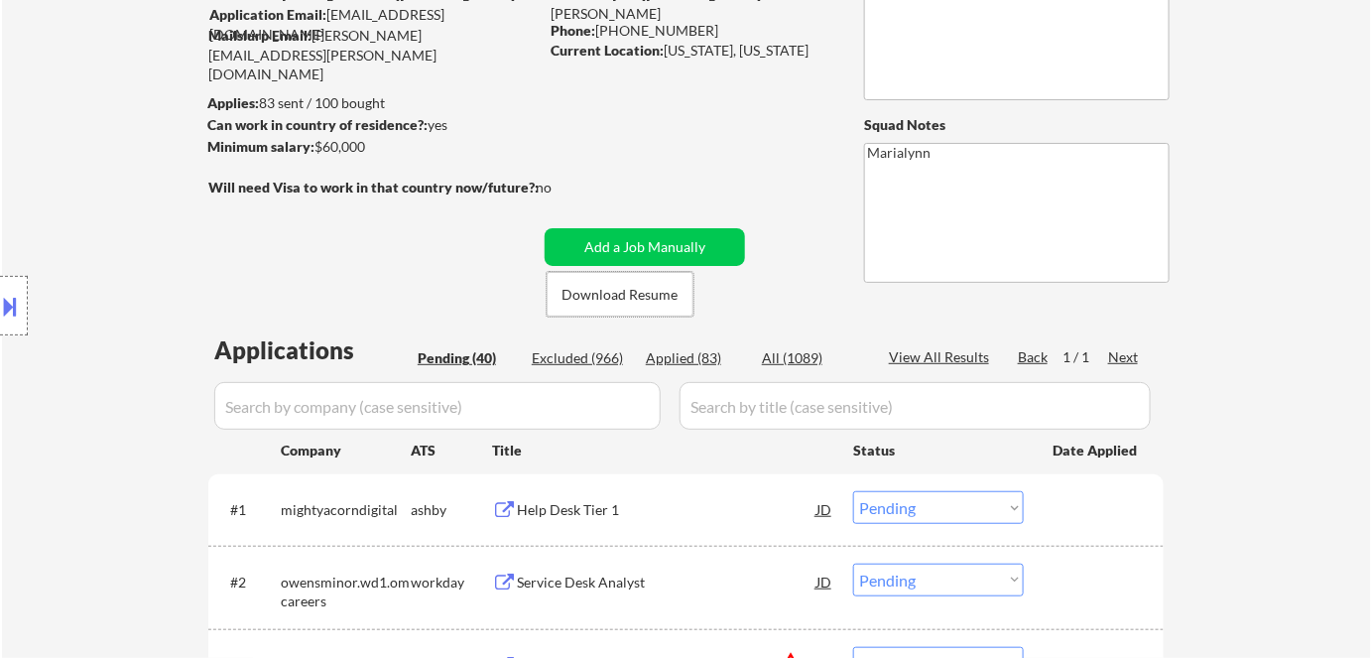
scroll to position [270, 0]
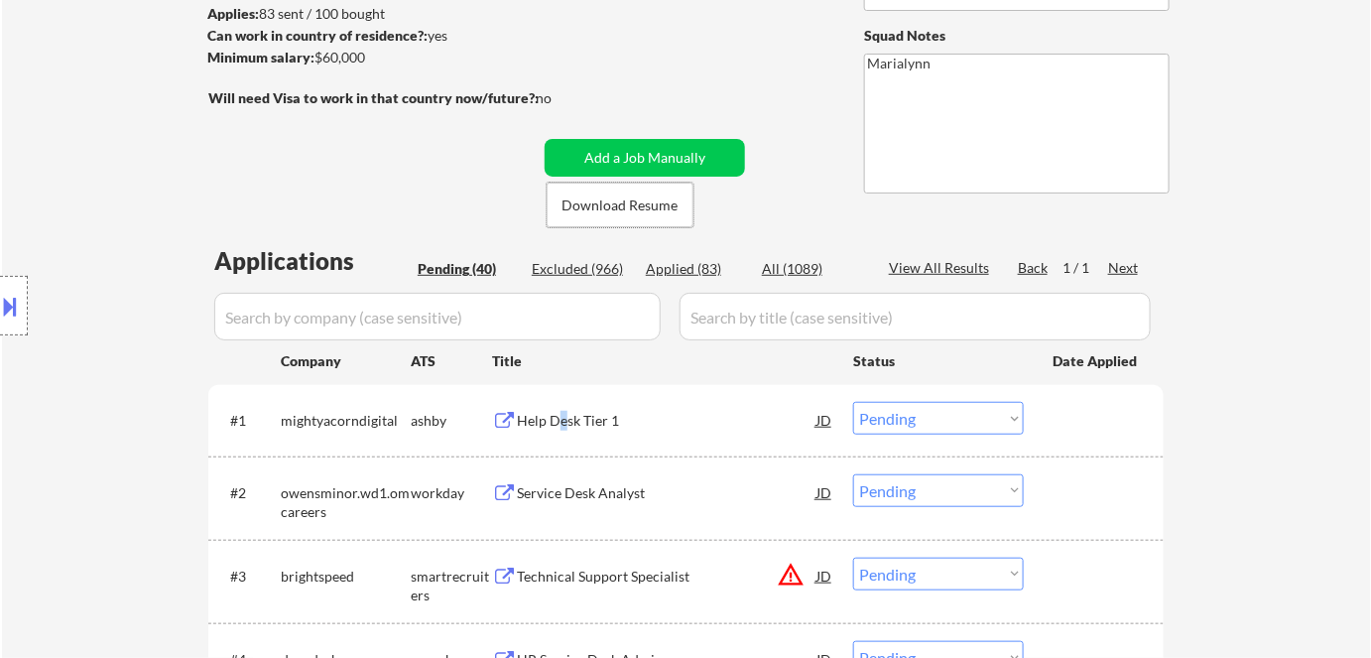
click at [563, 428] on div "Help Desk Tier 1" at bounding box center [667, 421] width 300 height 20
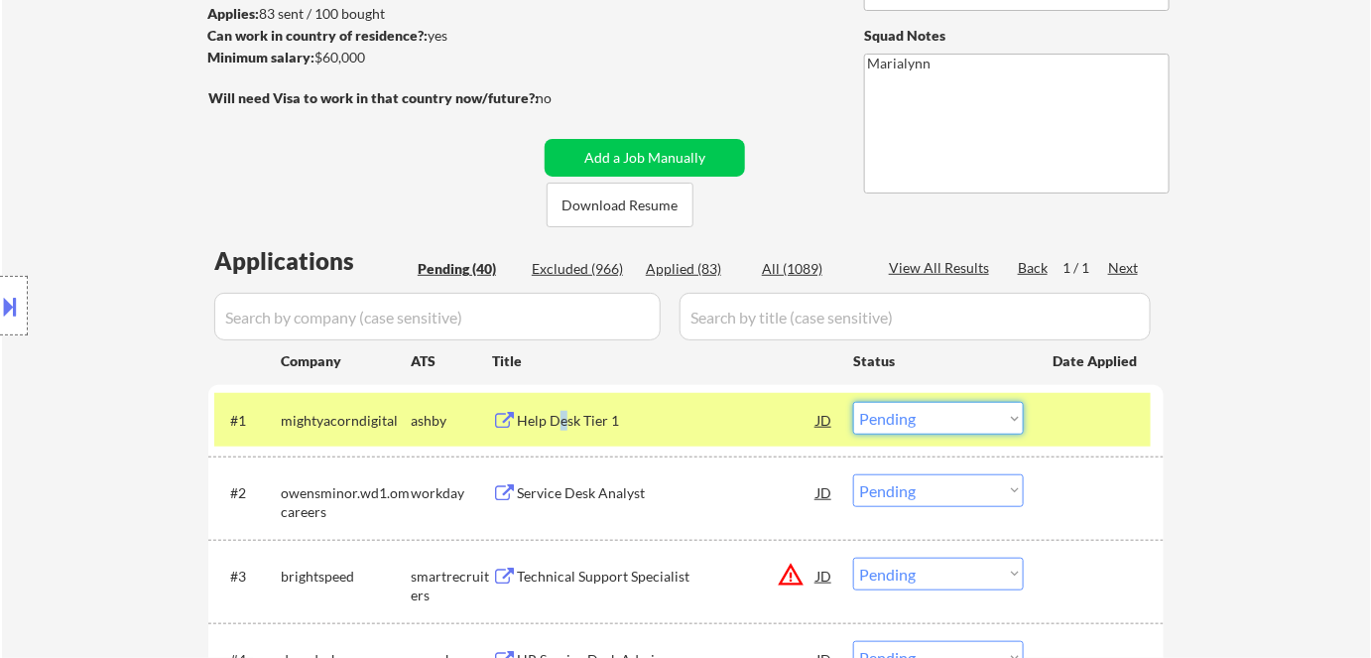
click at [901, 411] on select "Choose an option... Pending Applied Excluded (Questions) Excluded (Expired) Exc…" at bounding box center [938, 418] width 171 height 33
click at [853, 402] on select "Choose an option... Pending Applied Excluded (Questions) Excluded (Expired) Exc…" at bounding box center [938, 418] width 171 height 33
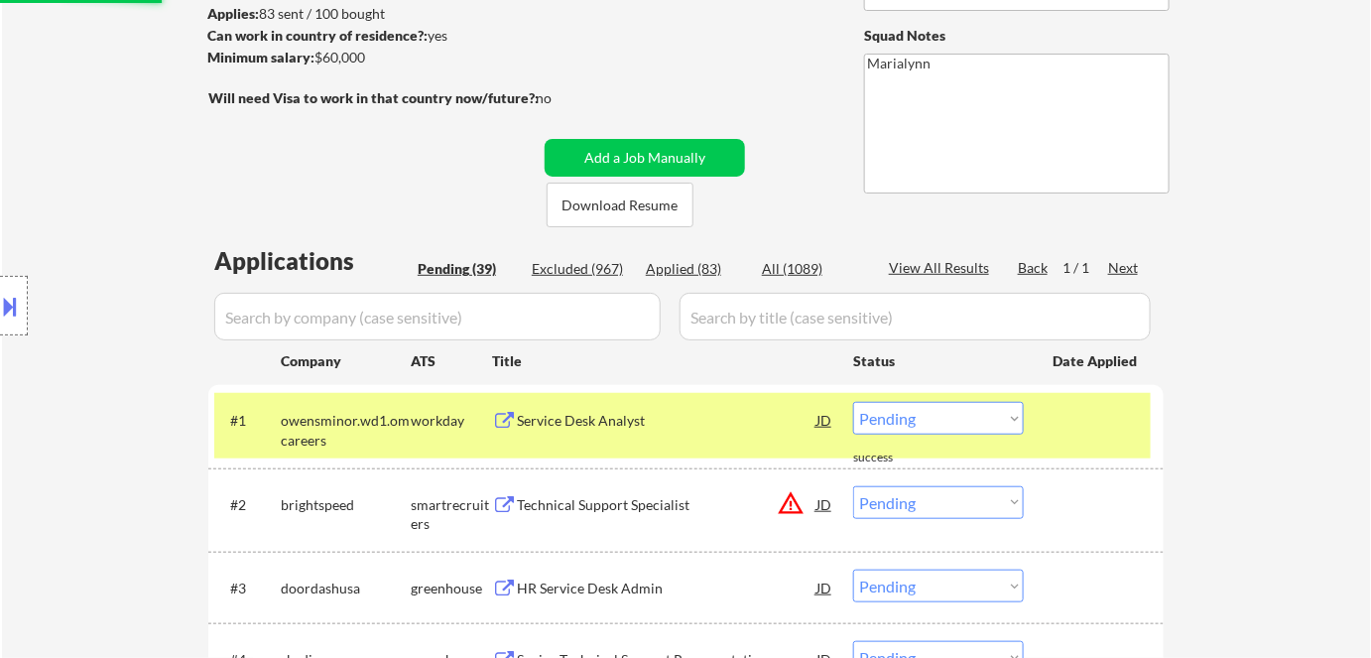
click at [575, 425] on div "Service Desk Analyst" at bounding box center [667, 421] width 300 height 20
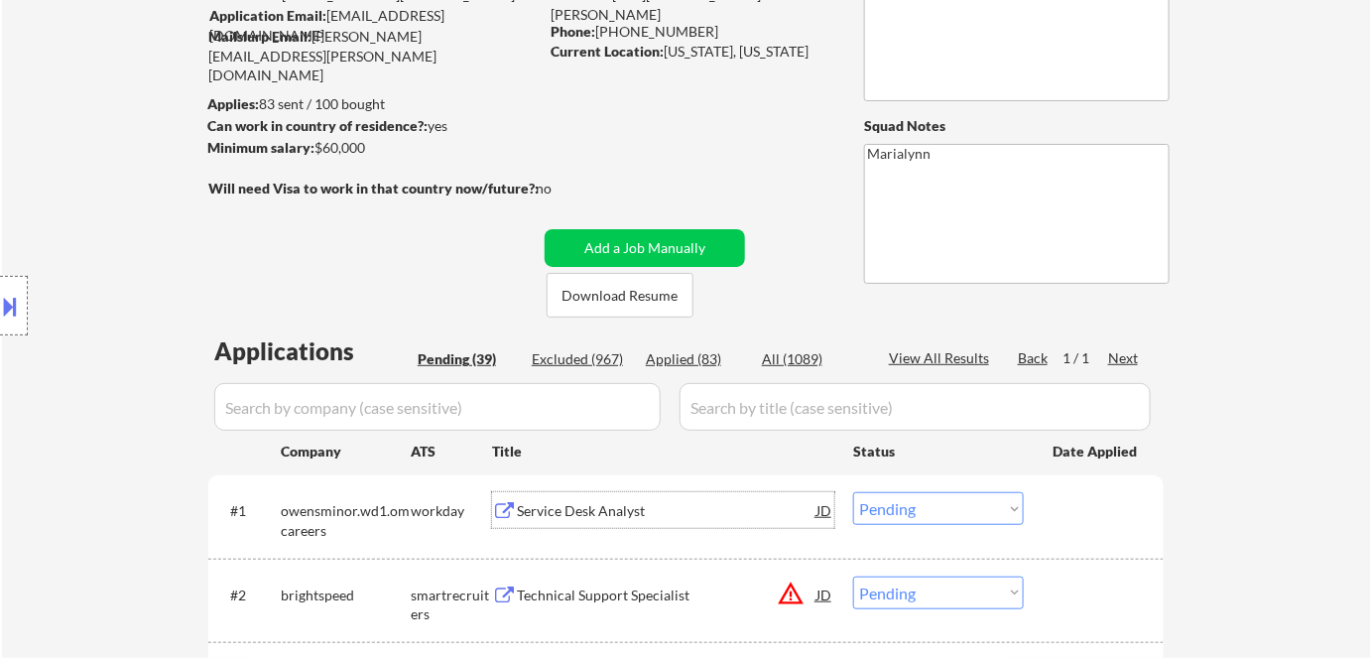
scroll to position [180, 0]
drag, startPoint x: 931, startPoint y: 502, endPoint x: 944, endPoint y: 492, distance: 16.3
click at [931, 503] on select "Choose an option... Pending Applied Excluded (Questions) Excluded (Expired) Exc…" at bounding box center [938, 508] width 171 height 33
click at [853, 492] on select "Choose an option... Pending Applied Excluded (Questions) Excluded (Expired) Exc…" at bounding box center [938, 508] width 171 height 33
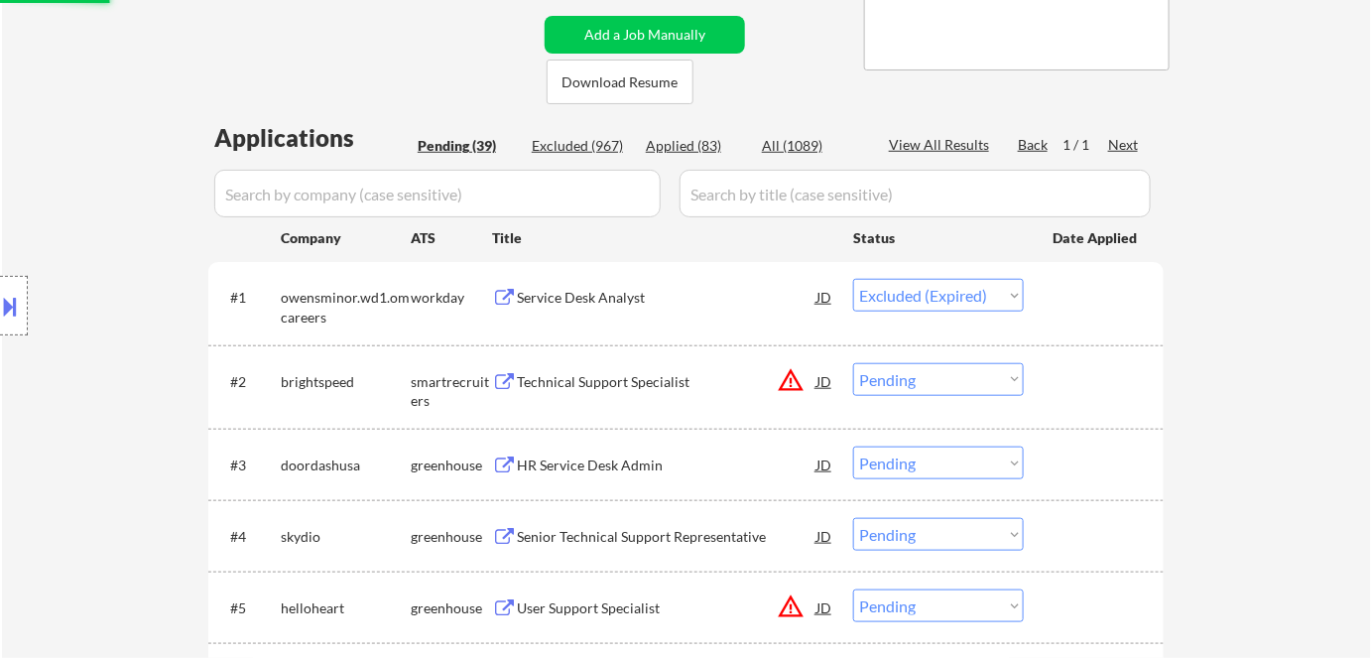
scroll to position [631, 0]
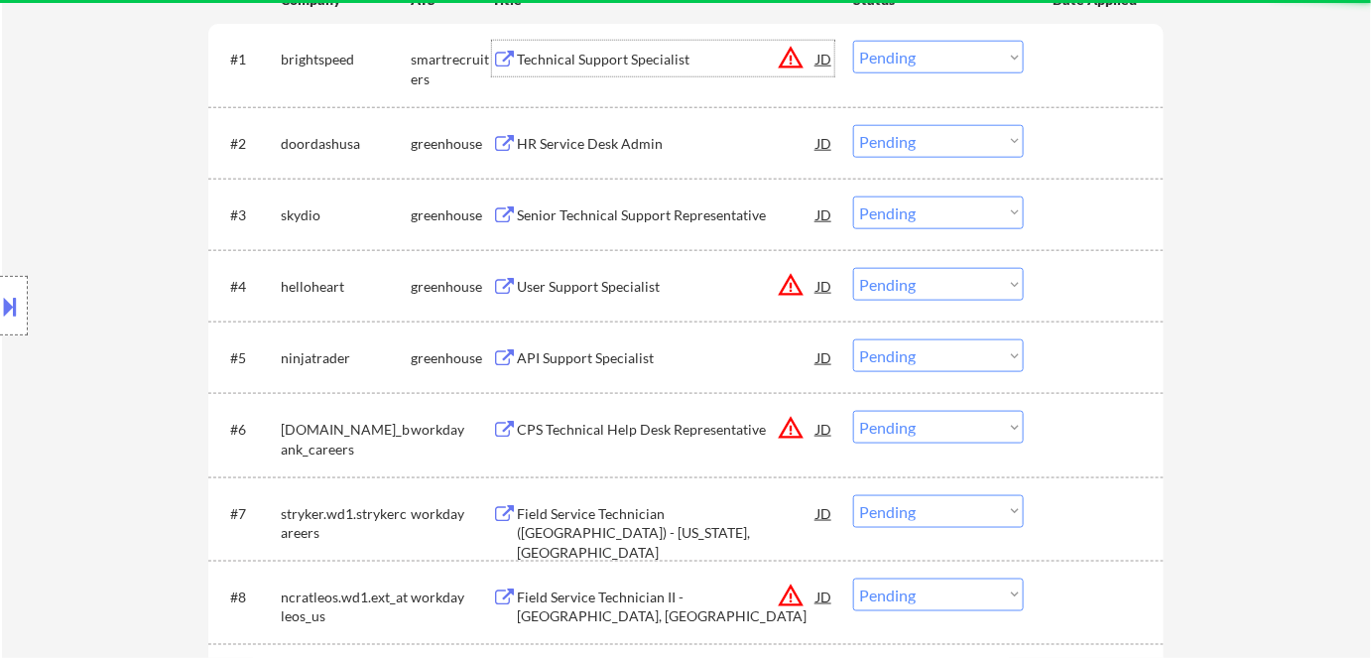
click at [560, 59] on div "Technical Support Specialist" at bounding box center [667, 60] width 300 height 20
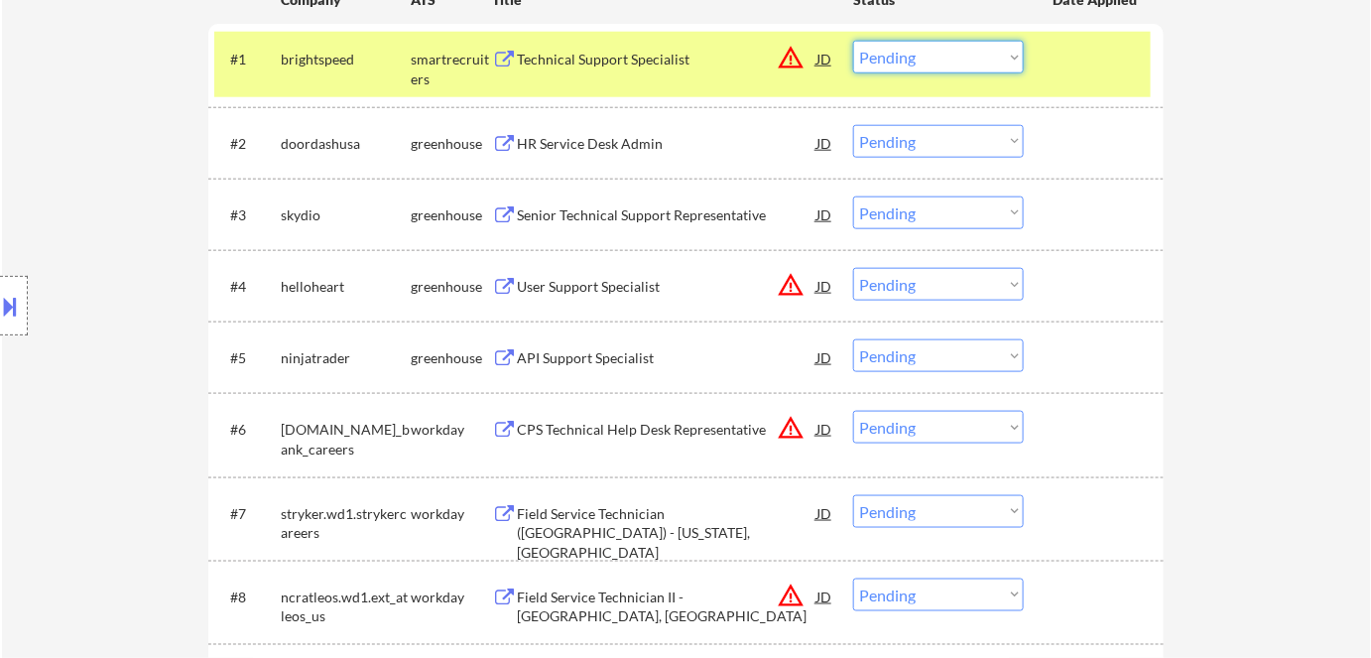
click at [918, 69] on select "Choose an option... Pending Applied Excluded (Questions) Excluded (Expired) Exc…" at bounding box center [938, 57] width 171 height 33
click at [853, 41] on select "Choose an option... Pending Applied Excluded (Questions) Excluded (Expired) Exc…" at bounding box center [938, 57] width 171 height 33
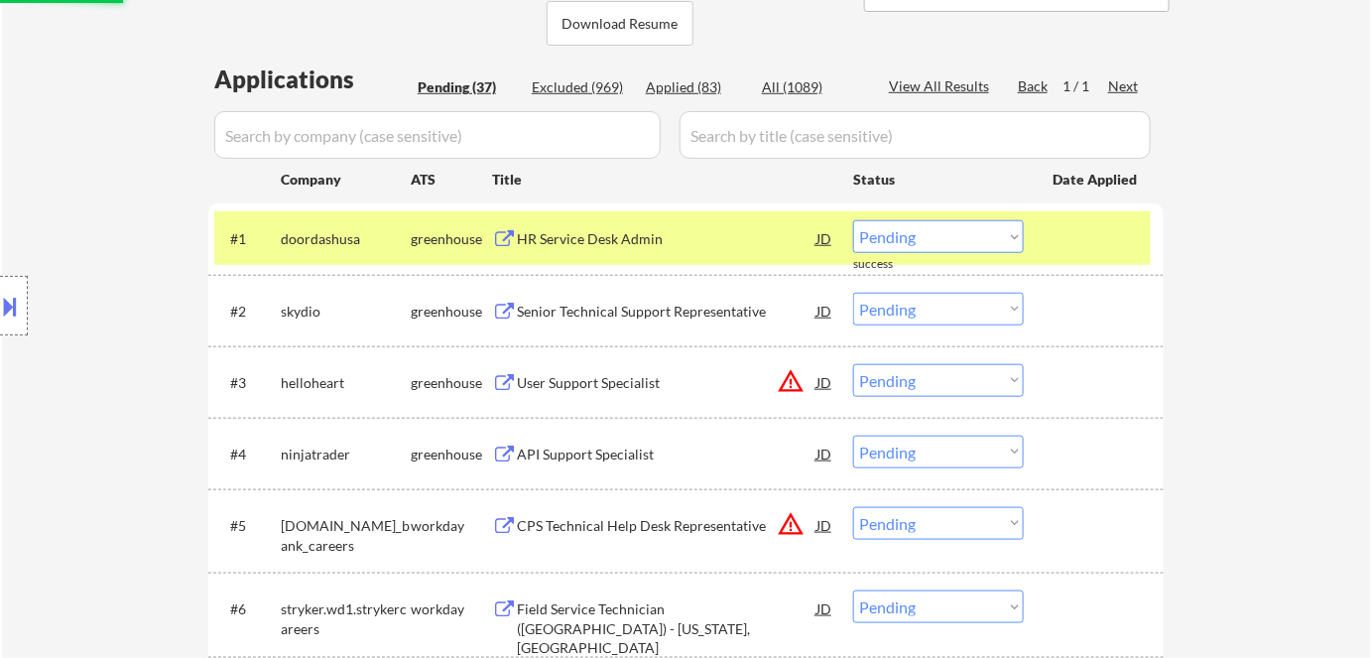
scroll to position [450, 0]
click at [573, 238] on div "HR Service Desk Admin" at bounding box center [667, 240] width 300 height 20
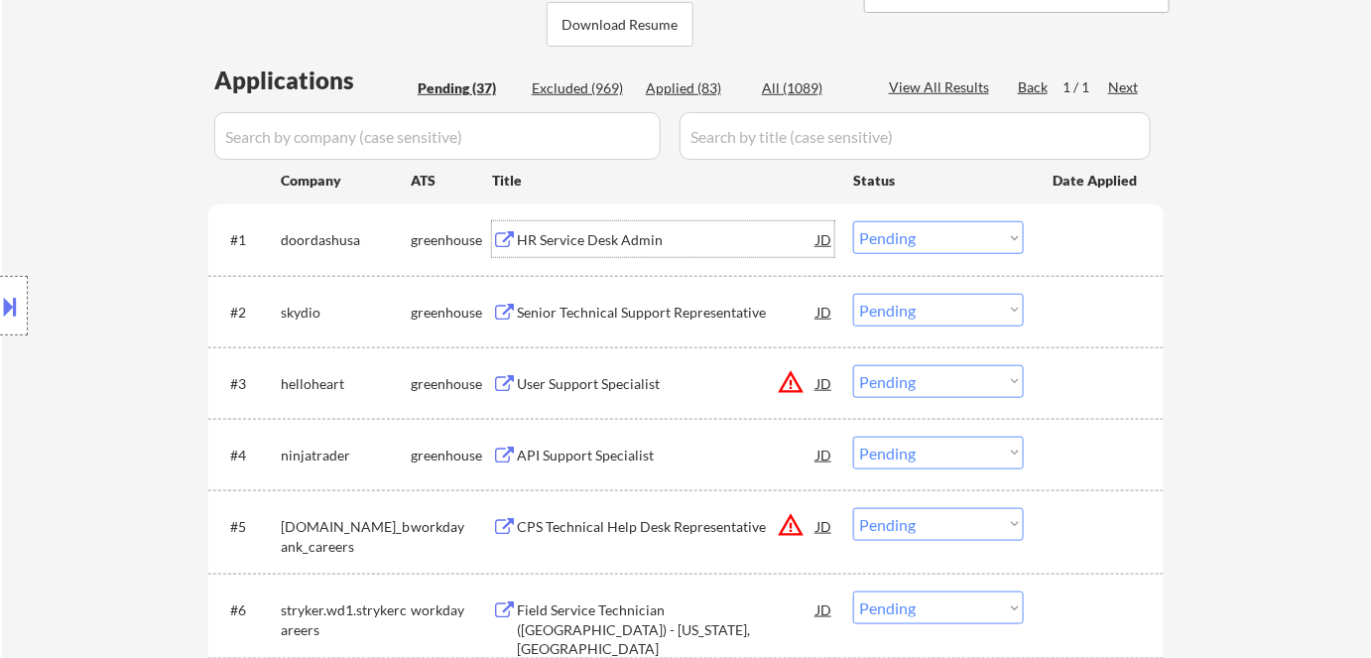
drag, startPoint x: 912, startPoint y: 233, endPoint x: 917, endPoint y: 245, distance: 12.9
click at [913, 234] on select "Choose an option... Pending Applied Excluded (Questions) Excluded (Expired) Exc…" at bounding box center [938, 237] width 171 height 33
click at [853, 221] on select "Choose an option... Pending Applied Excluded (Questions) Excluded (Expired) Exc…" at bounding box center [938, 237] width 171 height 33
select select ""pending""
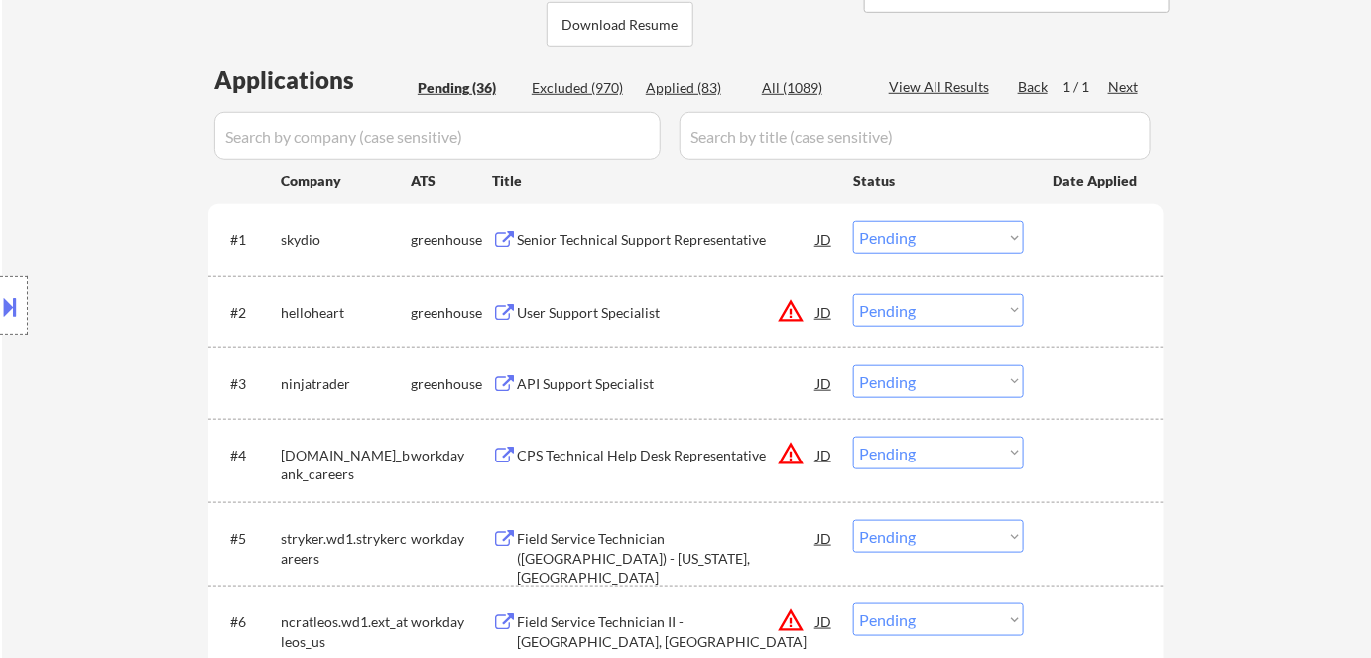
click at [558, 244] on div "Senior Technical Support Representative" at bounding box center [667, 240] width 300 height 20
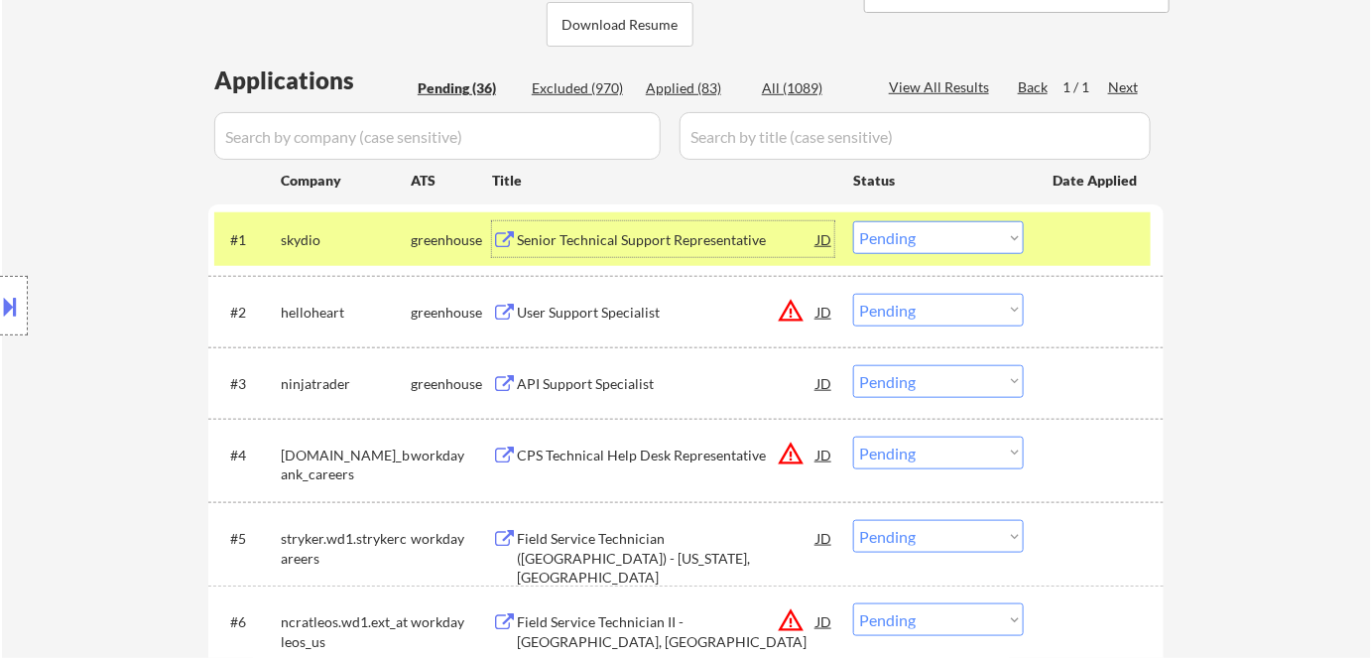
click at [502, 146] on input "input" at bounding box center [437, 136] width 446 height 48
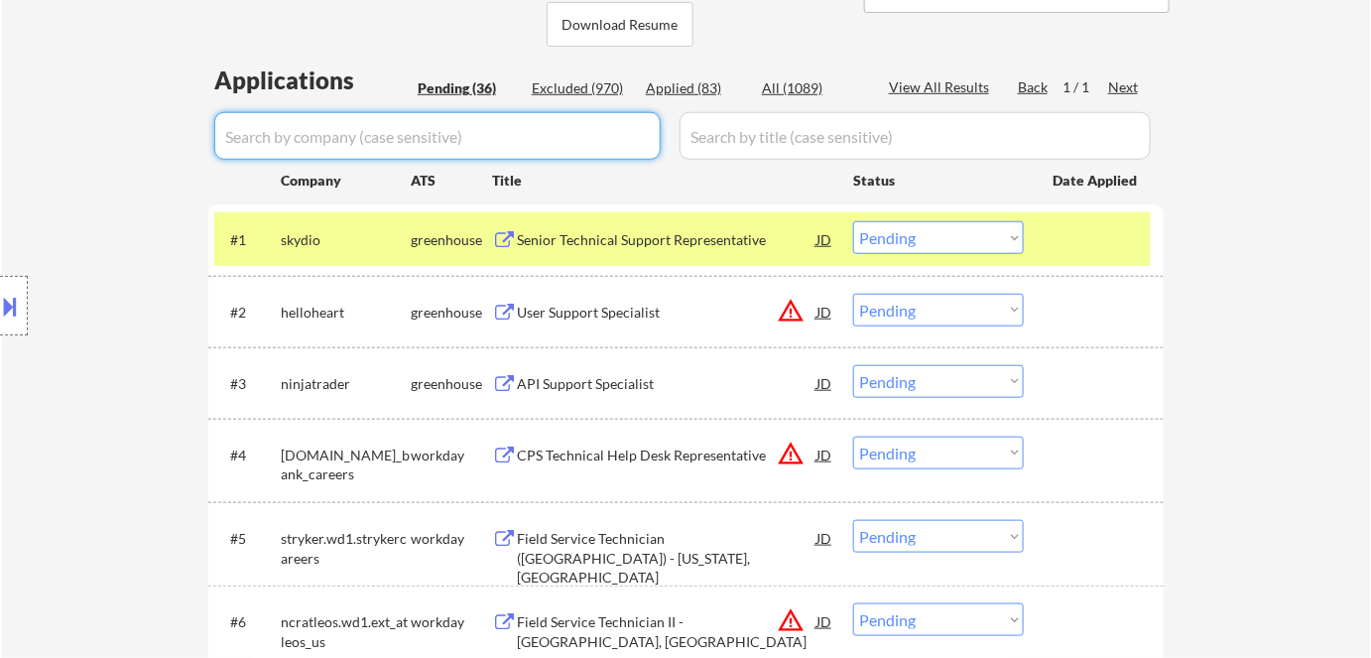
paste input "DoorDash"
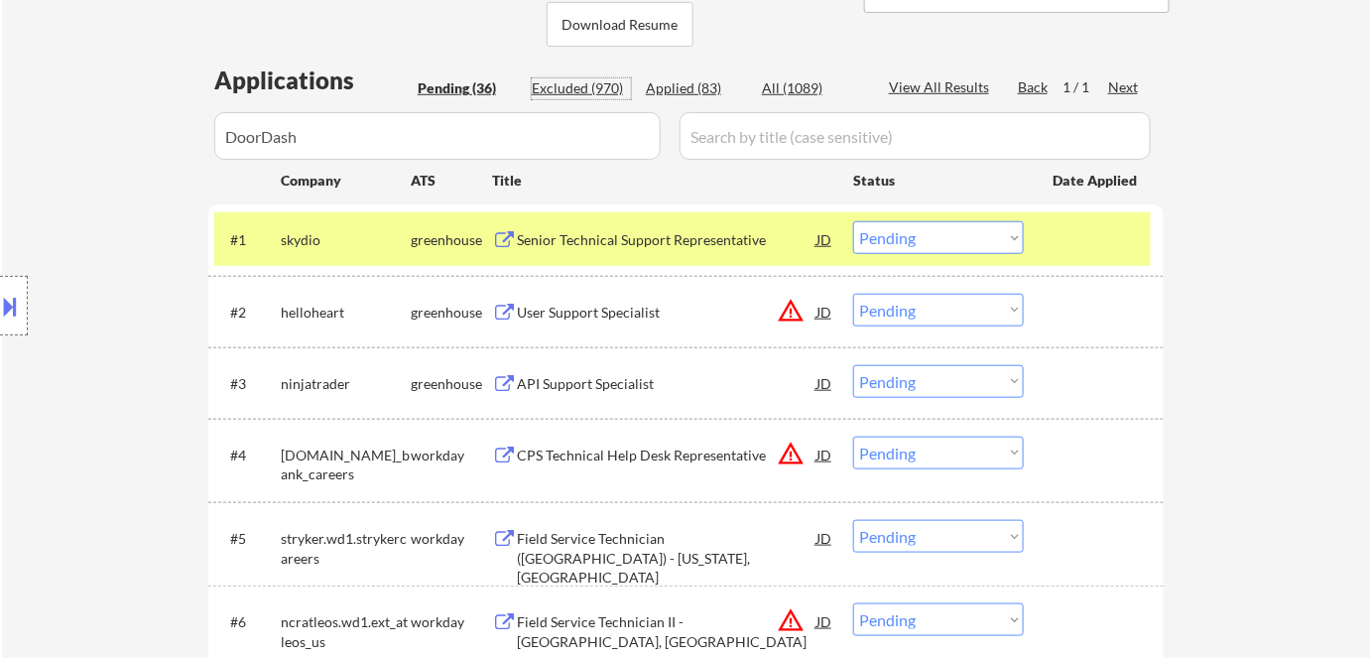
click at [584, 86] on div "Excluded (970)" at bounding box center [581, 88] width 99 height 20
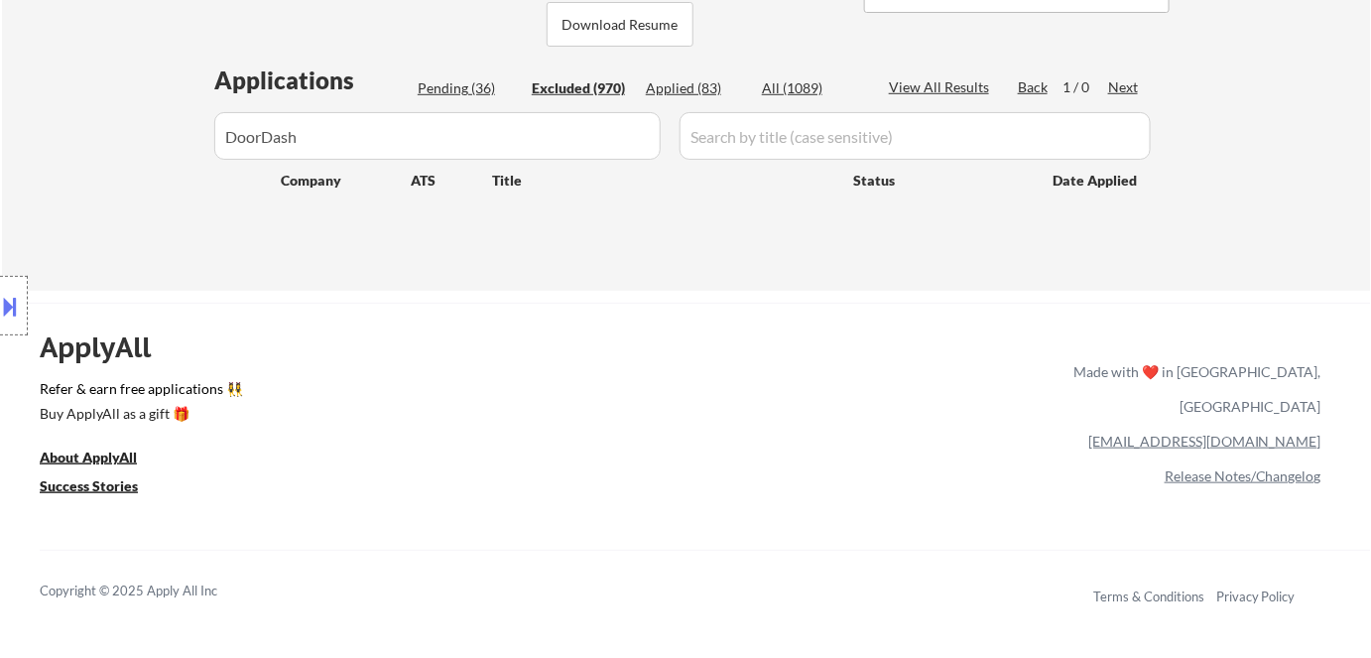
click at [275, 137] on div "Location Inclusions:" at bounding box center [177, 306] width 355 height 368
drag, startPoint x: 314, startPoint y: 142, endPoint x: 333, endPoint y: 141, distance: 18.9
click at [313, 141] on div "Location Inclusions:" at bounding box center [177, 306] width 355 height 368
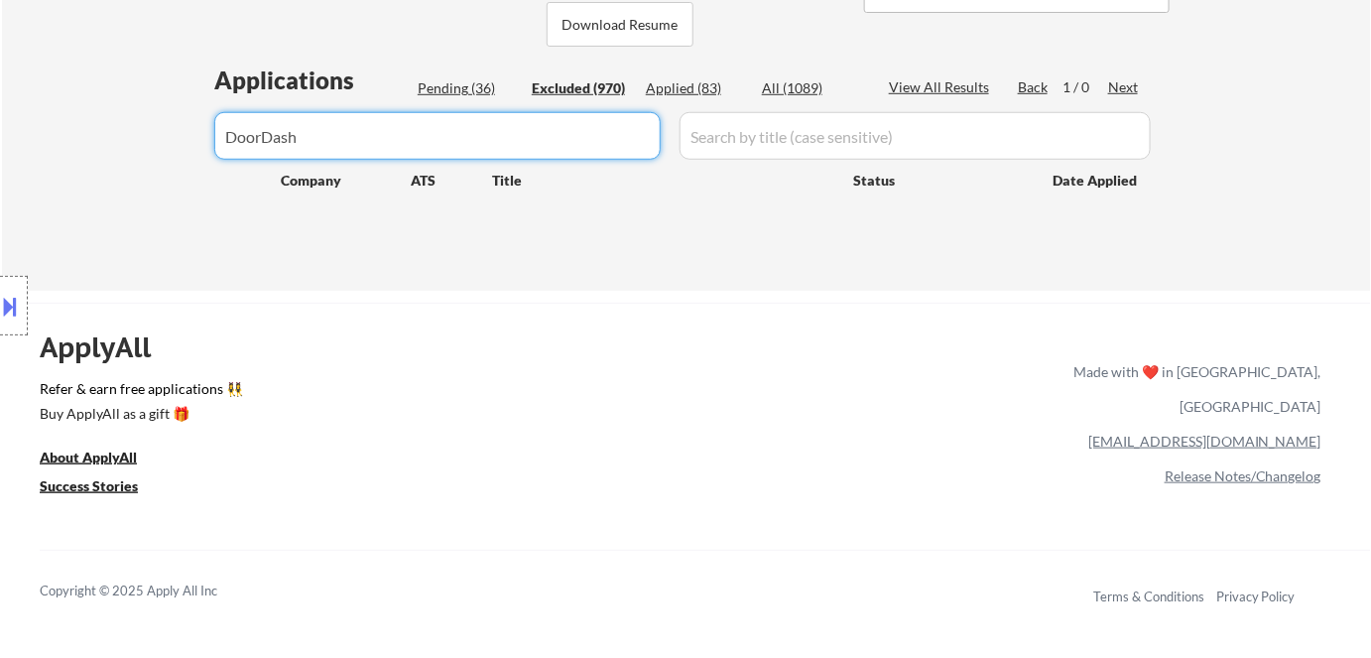
click at [450, 129] on input "input" at bounding box center [437, 136] width 446 height 48
type input "doordash"
click at [683, 84] on div "Applied (83)" at bounding box center [695, 88] width 99 height 20
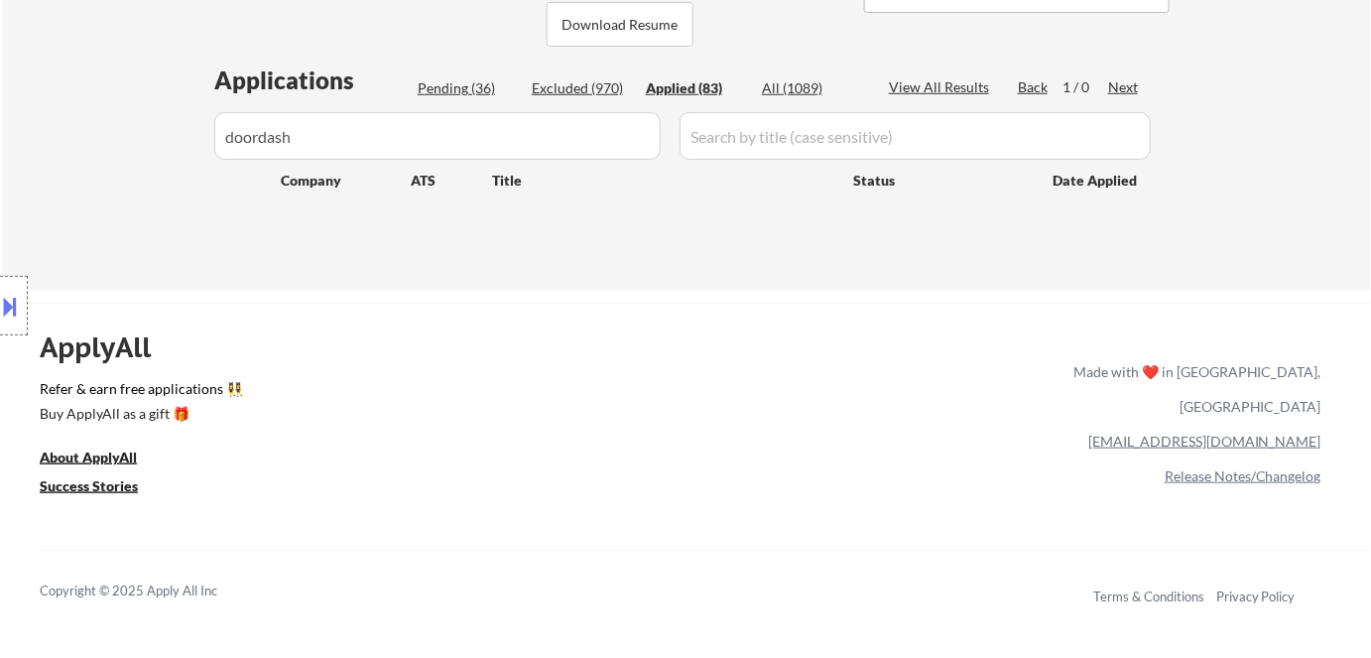
click at [592, 85] on div "Excluded (970)" at bounding box center [581, 88] width 99 height 20
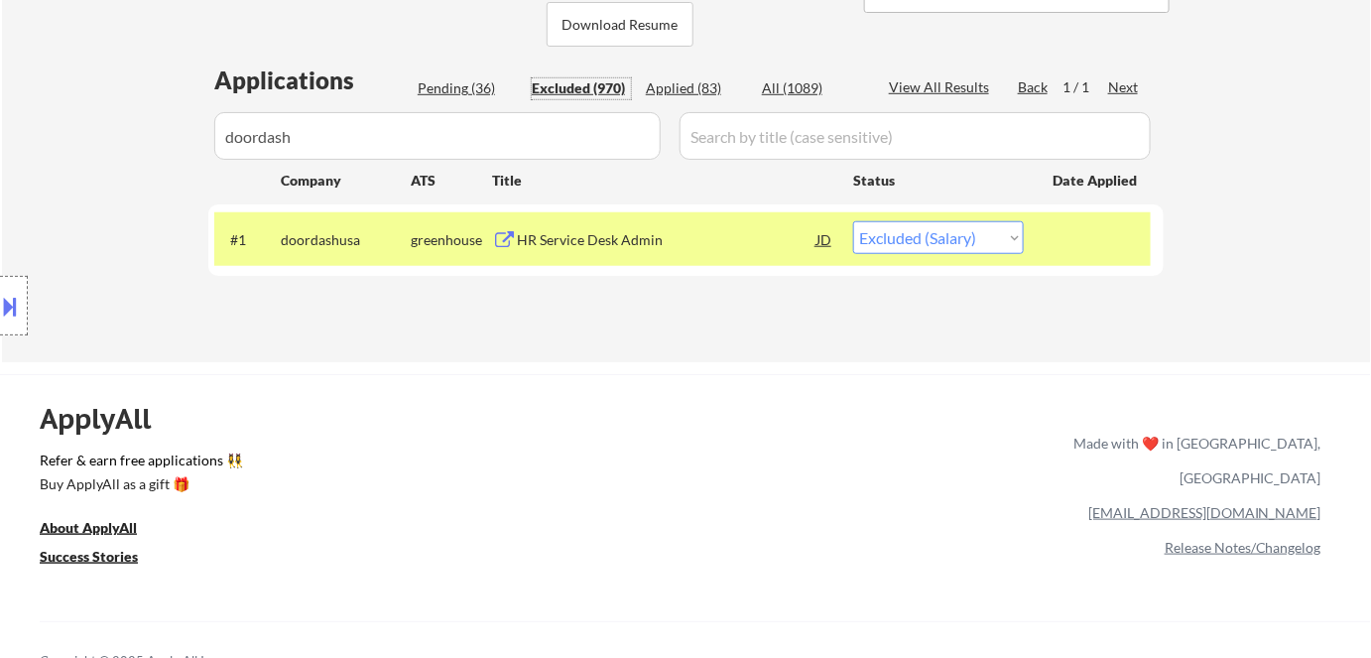
click at [621, 241] on div "HR Service Desk Admin" at bounding box center [667, 240] width 300 height 20
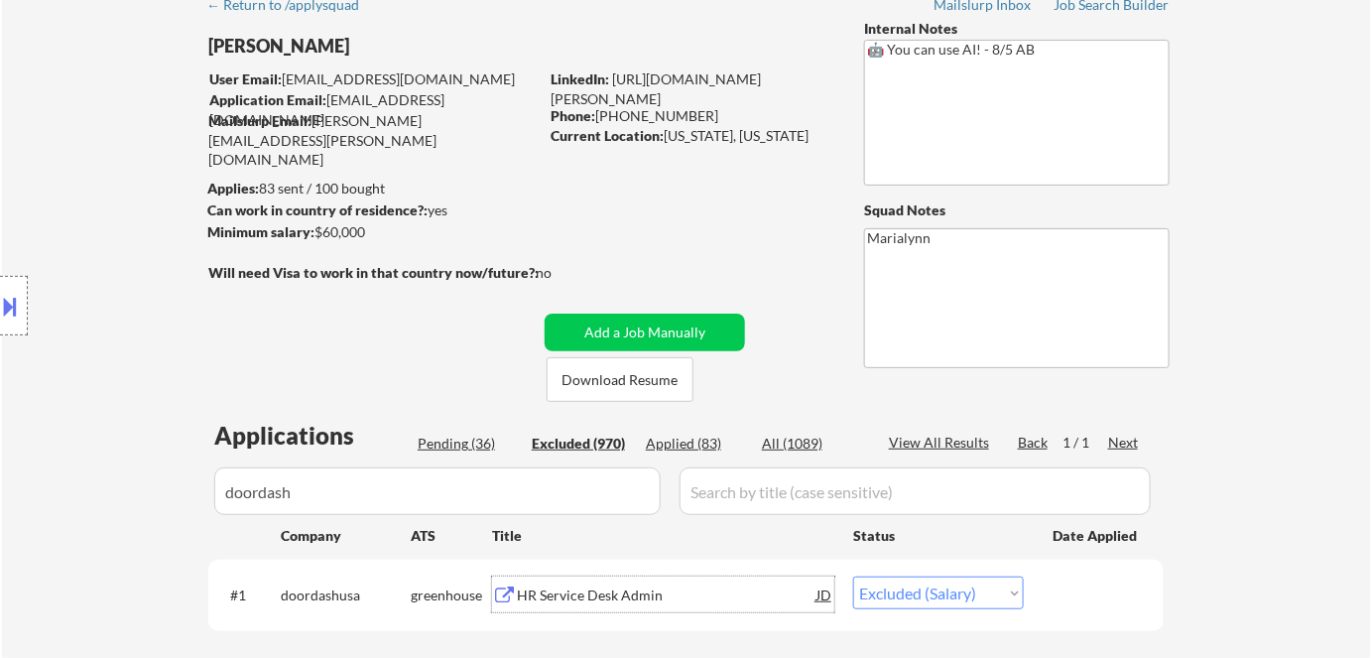
scroll to position [89, 0]
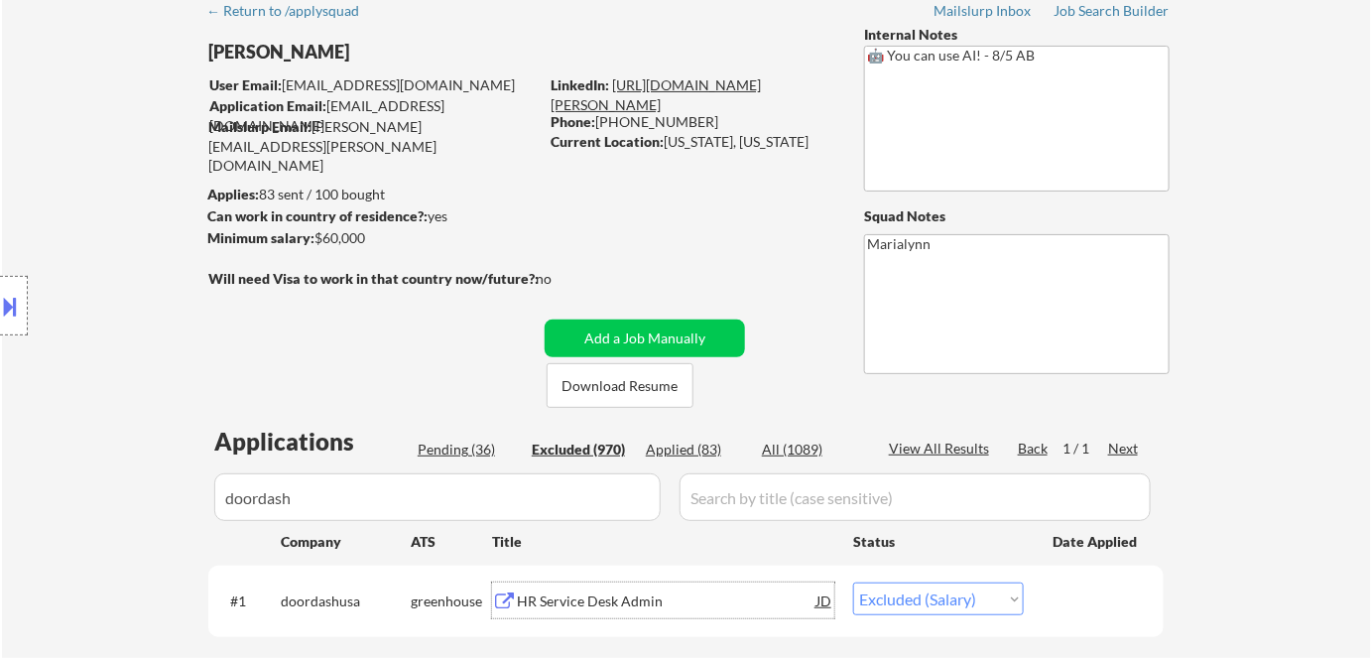
click at [664, 81] on link "https://www.linkedin.com/in/alex-fraum-1a4113a6/" at bounding box center [656, 94] width 210 height 37
click at [946, 593] on select "Choose an option... Pending Applied Excluded (Questions) Excluded (Expired) Exc…" at bounding box center [938, 598] width 171 height 33
select select ""applied""
click at [853, 582] on select "Choose an option... Pending Applied Excluded (Questions) Excluded (Expired) Exc…" at bounding box center [938, 598] width 171 height 33
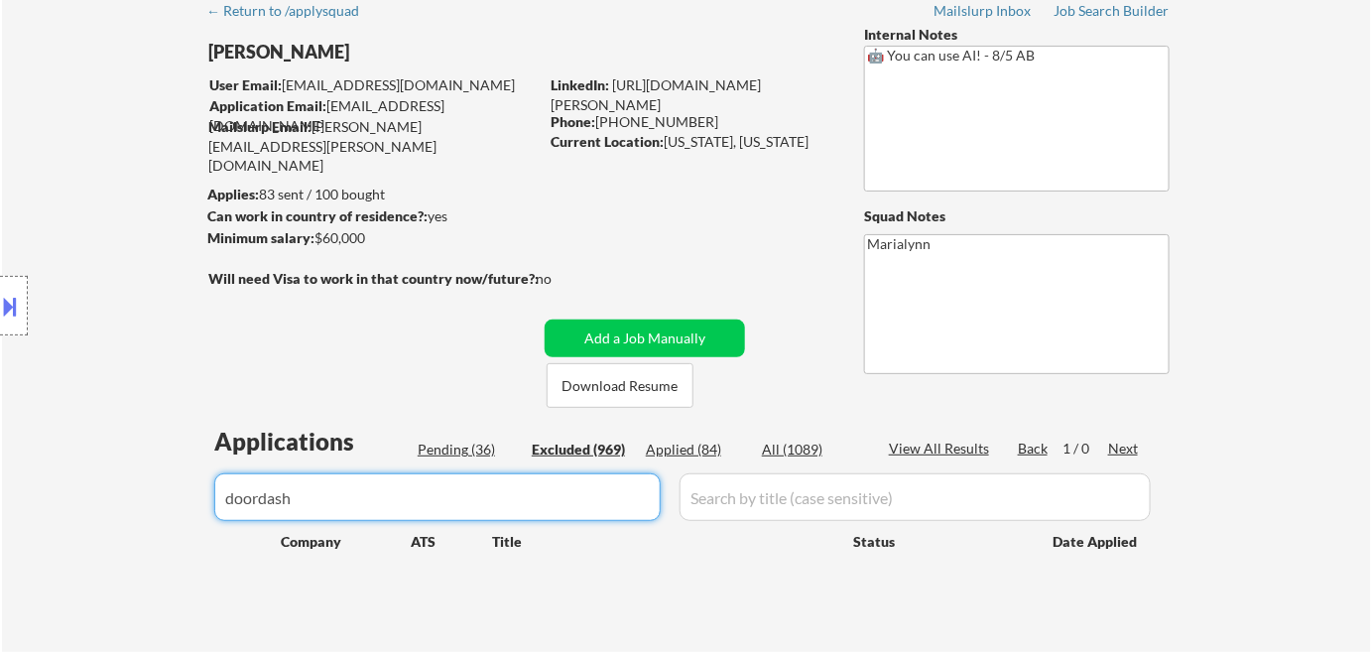
drag, startPoint x: 356, startPoint y: 498, endPoint x: 124, endPoint y: 484, distance: 232.5
click at [153, 484] on body "← Return to /applysquad Mailslurp Inbox Job Search Builder Alexander Fraum User…" at bounding box center [685, 240] width 1371 height 658
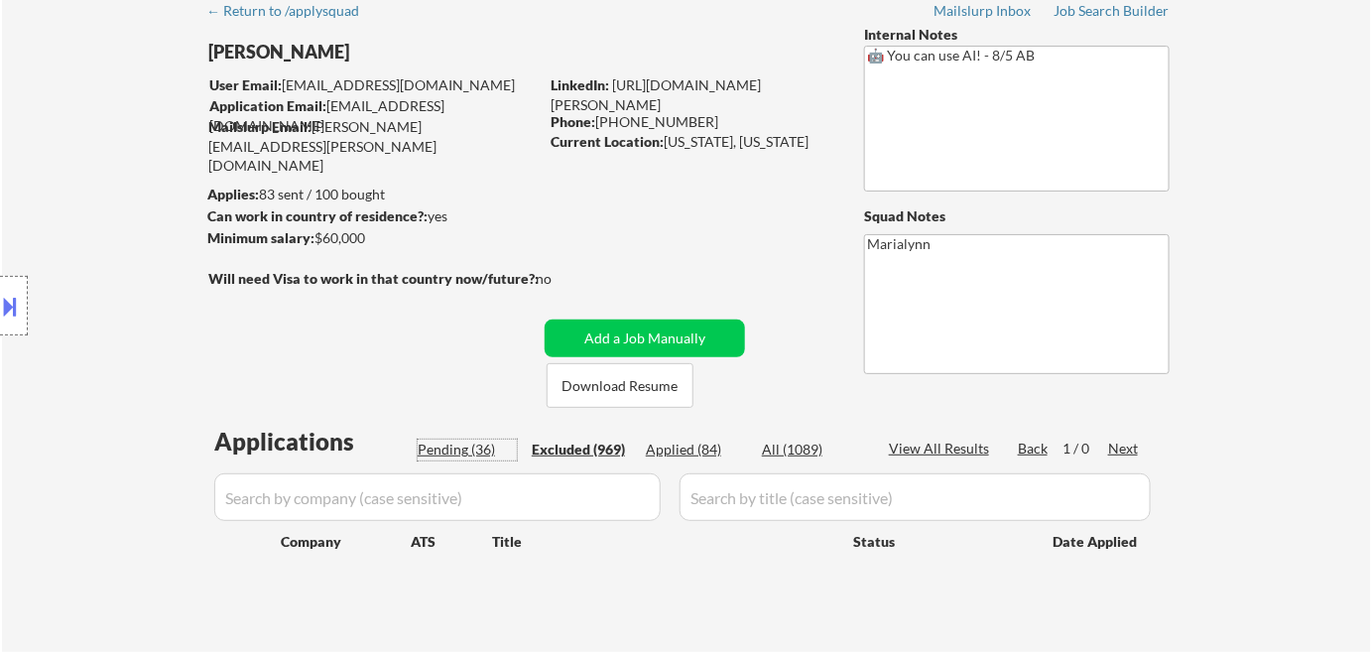
click at [464, 447] on div "Pending (36)" at bounding box center [467, 449] width 99 height 20
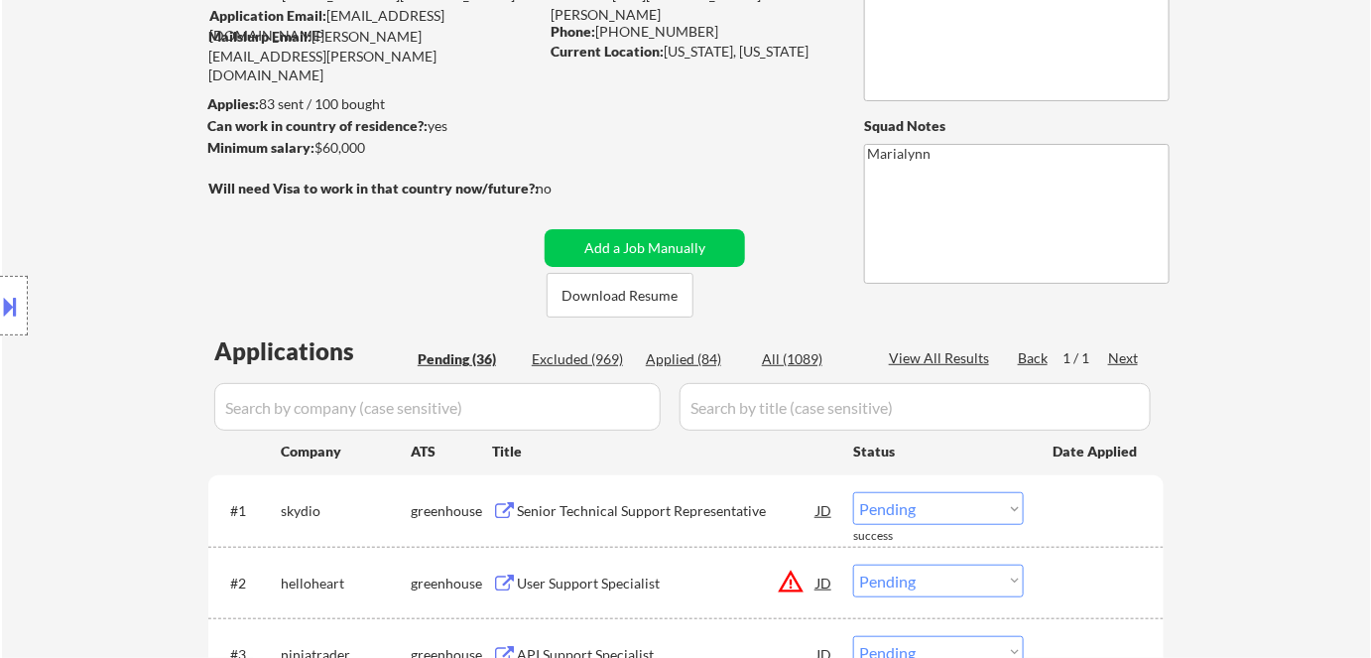
scroll to position [360, 0]
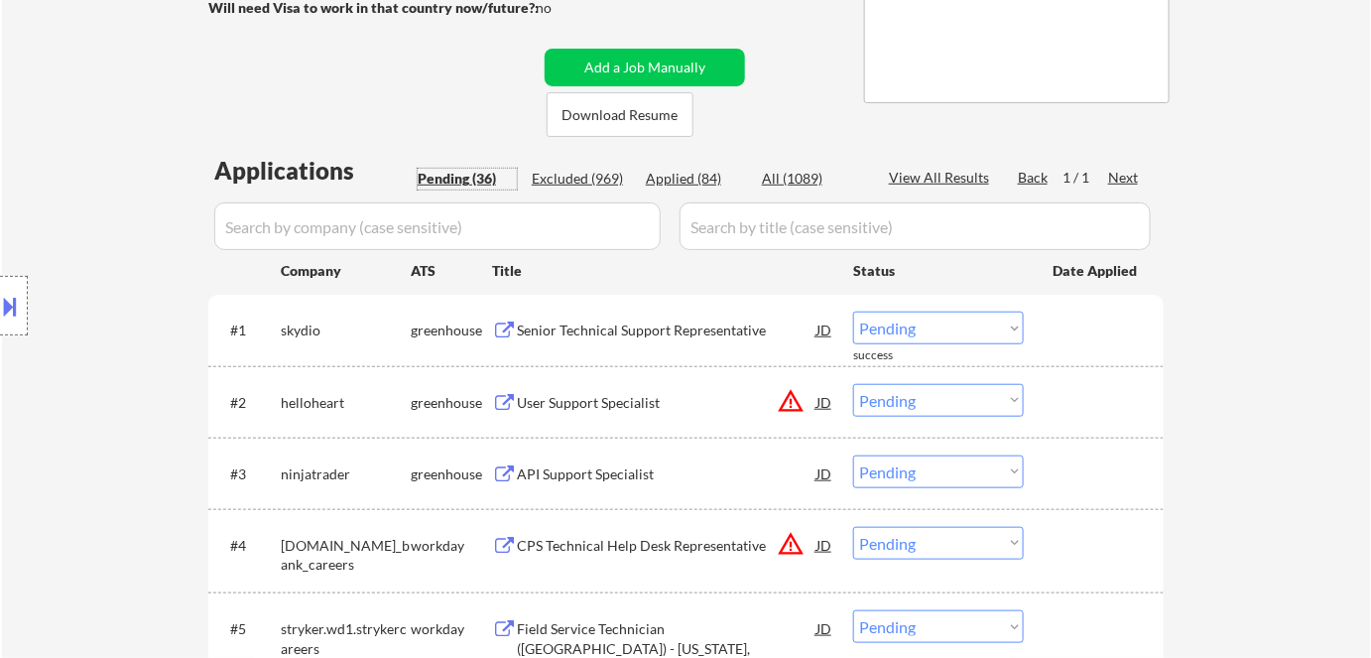
click at [931, 323] on select "Choose an option... Pending Applied Excluded (Questions) Excluded (Expired) Exc…" at bounding box center [938, 327] width 171 height 33
click at [853, 311] on select "Choose an option... Pending Applied Excluded (Questions) Excluded (Expired) Exc…" at bounding box center [938, 327] width 171 height 33
select select ""pending""
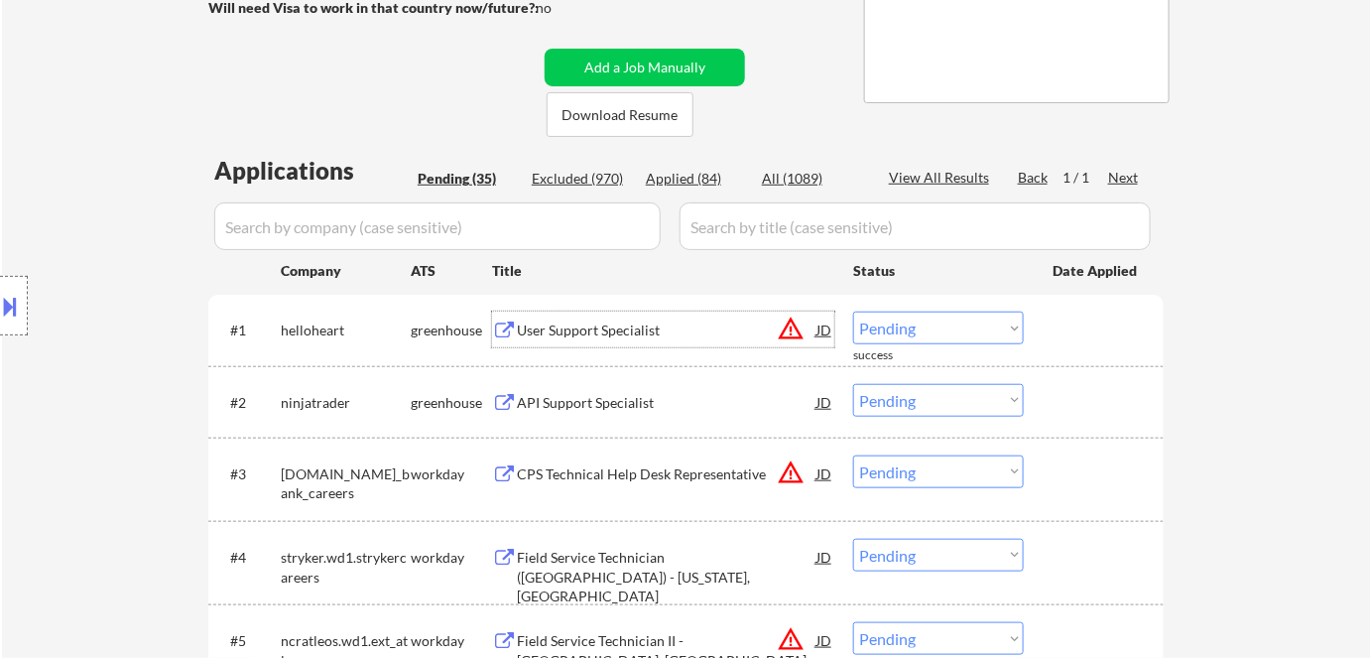
click at [553, 325] on div "User Support Specialist" at bounding box center [667, 330] width 300 height 20
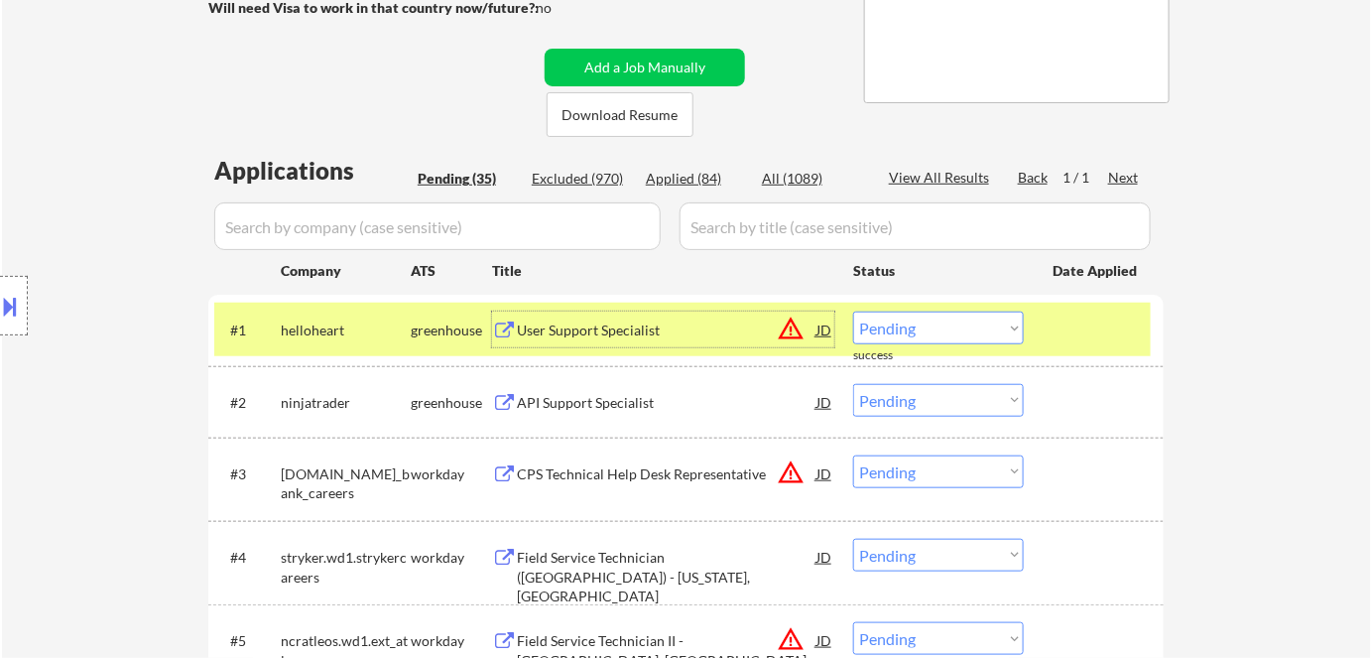
click at [577, 406] on div "API Support Specialist" at bounding box center [667, 403] width 300 height 20
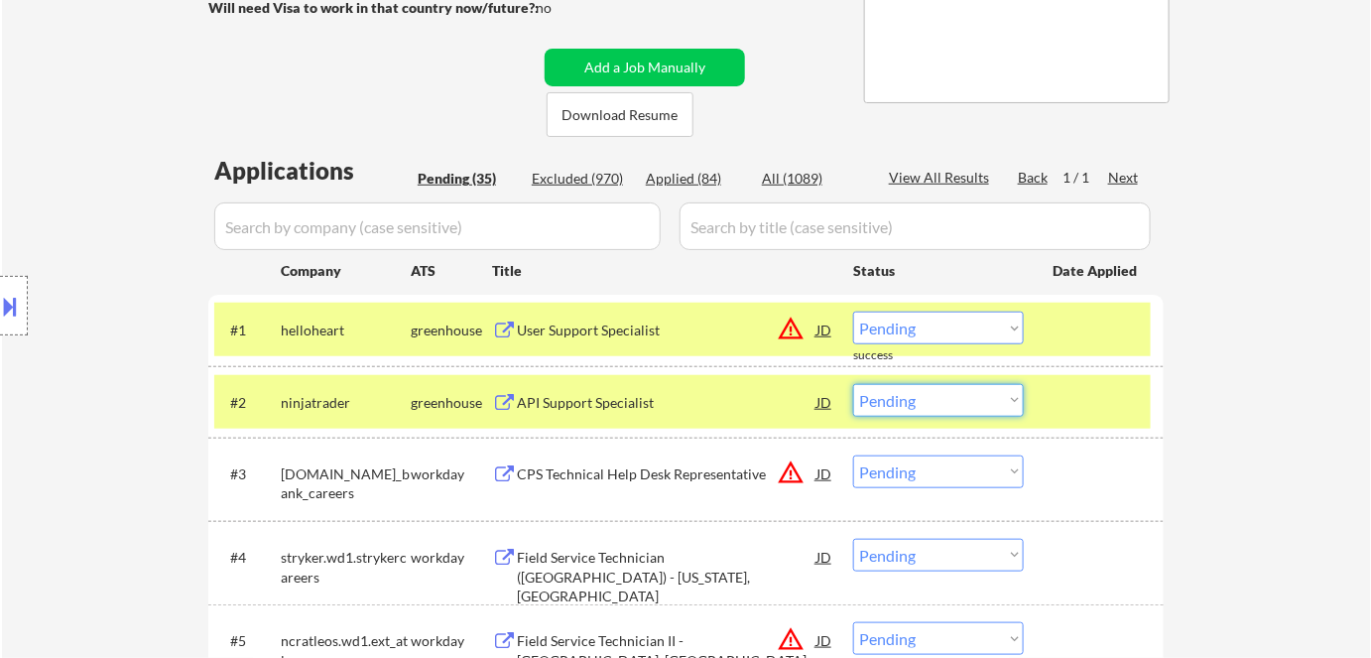
click at [916, 405] on select "Choose an option... Pending Applied Excluded (Questions) Excluded (Expired) Exc…" at bounding box center [938, 400] width 171 height 33
click at [853, 384] on select "Choose an option... Pending Applied Excluded (Questions) Excluded (Expired) Exc…" at bounding box center [938, 400] width 171 height 33
select select ""pending""
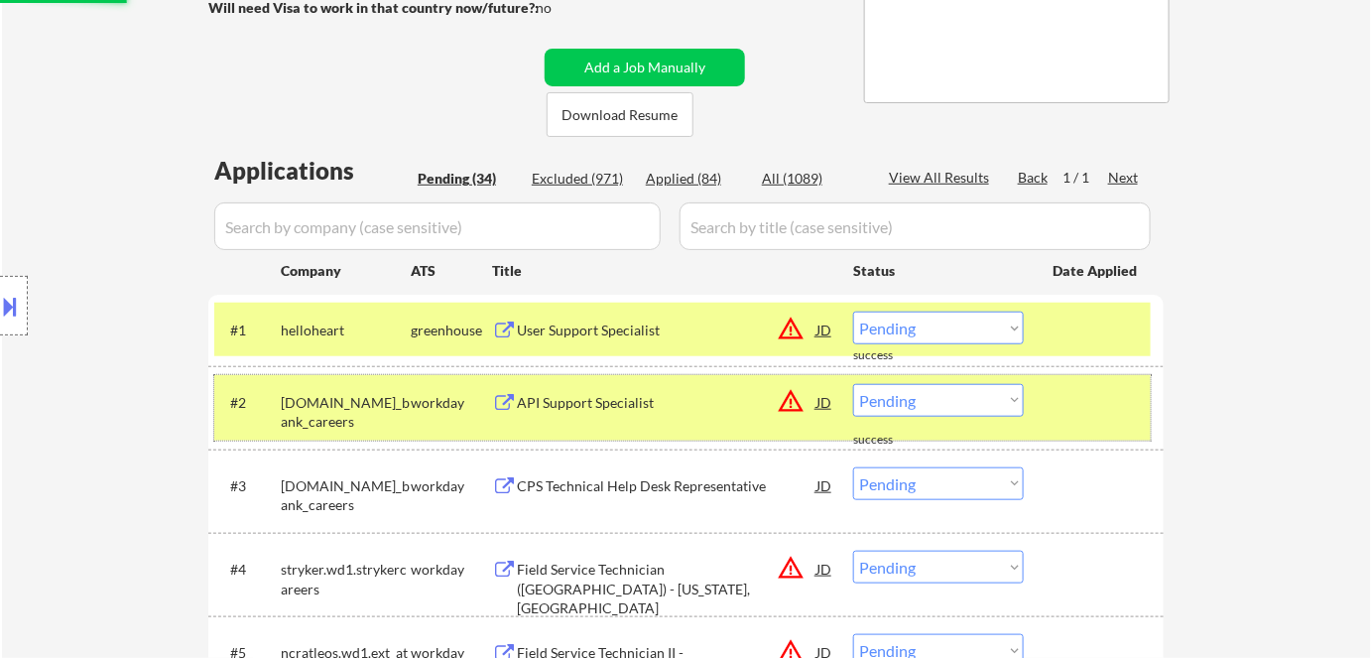
click at [414, 405] on div "workday" at bounding box center [451, 403] width 81 height 20
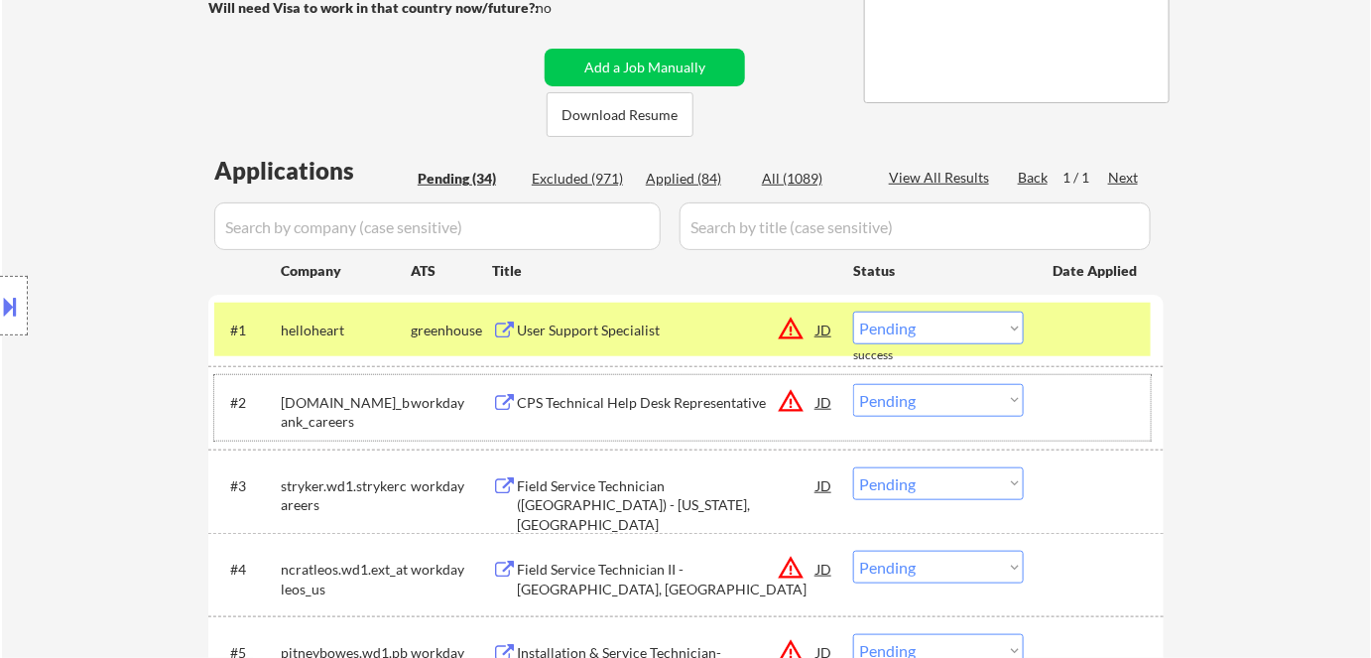
click at [916, 328] on select "Choose an option... Pending Applied Excluded (Questions) Excluded (Expired) Exc…" at bounding box center [938, 327] width 171 height 33
click at [853, 311] on select "Choose an option... Pending Applied Excluded (Questions) Excluded (Expired) Exc…" at bounding box center [938, 327] width 171 height 33
select select ""pending""
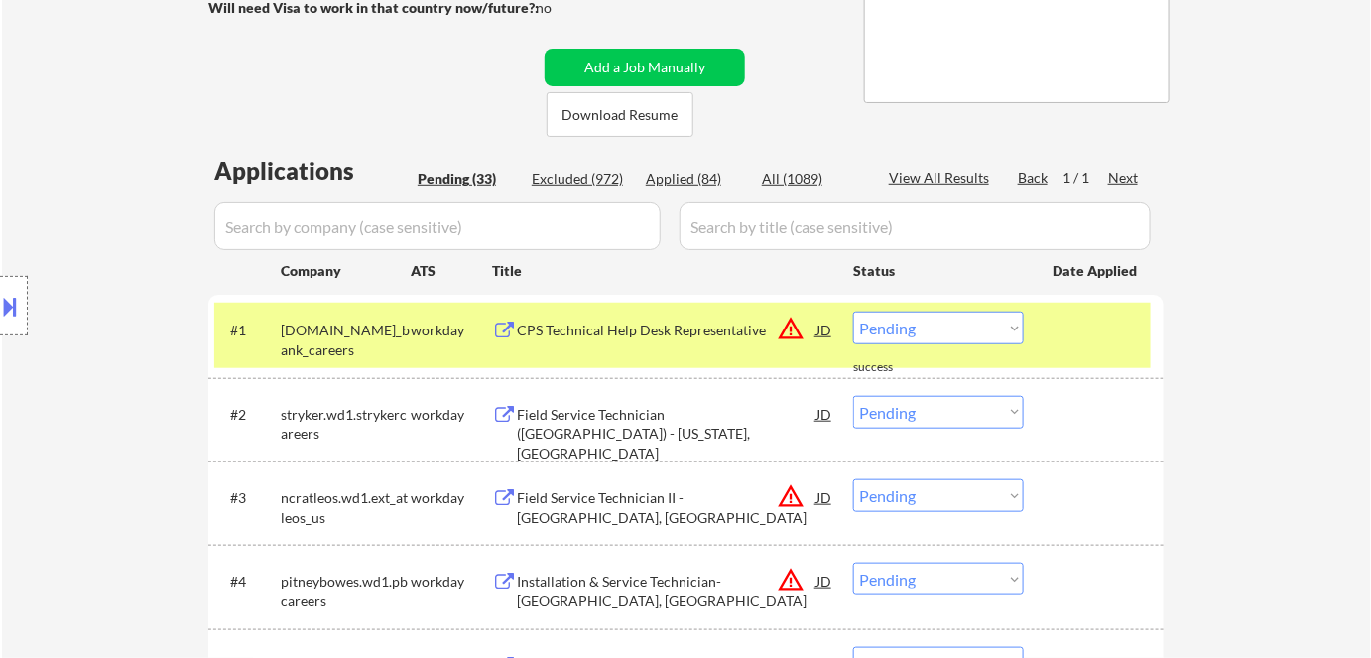
select select ""pending""
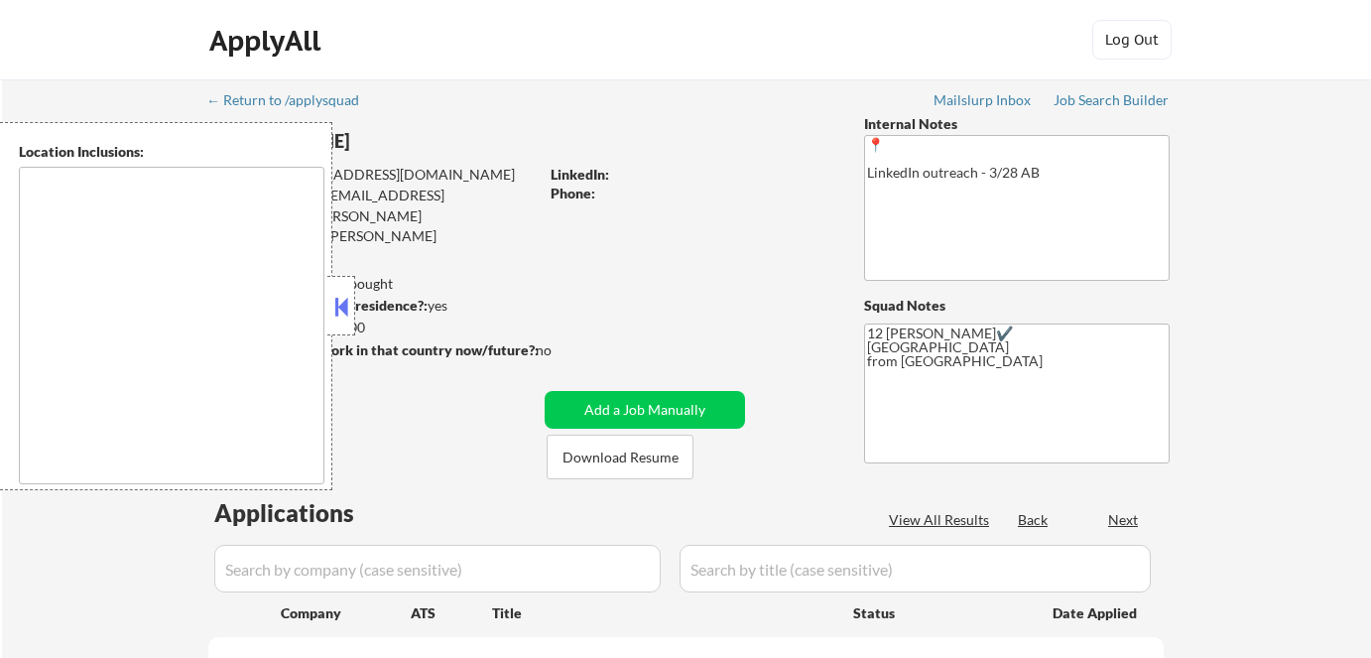
scroll to position [270, 0]
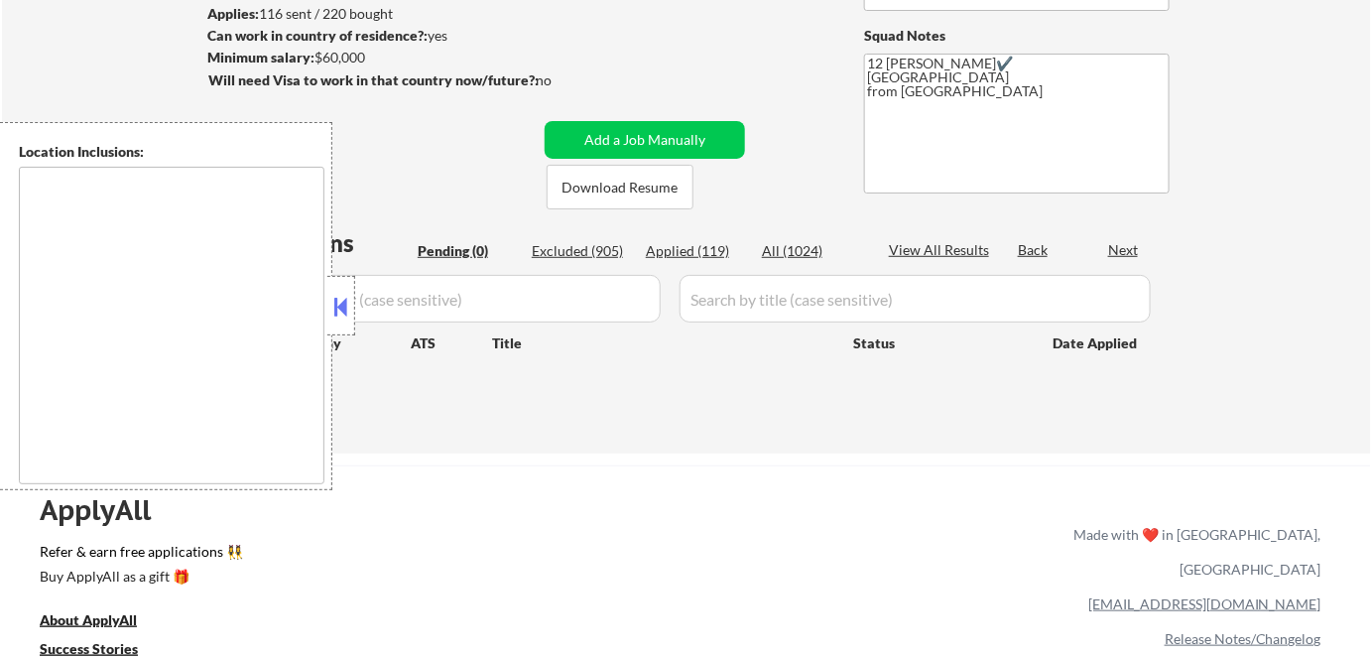
type textarea "Remote US Anywhere in [GEOGRAPHIC_DATA] [GEOGRAPHIC_DATA], [GEOGRAPHIC_DATA] [G…"
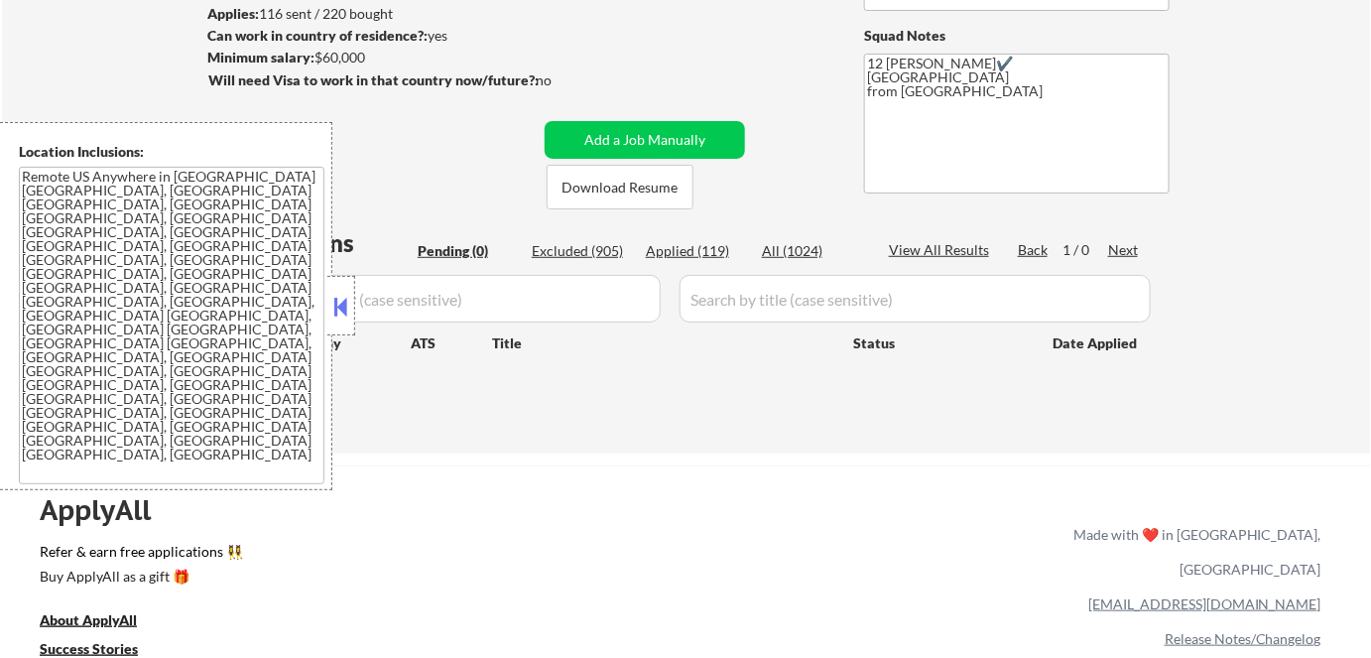
click at [351, 312] on button at bounding box center [341, 307] width 22 height 30
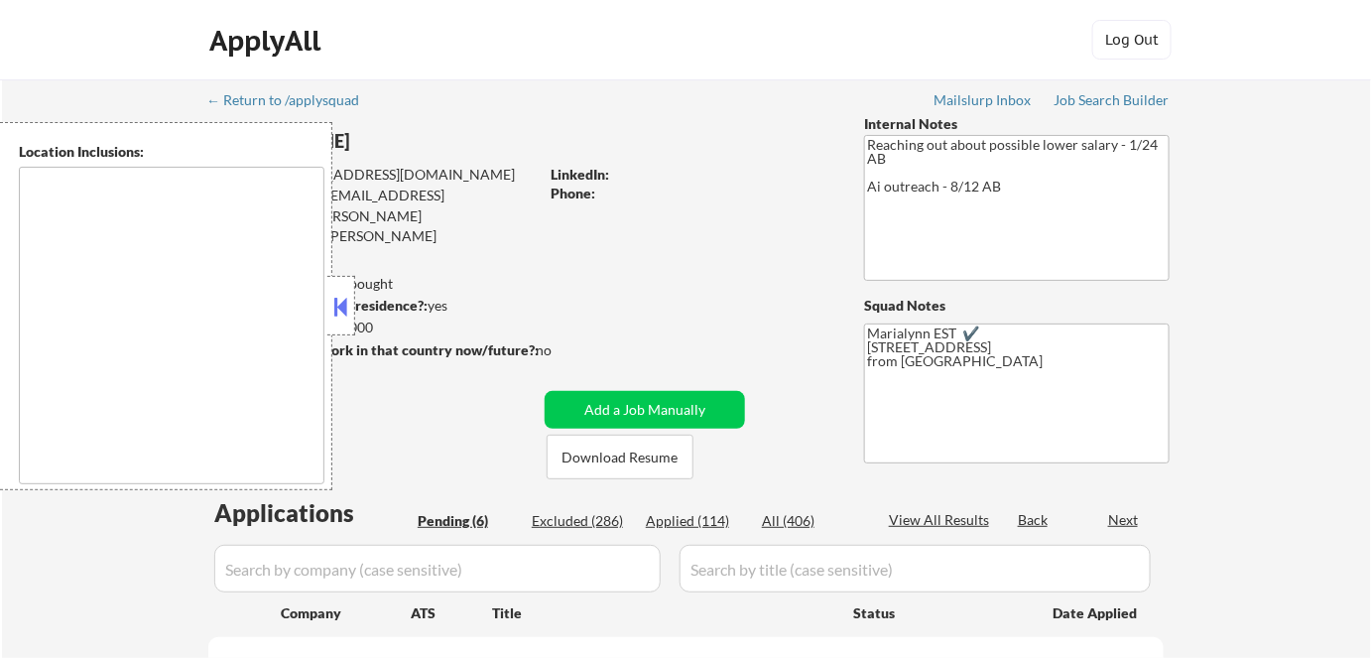
select select ""pending""
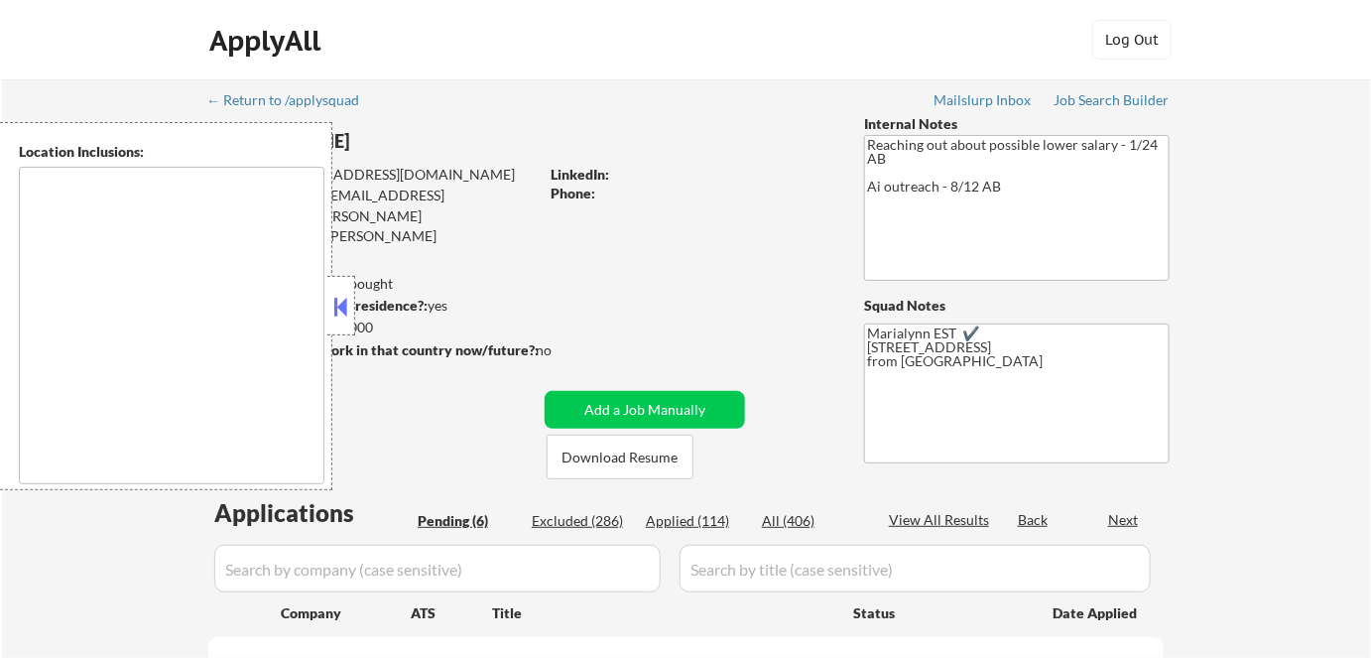
select select ""pending""
type textarea "remote"
click at [343, 298] on button at bounding box center [341, 307] width 22 height 30
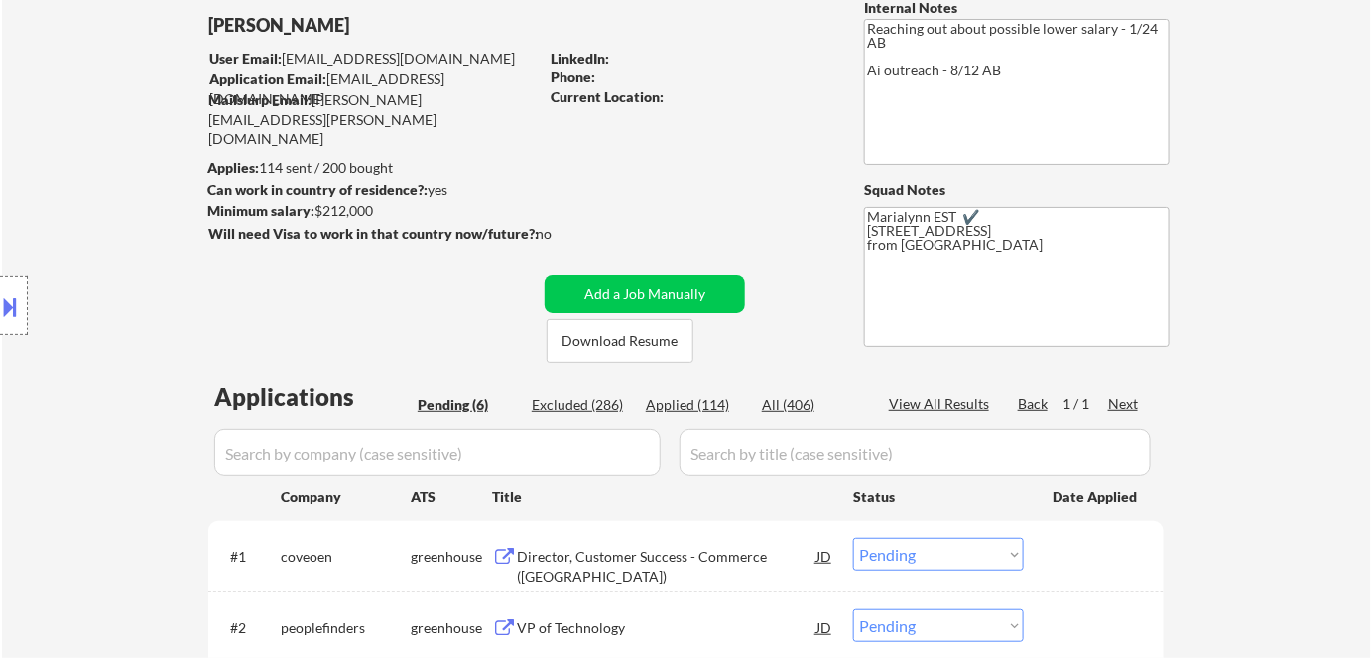
scroll to position [270, 0]
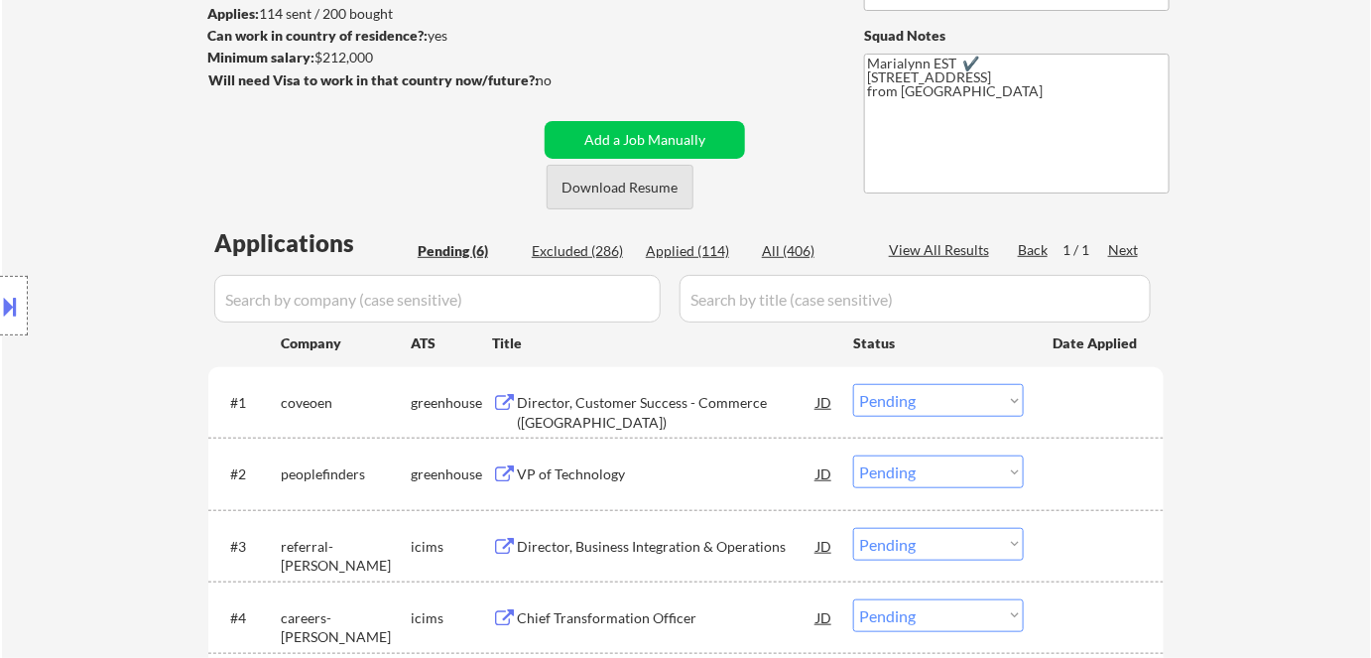
click at [626, 186] on button "Download Resume" at bounding box center [620, 187] width 147 height 45
click at [573, 405] on div "Director, Customer Success - Commerce ([GEOGRAPHIC_DATA])" at bounding box center [667, 412] width 300 height 39
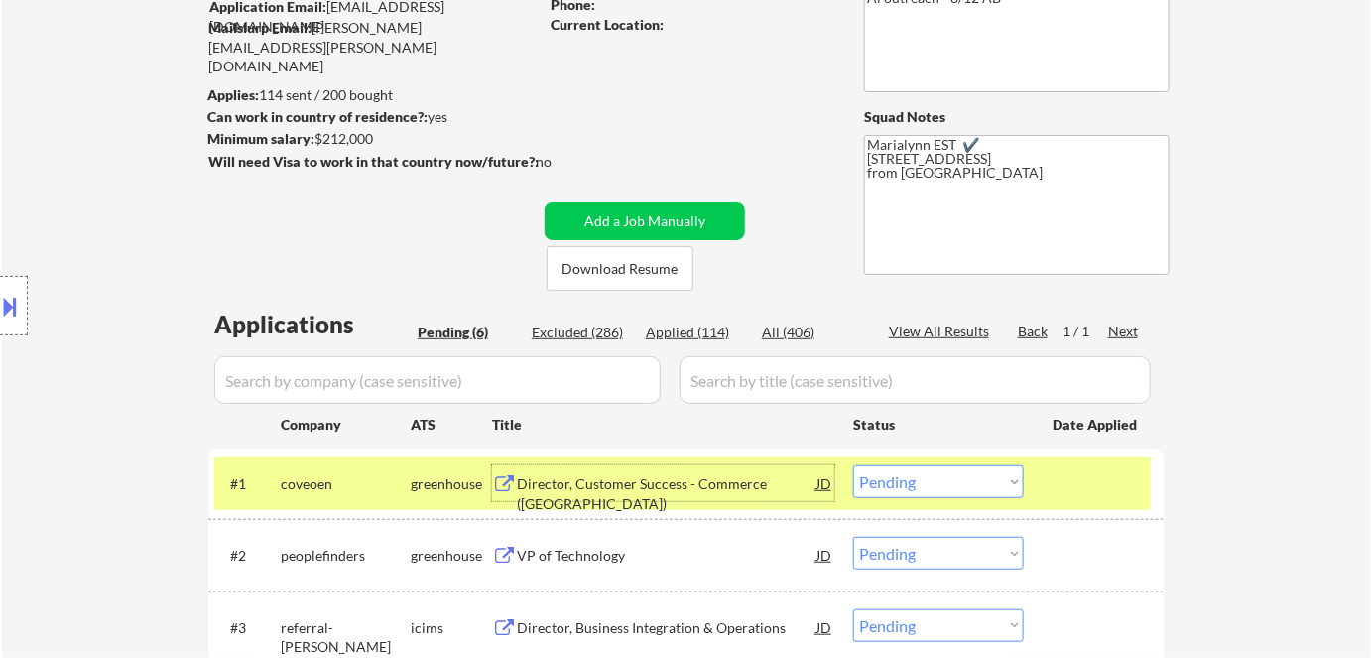
scroll to position [360, 0]
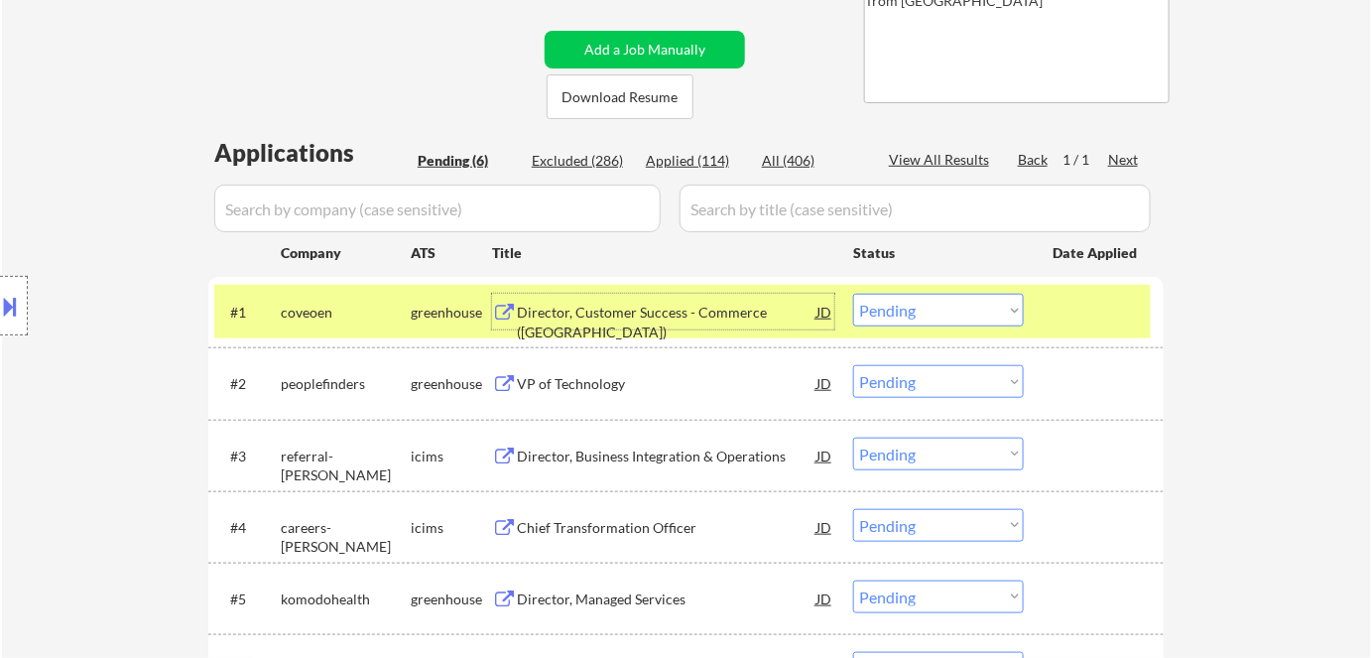
click at [918, 304] on select "Choose an option... Pending Applied Excluded (Questions) Excluded (Expired) Exc…" at bounding box center [938, 310] width 171 height 33
click at [853, 294] on select "Choose an option... Pending Applied Excluded (Questions) Excluded (Expired) Exc…" at bounding box center [938, 310] width 171 height 33
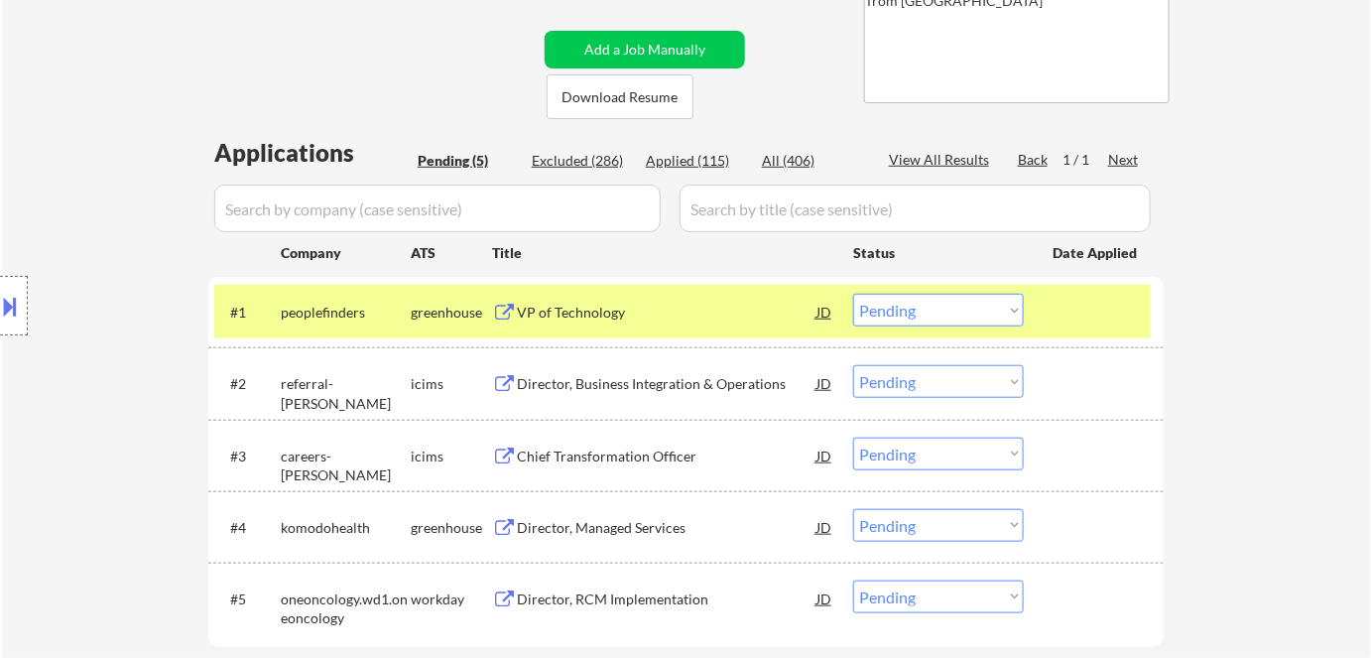
click at [600, 310] on div "VP of Technology" at bounding box center [667, 313] width 300 height 20
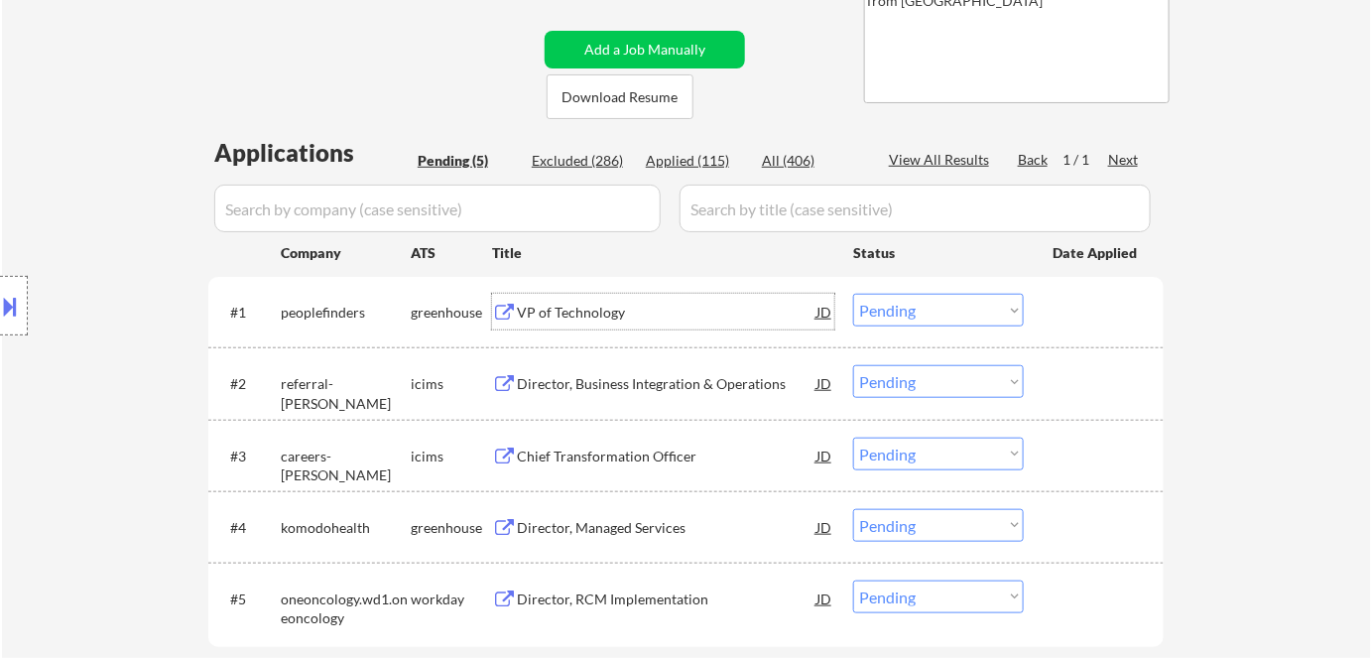
drag, startPoint x: 927, startPoint y: 303, endPoint x: 927, endPoint y: 321, distance: 18.8
click at [927, 303] on select "Choose an option... Pending Applied Excluded (Questions) Excluded (Expired) Exc…" at bounding box center [938, 310] width 171 height 33
click at [853, 294] on select "Choose an option... Pending Applied Excluded (Questions) Excluded (Expired) Exc…" at bounding box center [938, 310] width 171 height 33
select select ""pending""
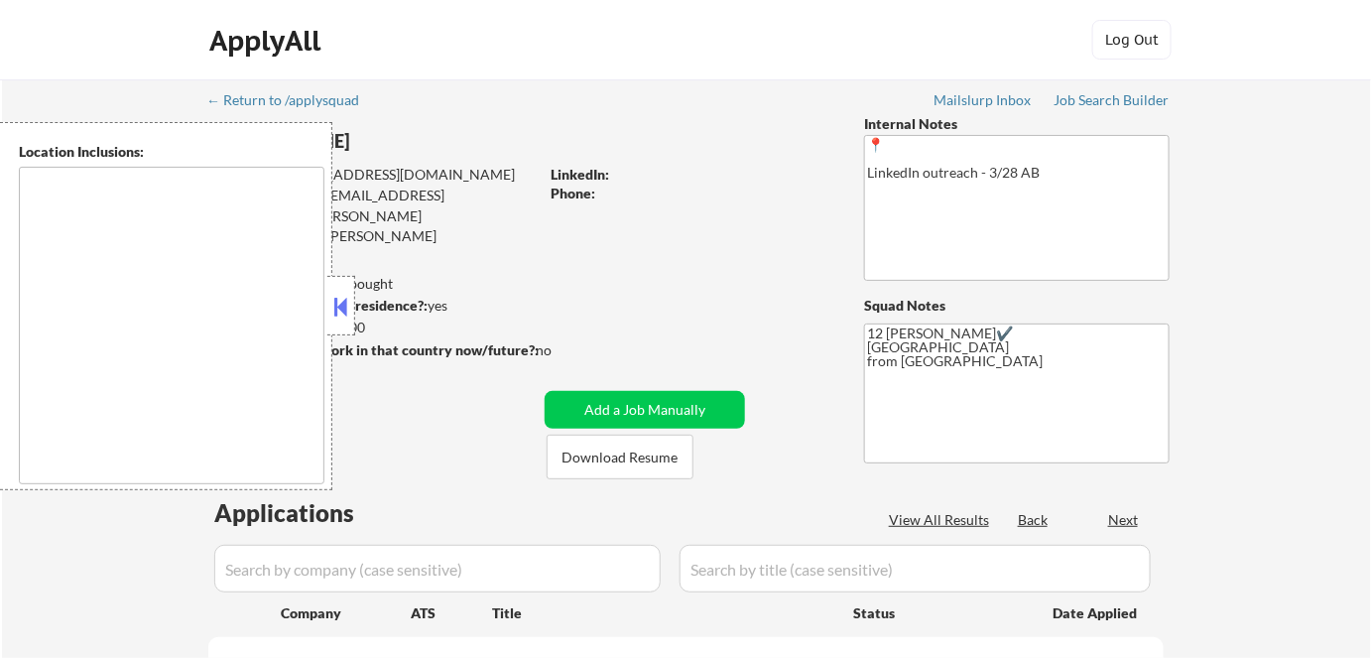
type textarea "Remote US Anywhere in [GEOGRAPHIC_DATA] [GEOGRAPHIC_DATA], [GEOGRAPHIC_DATA] [G…"
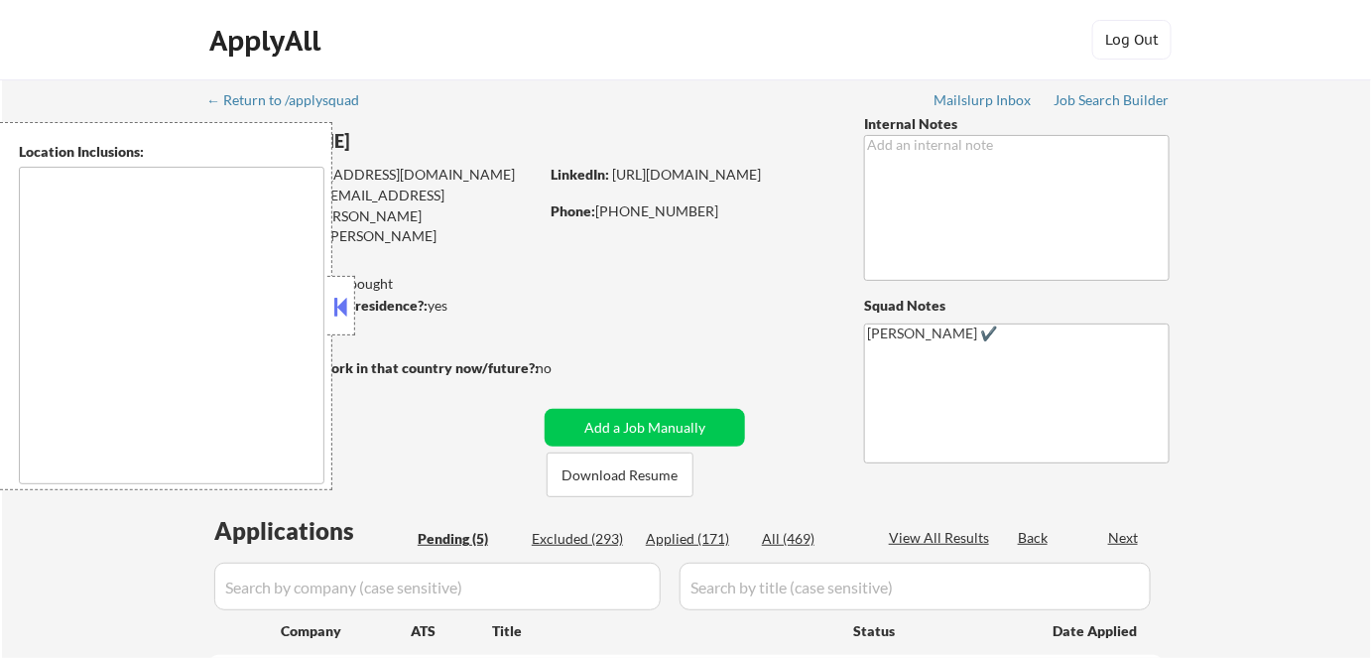
select select ""pending""
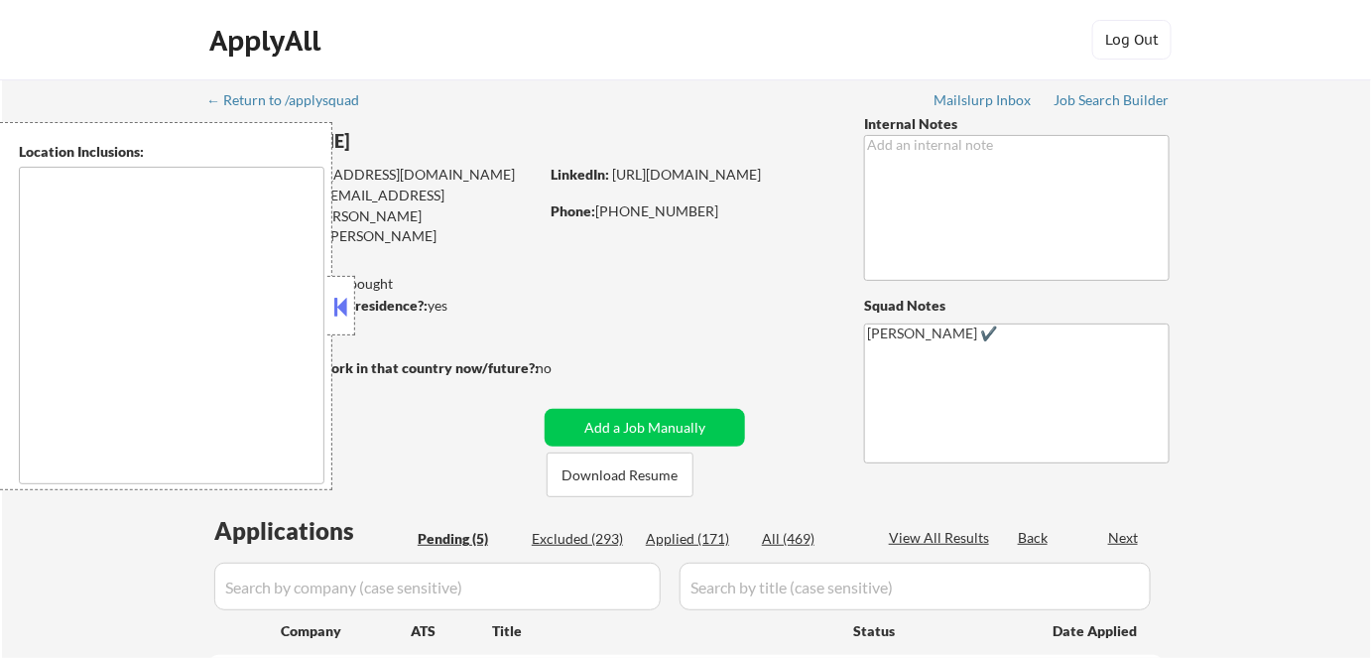
type textarea "[GEOGRAPHIC_DATA], [GEOGRAPHIC_DATA] [GEOGRAPHIC_DATA], [GEOGRAPHIC_DATA] [GEOG…"
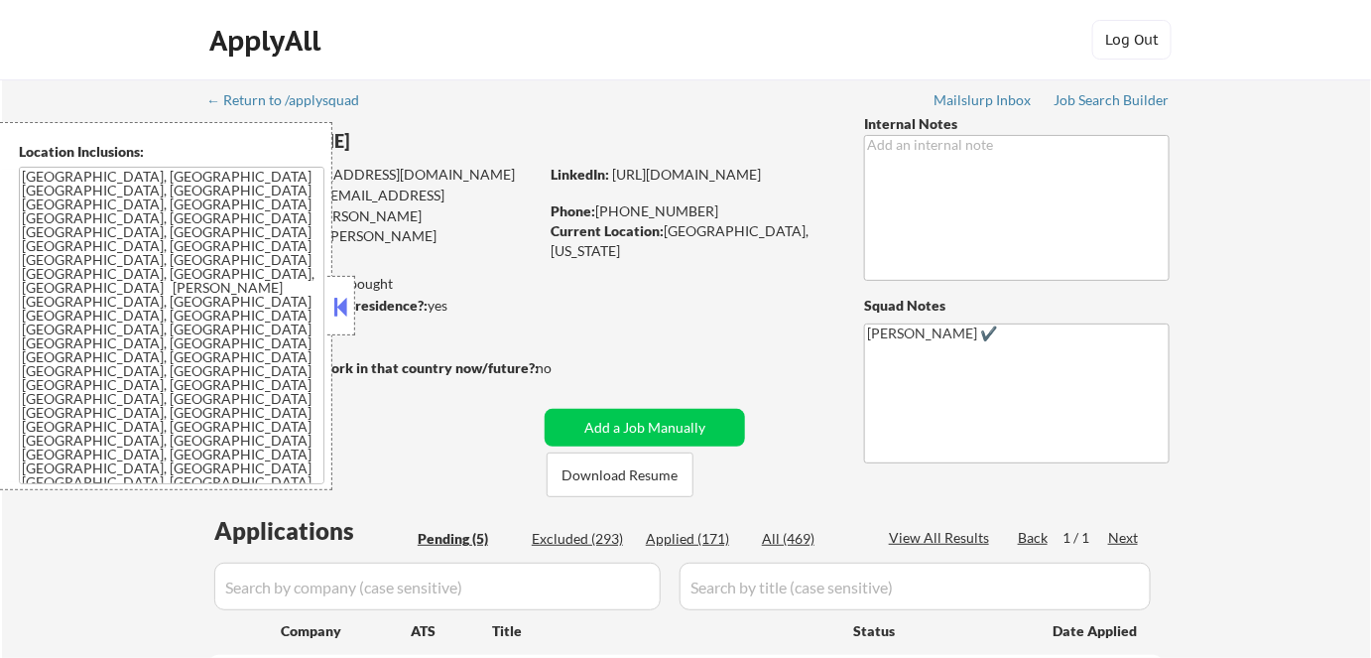
drag, startPoint x: 325, startPoint y: 296, endPoint x: 340, endPoint y: 289, distance: 16.4
click at [327, 296] on div "Location Inclusions: [GEOGRAPHIC_DATA], [GEOGRAPHIC_DATA] [GEOGRAPHIC_DATA], [G…" at bounding box center [177, 306] width 355 height 368
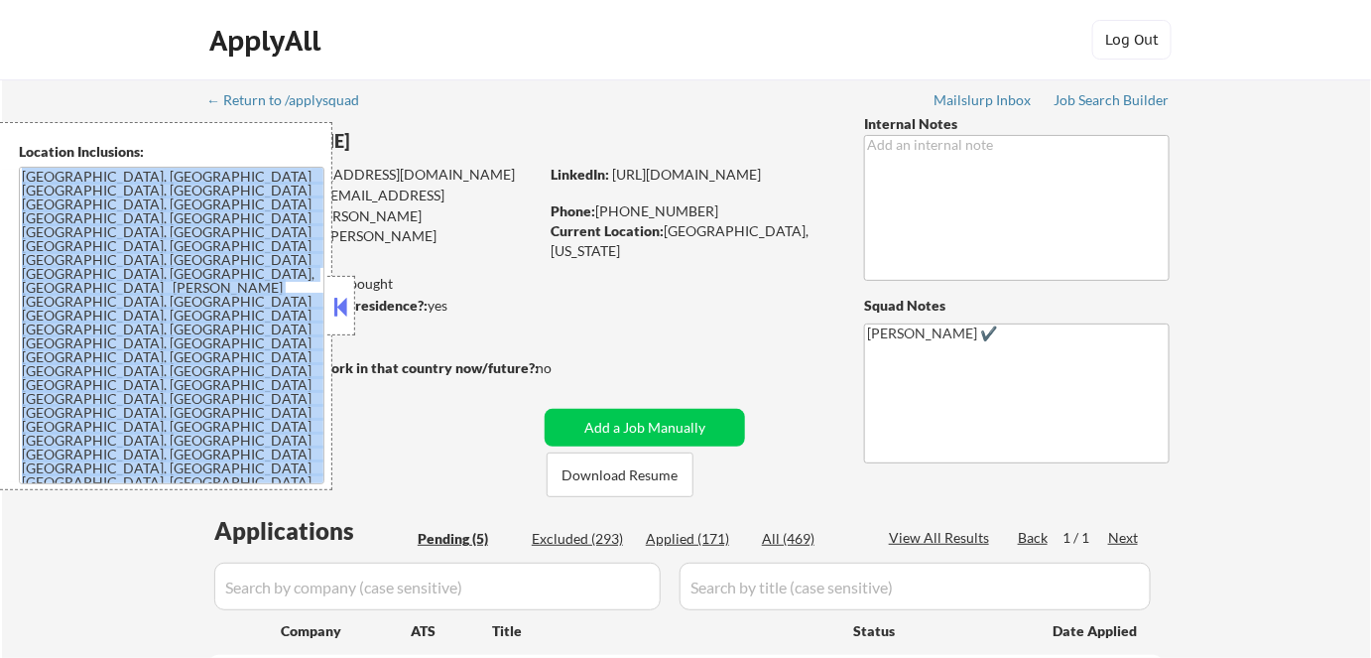
drag, startPoint x: 339, startPoint y: 309, endPoint x: 357, endPoint y: 279, distance: 34.7
click at [340, 309] on button at bounding box center [341, 307] width 22 height 30
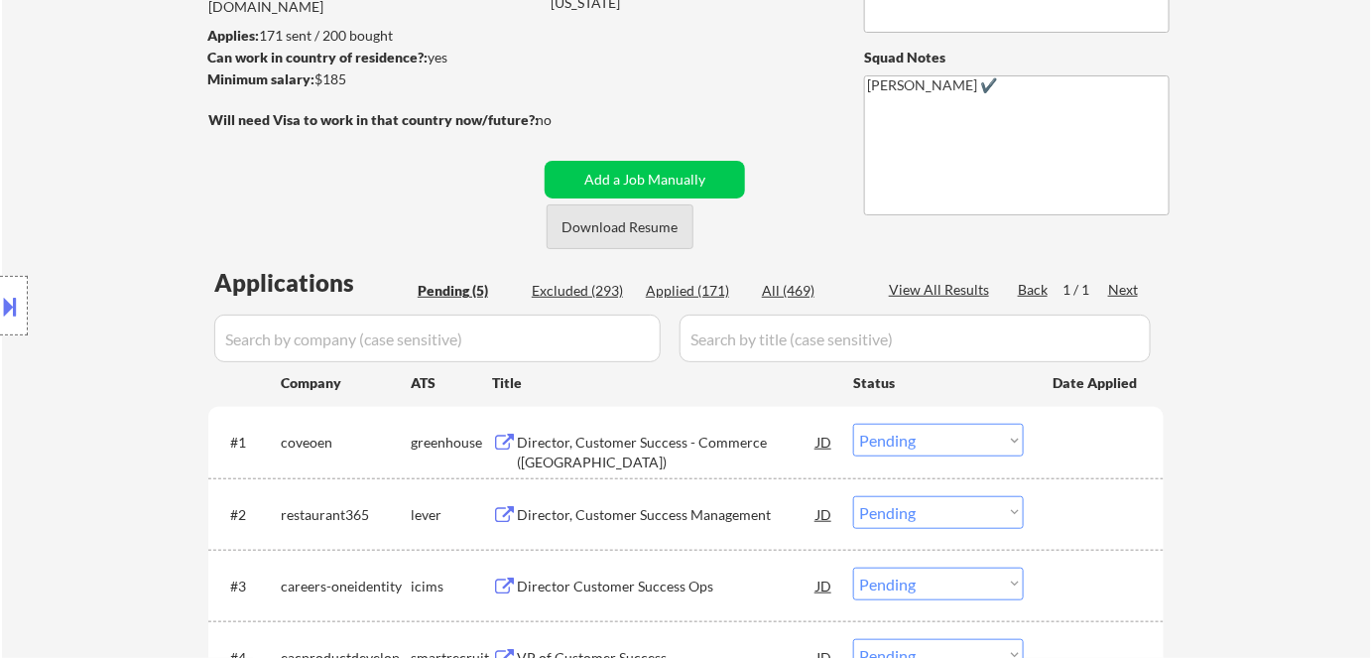
scroll to position [360, 0]
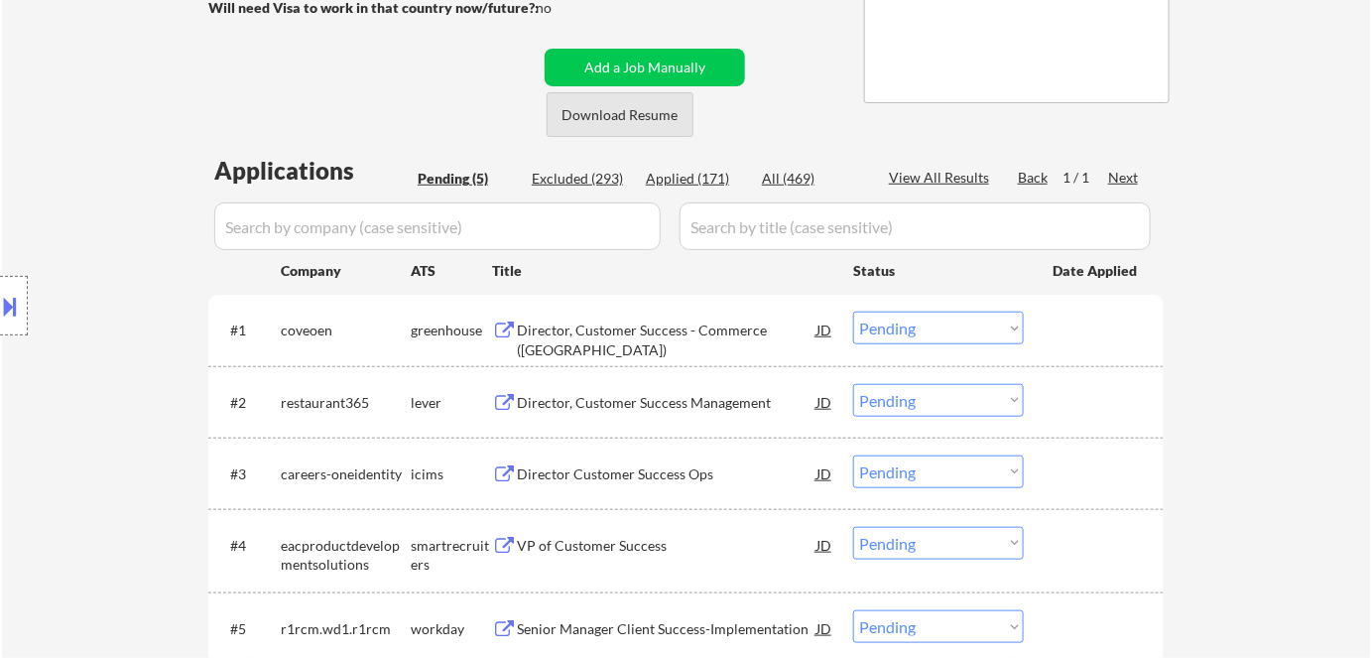
click at [617, 120] on button "Download Resume" at bounding box center [620, 114] width 147 height 45
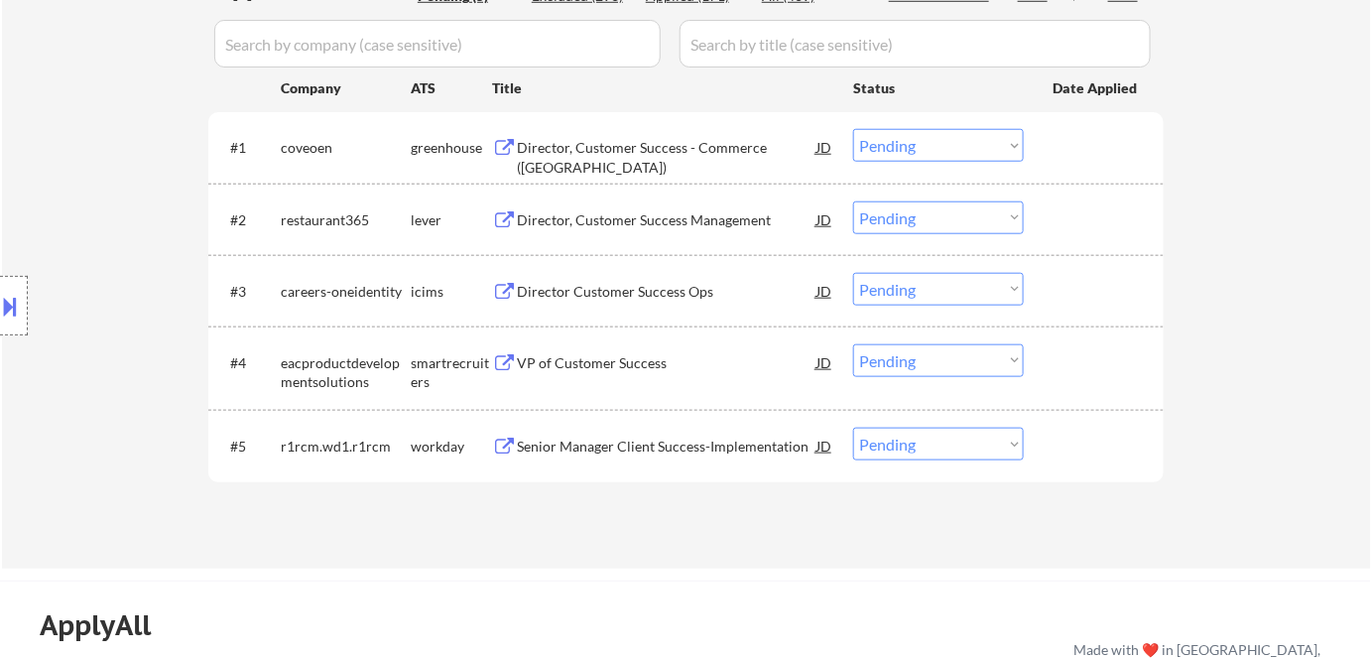
scroll to position [450, 0]
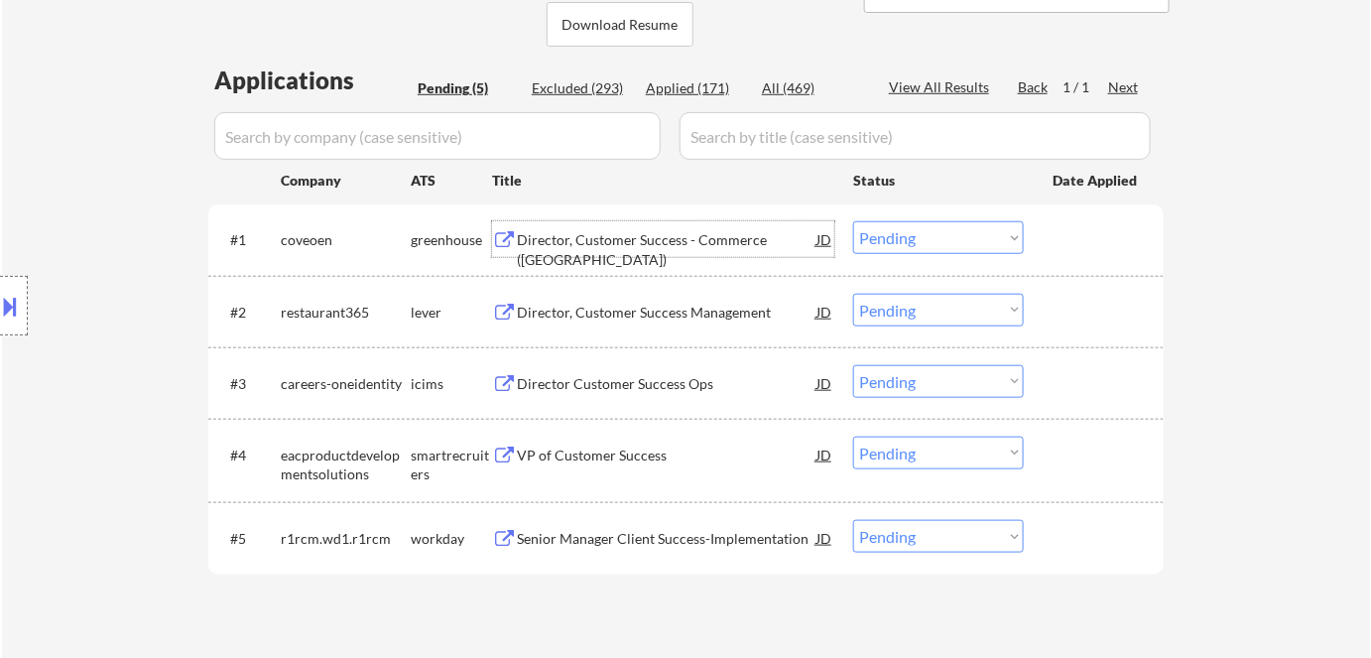
click at [590, 244] on div "Director, Customer Success - Commerce ([GEOGRAPHIC_DATA])" at bounding box center [667, 249] width 300 height 39
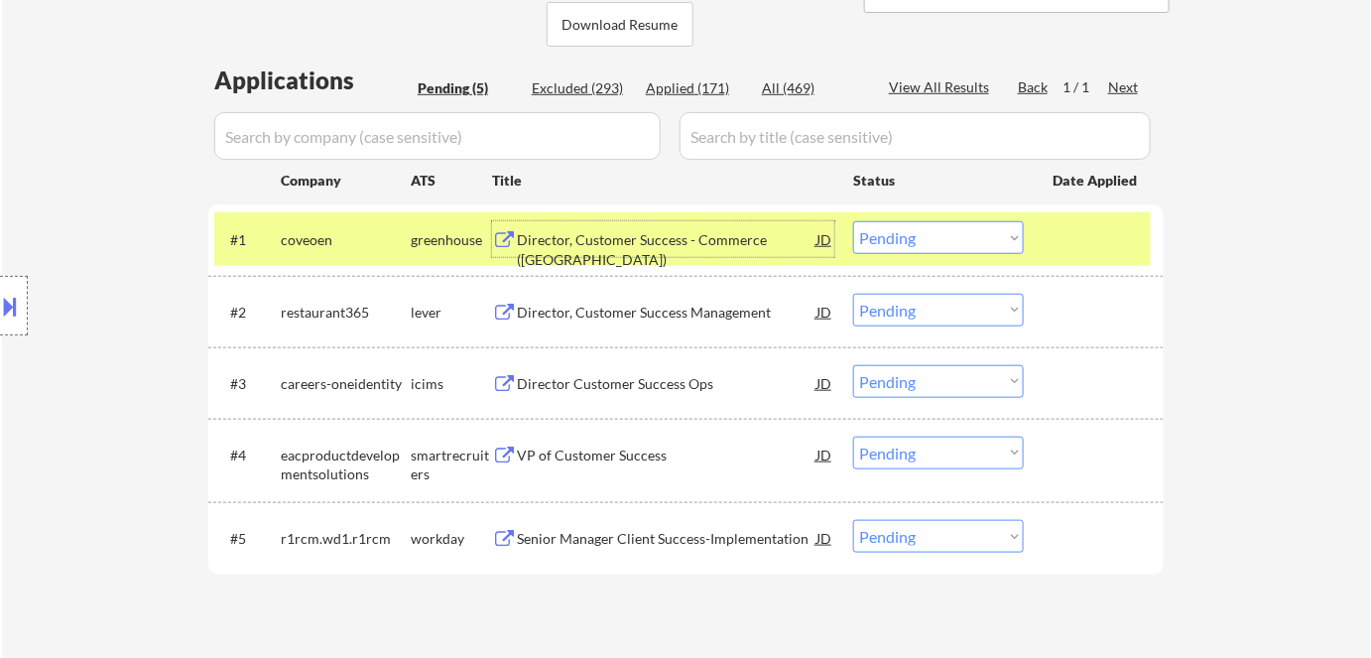
click at [616, 241] on div "Director, Customer Success - Commerce ([GEOGRAPHIC_DATA])" at bounding box center [667, 249] width 300 height 39
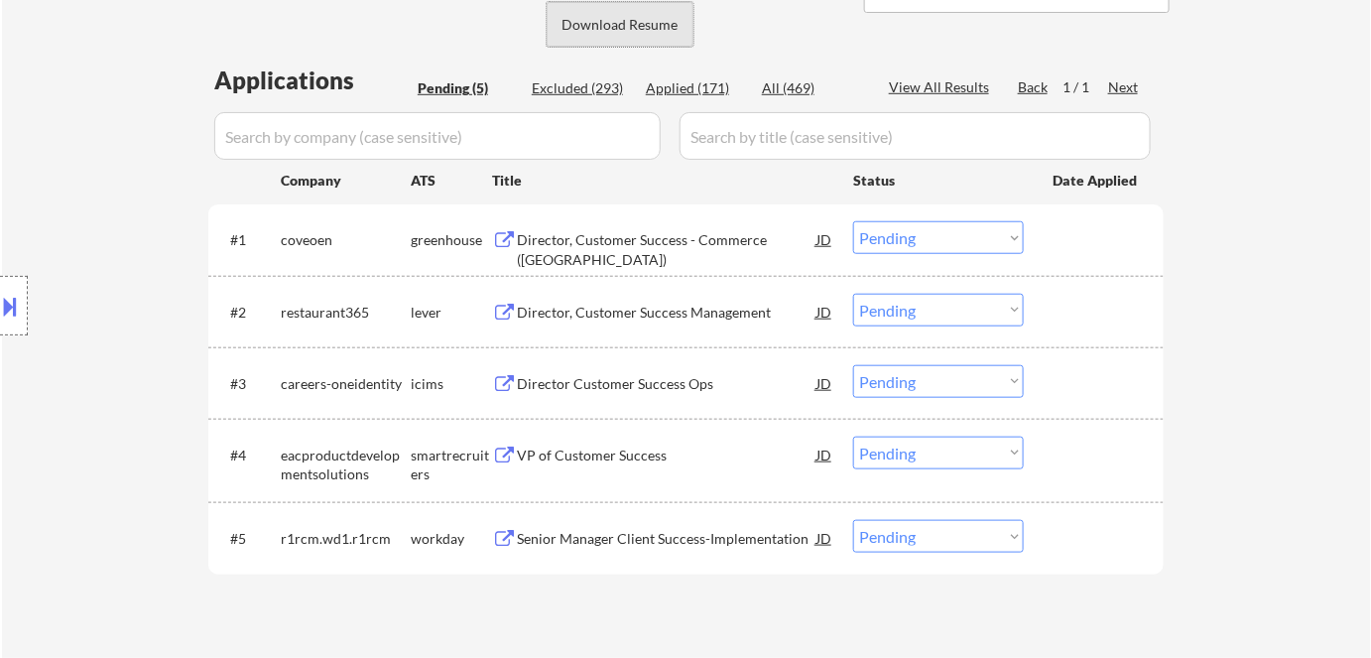
click at [638, 29] on button "Download Resume" at bounding box center [620, 24] width 147 height 45
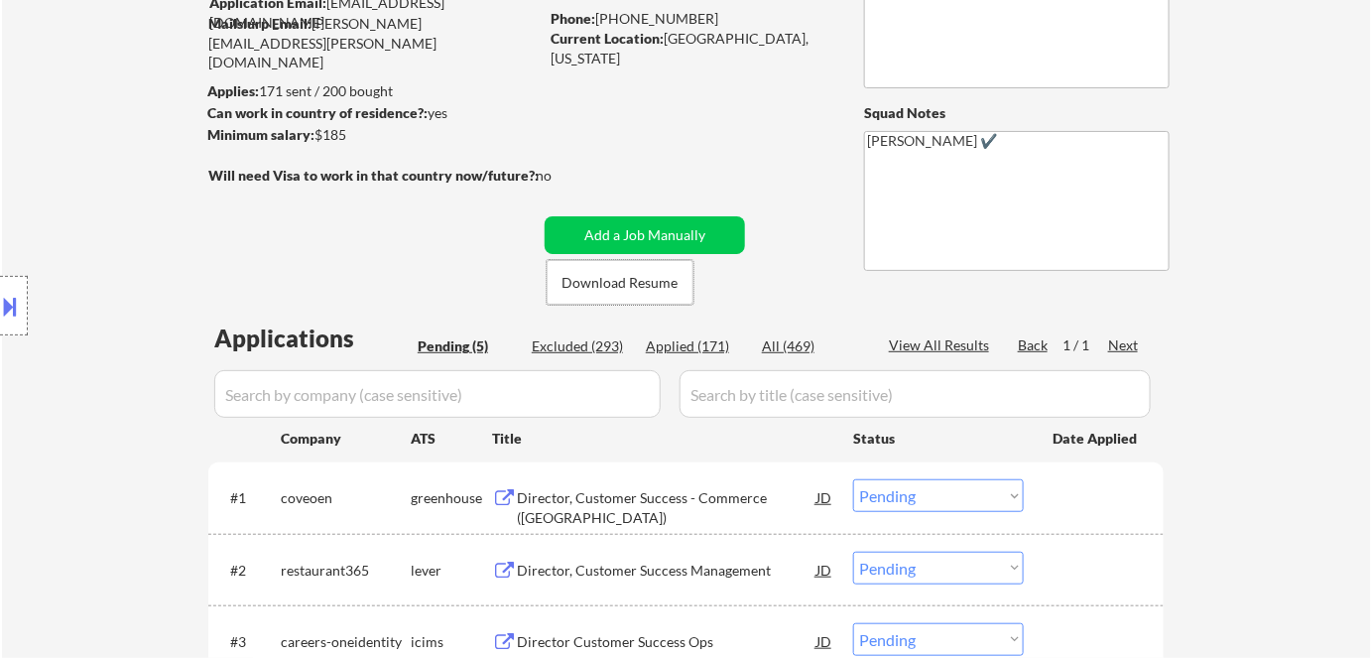
scroll to position [270, 0]
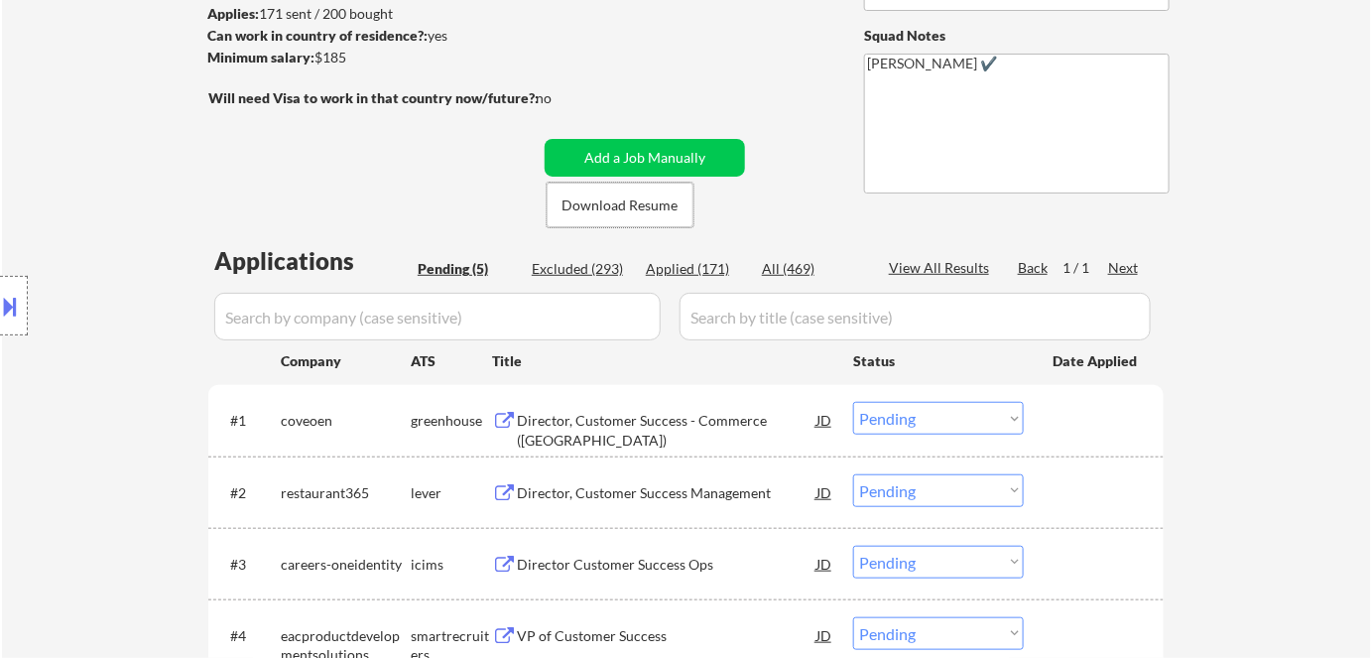
click at [938, 421] on select "Choose an option... Pending Applied Excluded (Questions) Excluded (Expired) Exc…" at bounding box center [938, 418] width 171 height 33
click at [853, 402] on select "Choose an option... Pending Applied Excluded (Questions) Excluded (Expired) Exc…" at bounding box center [938, 418] width 171 height 33
select select ""pending""
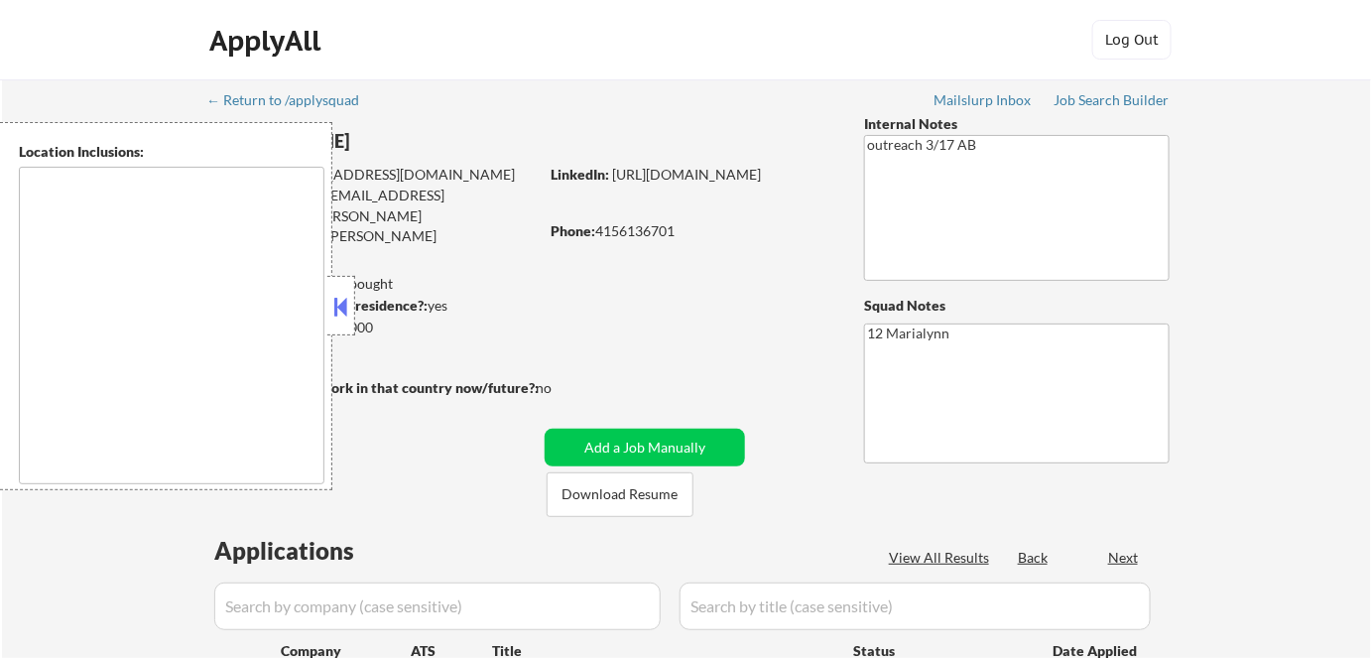
select select ""pending""
type textarea "[GEOGRAPHIC_DATA], [GEOGRAPHIC_DATA] [GEOGRAPHIC_DATA], [GEOGRAPHIC_DATA] [GEOG…"
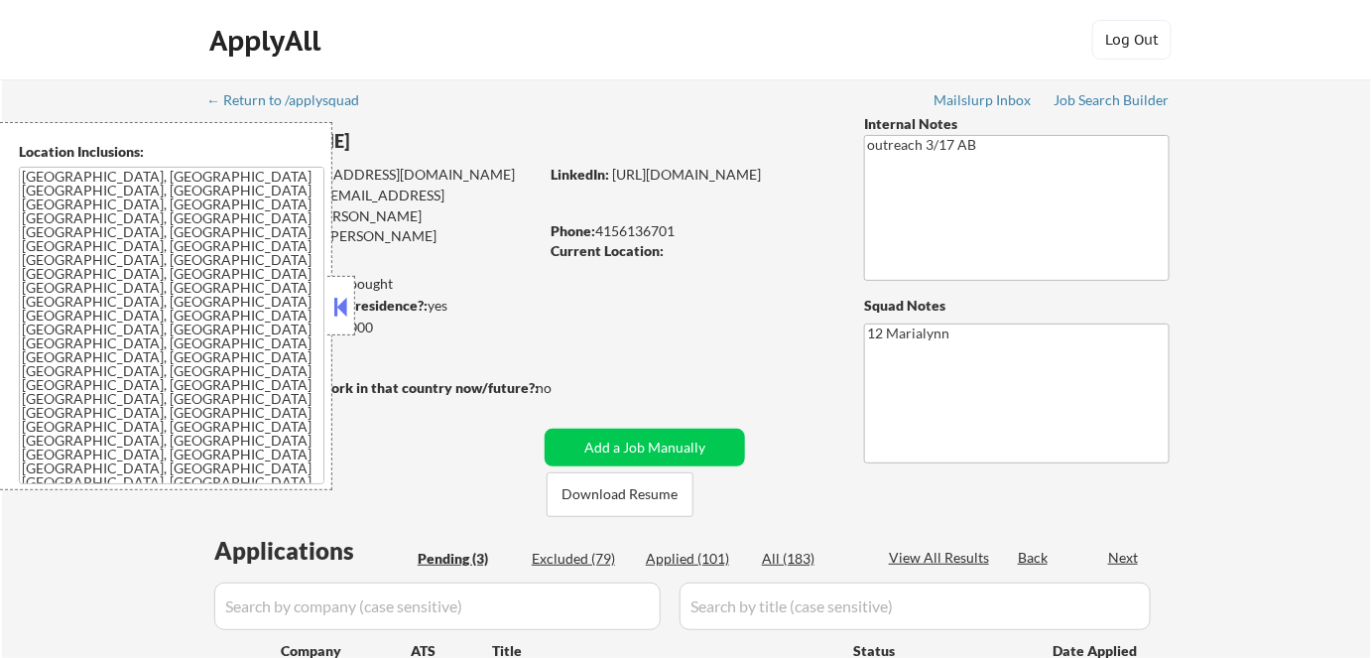
click at [341, 305] on button at bounding box center [341, 307] width 22 height 30
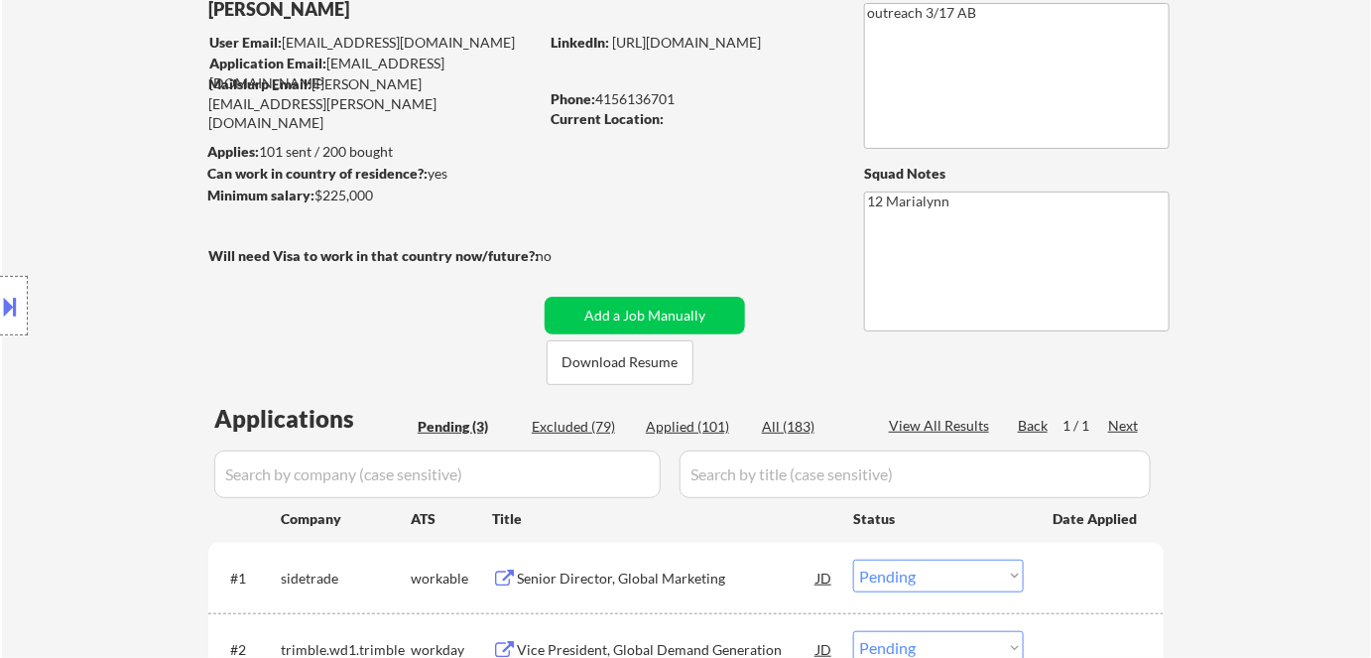
scroll to position [270, 0]
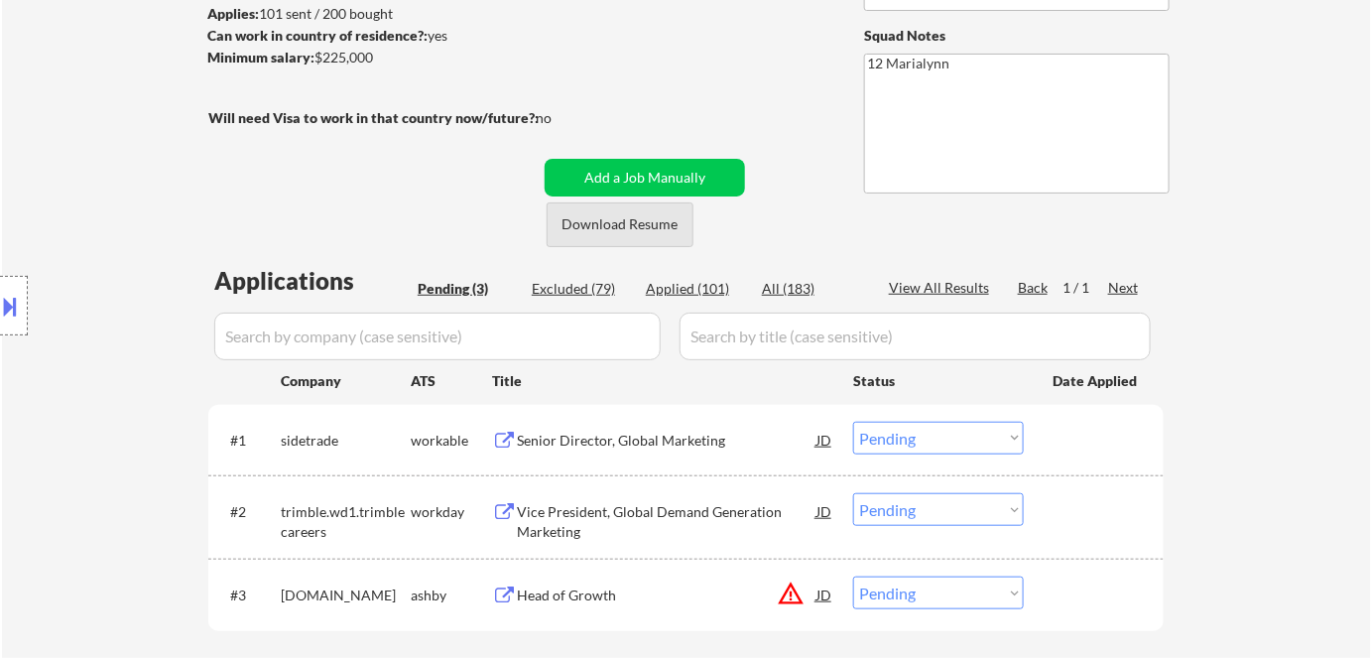
click at [598, 224] on button "Download Resume" at bounding box center [620, 224] width 147 height 45
click at [594, 434] on div "Senior Director, Global Marketing" at bounding box center [667, 441] width 300 height 20
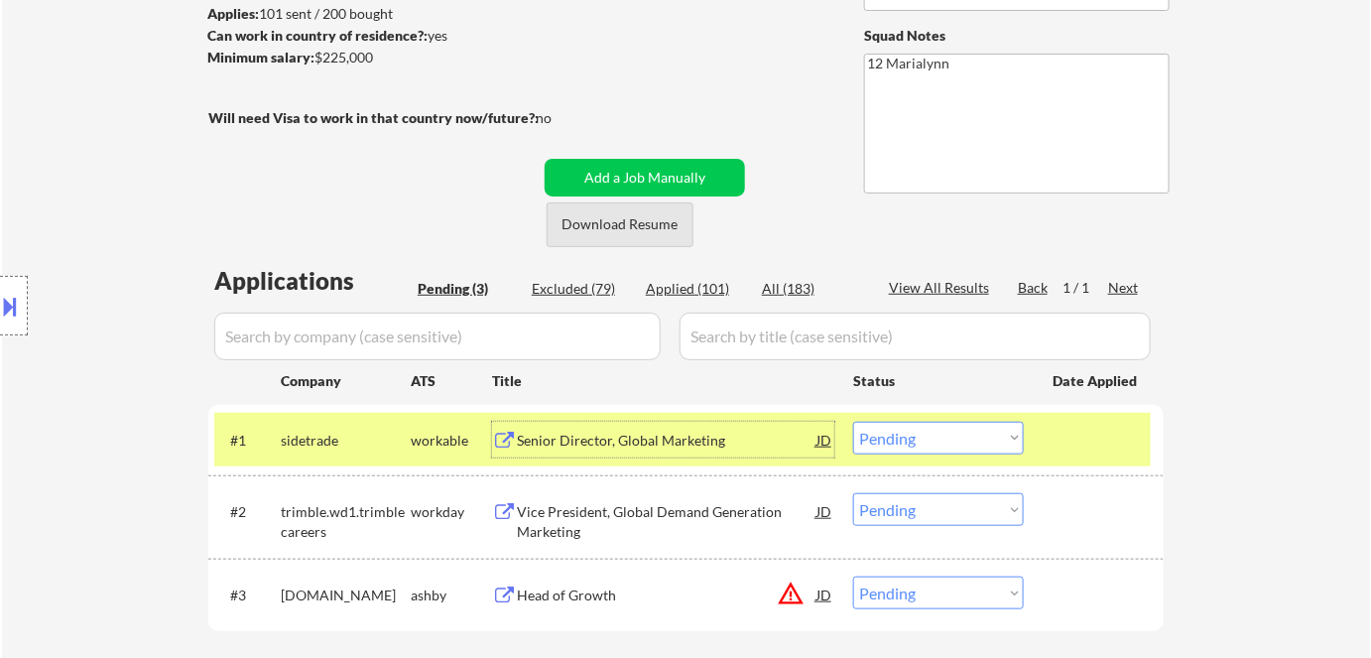
click at [647, 222] on button "Download Resume" at bounding box center [620, 224] width 147 height 45
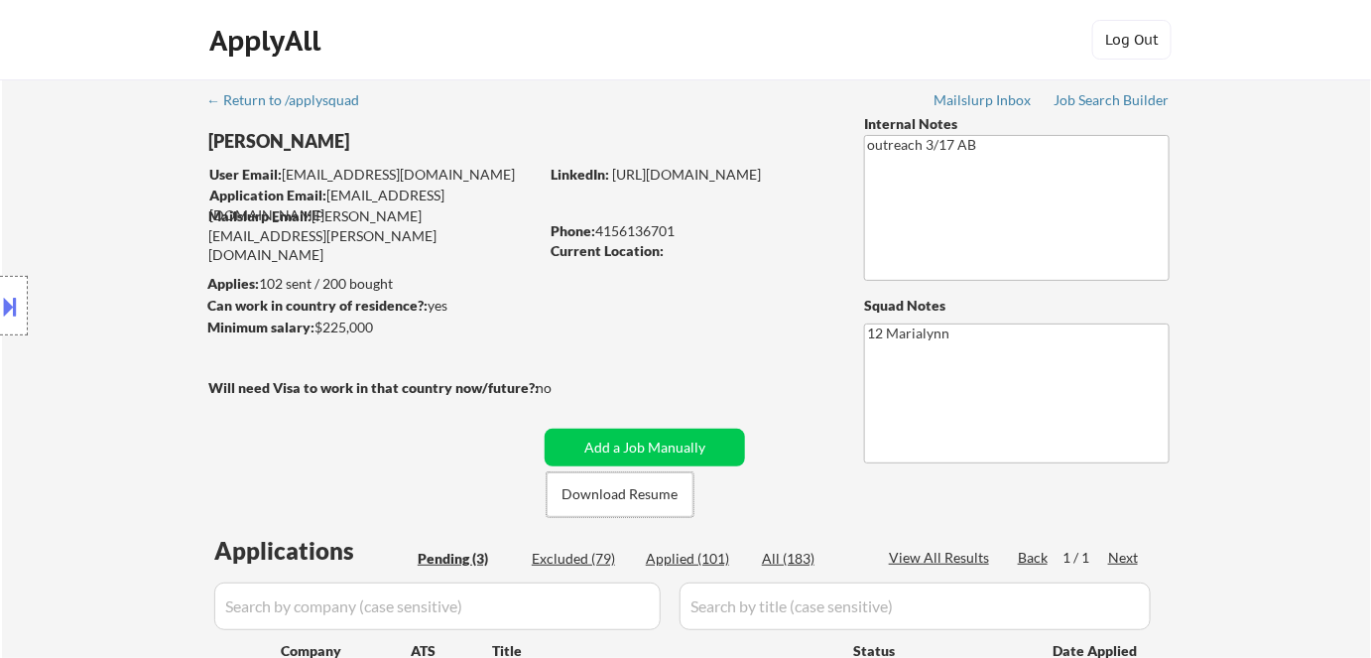
scroll to position [180, 0]
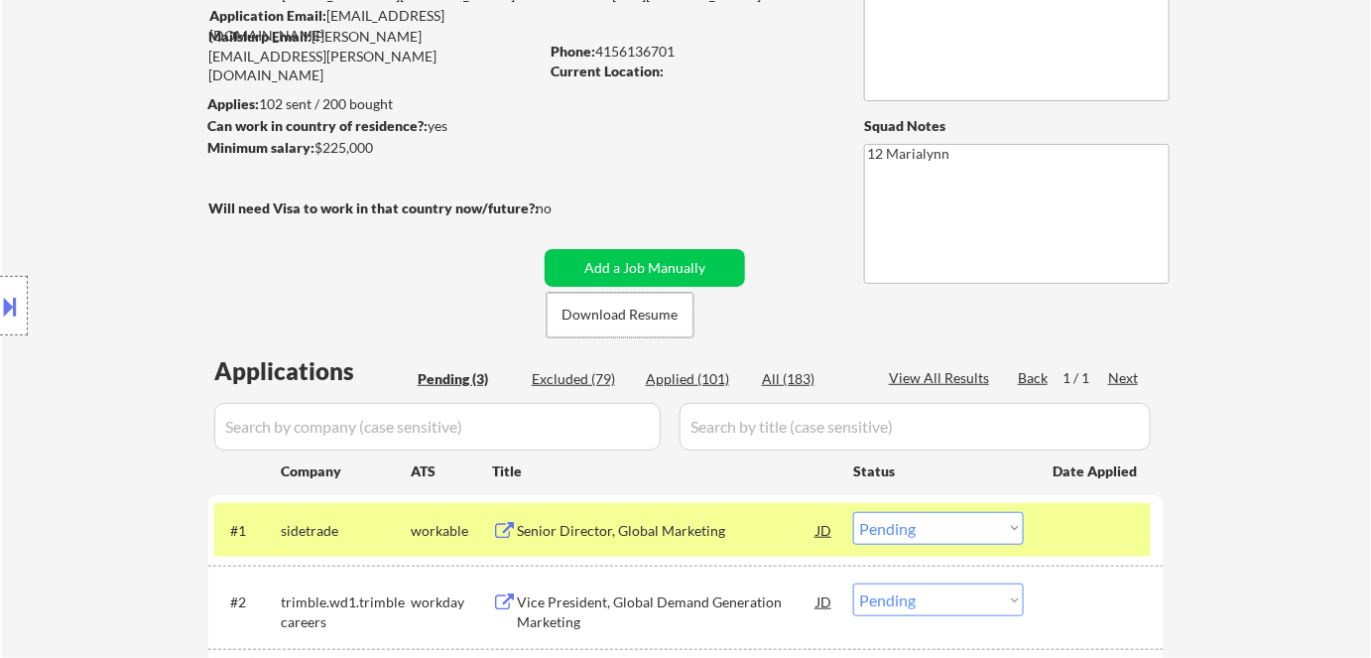
click at [949, 527] on select "Choose an option... Pending Applied Excluded (Questions) Excluded (Expired) Exc…" at bounding box center [938, 528] width 171 height 33
click at [853, 512] on select "Choose an option... Pending Applied Excluded (Questions) Excluded (Expired) Exc…" at bounding box center [938, 528] width 171 height 33
select select ""pending""
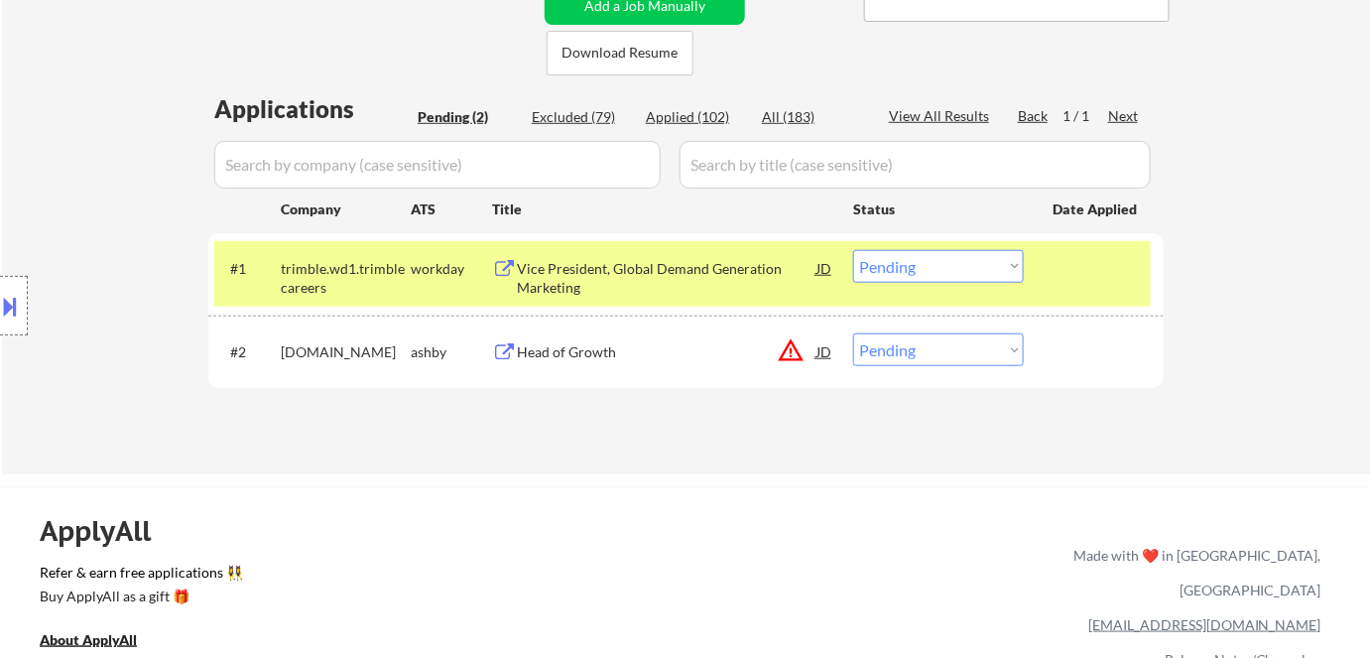
scroll to position [270, 0]
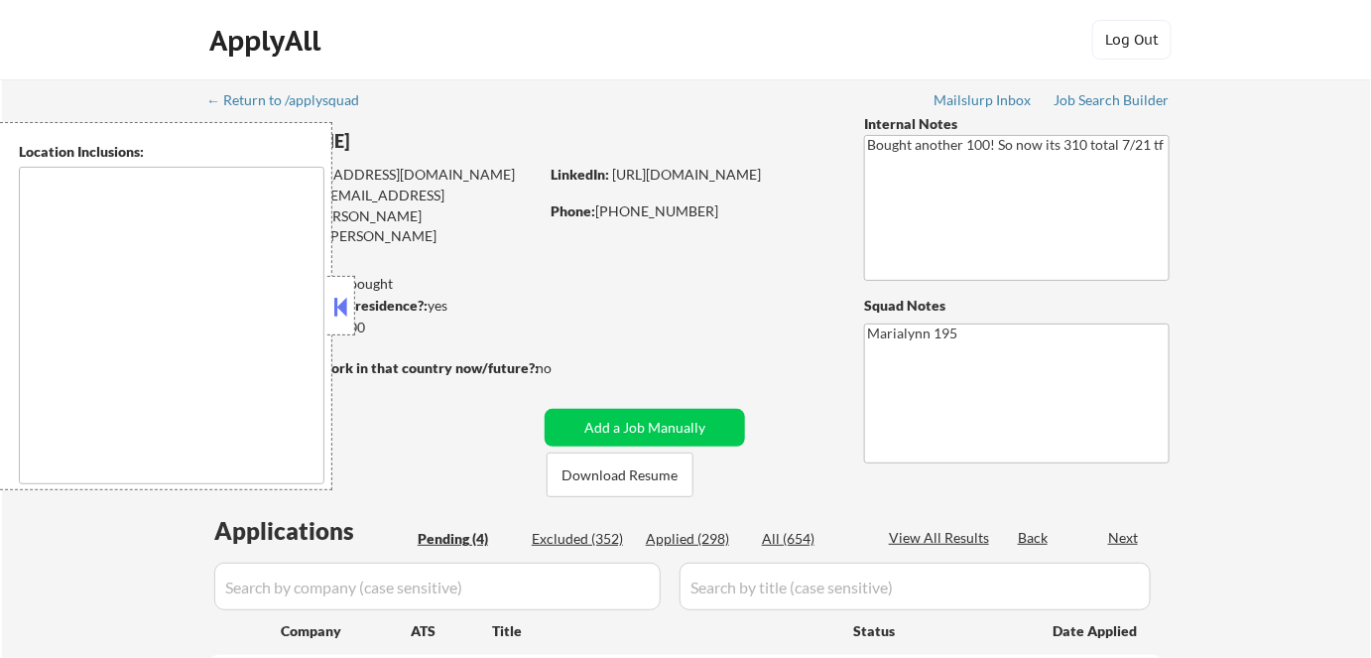
select select ""pending""
type textarea "[GEOGRAPHIC_DATA], [GEOGRAPHIC_DATA] [GEOGRAPHIC_DATA], [GEOGRAPHIC_DATA] [GEOG…"
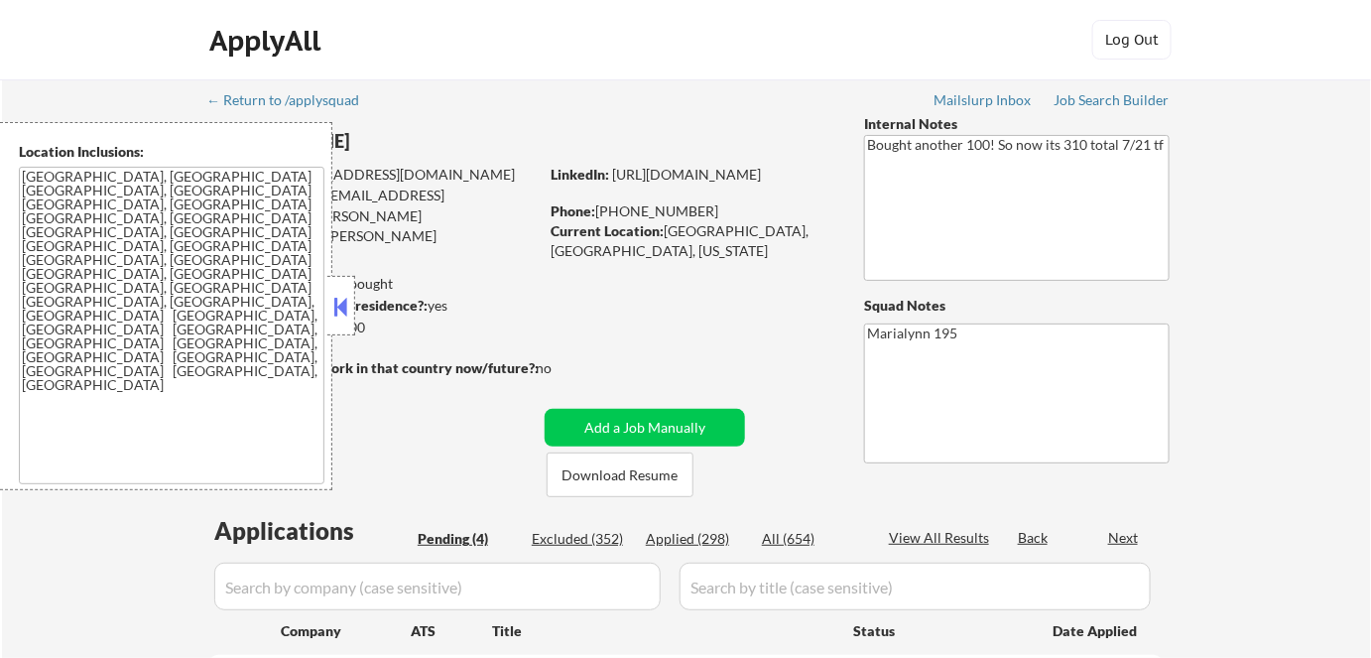
click at [343, 296] on button at bounding box center [341, 307] width 22 height 30
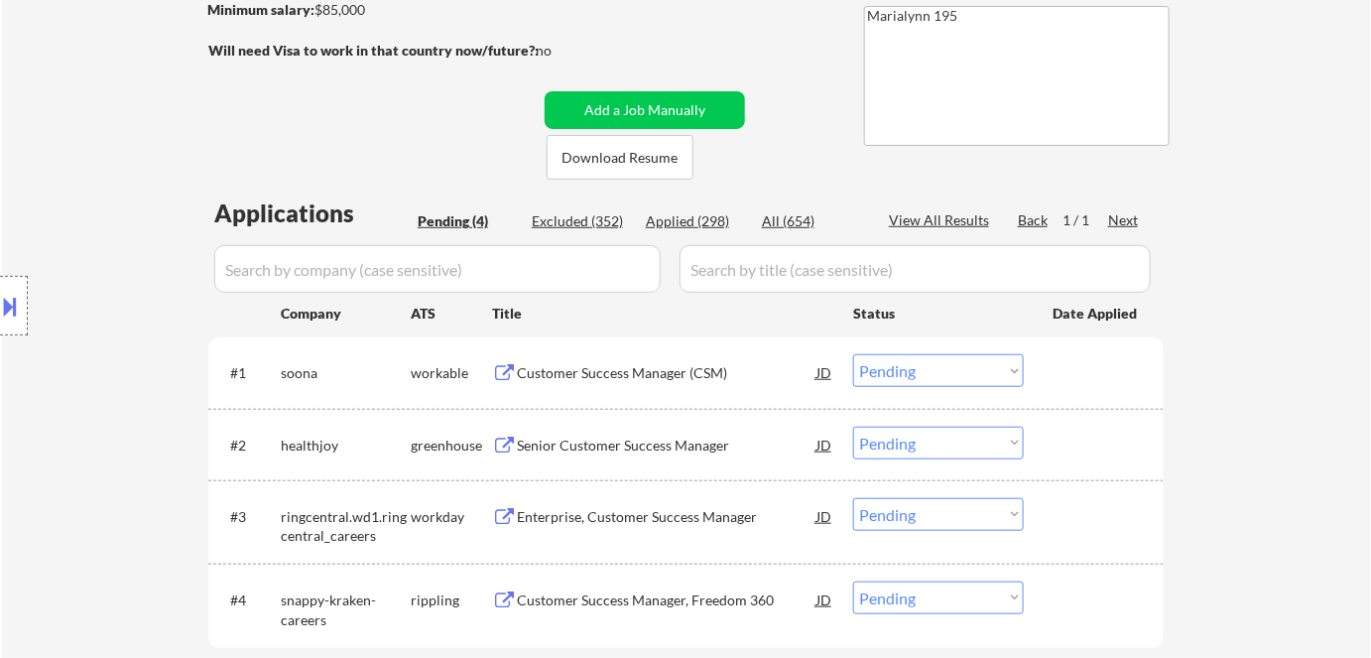
scroll to position [180, 0]
